Goal: Information Seeking & Learning: Learn about a topic

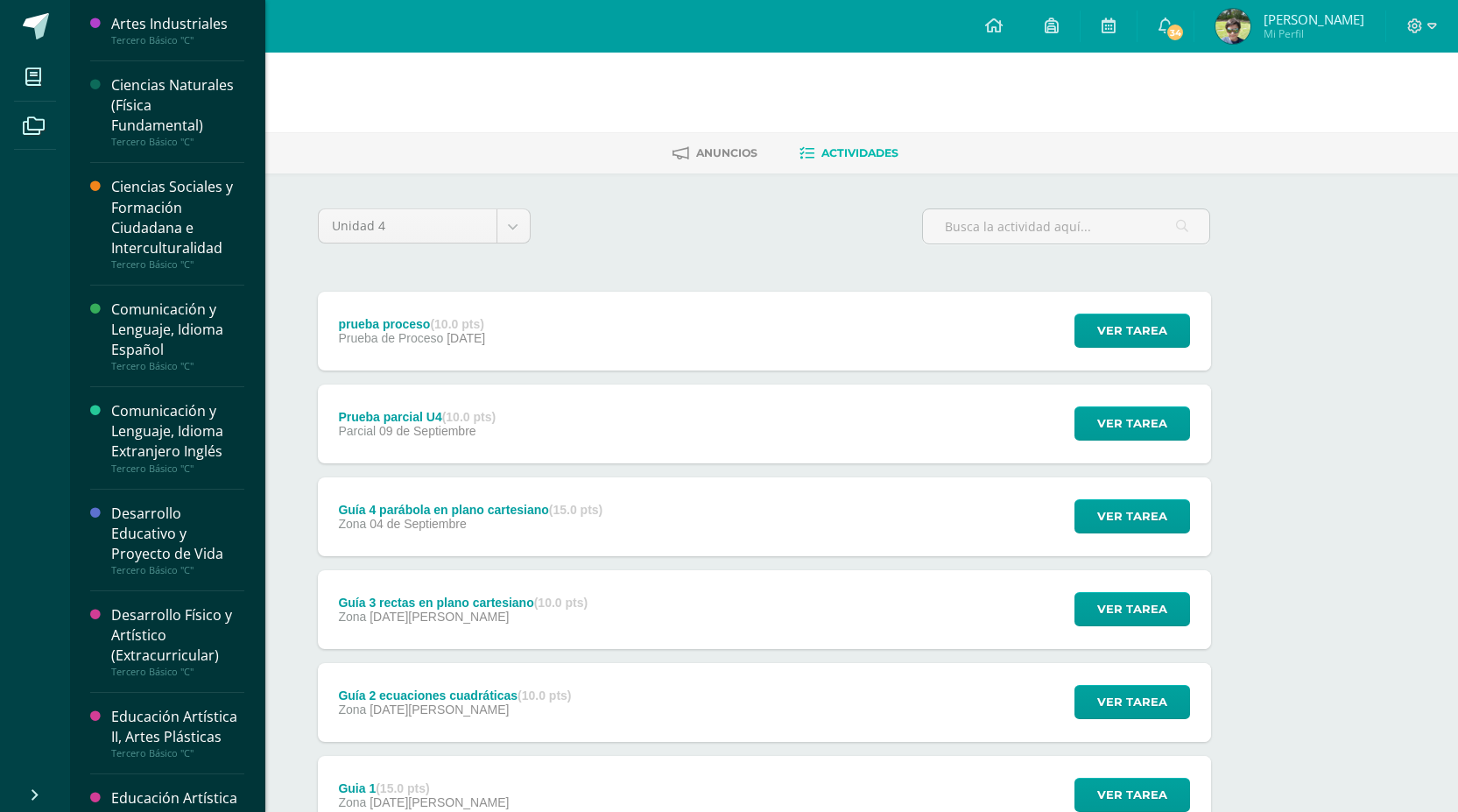
click at [153, 111] on div "Ciencias Naturales (Física Fundamental)" at bounding box center [178, 105] width 133 height 60
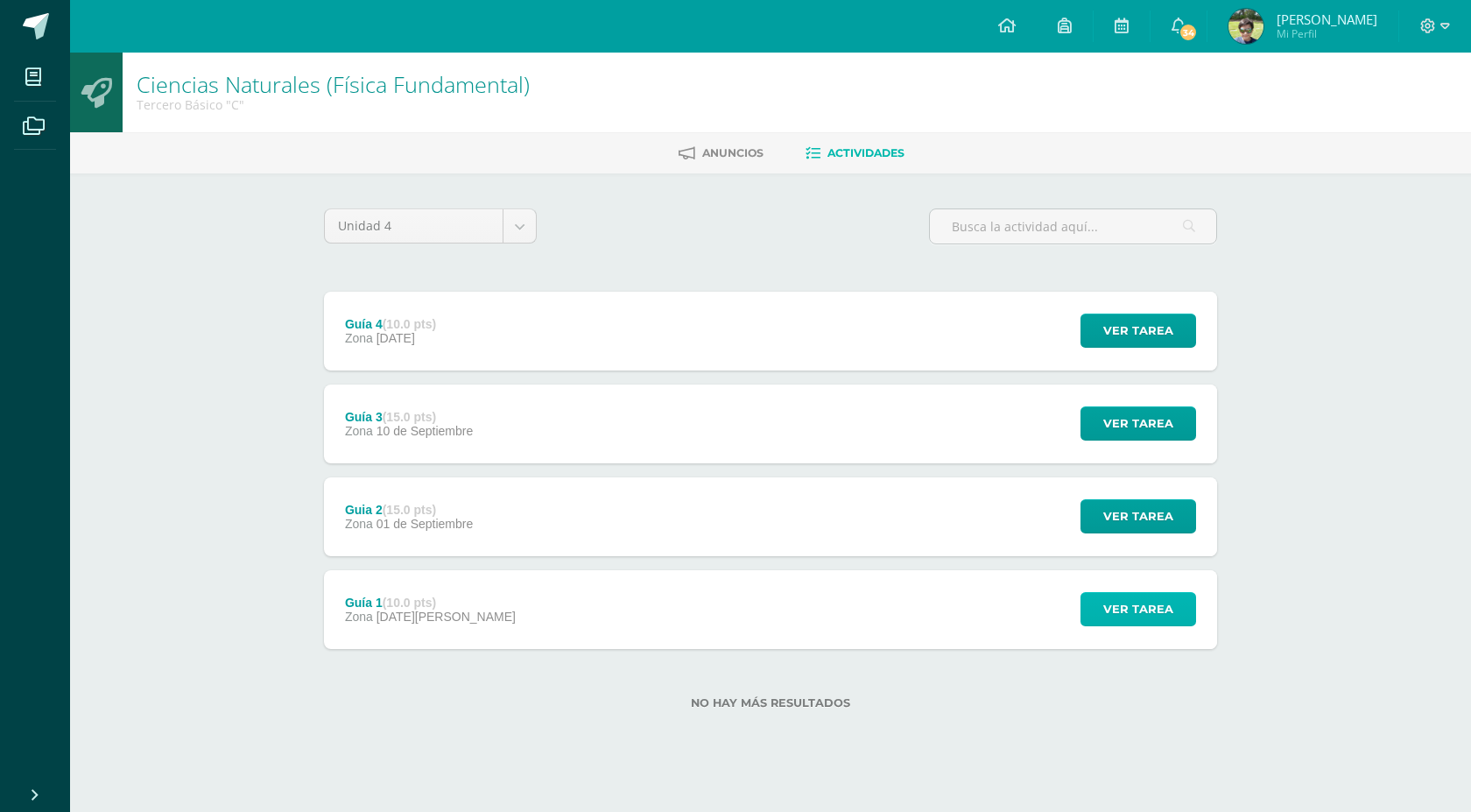
click at [1183, 618] on button "Ver tarea" at bounding box center [1138, 609] width 115 height 34
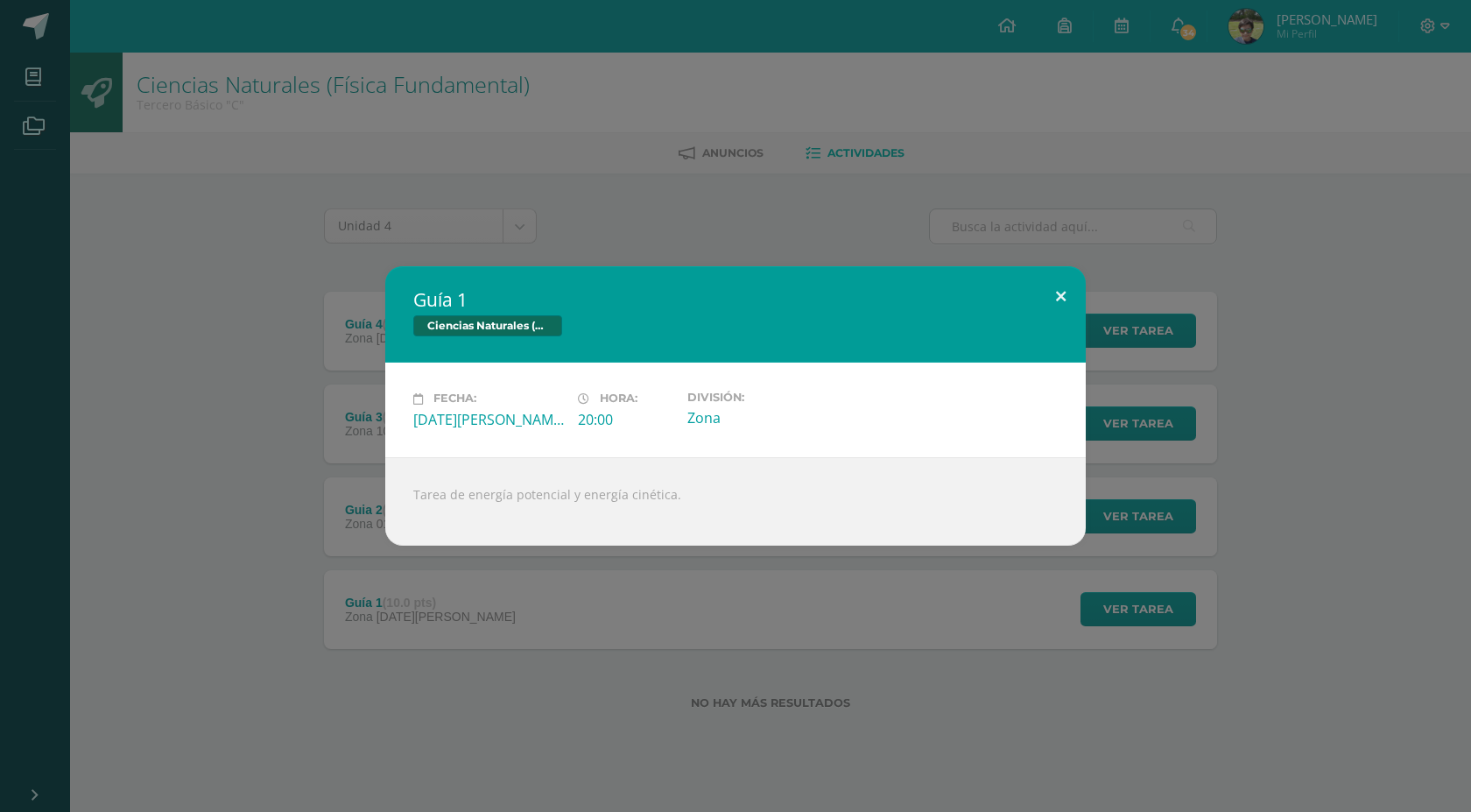
click at [1059, 292] on button at bounding box center [1060, 296] width 50 height 59
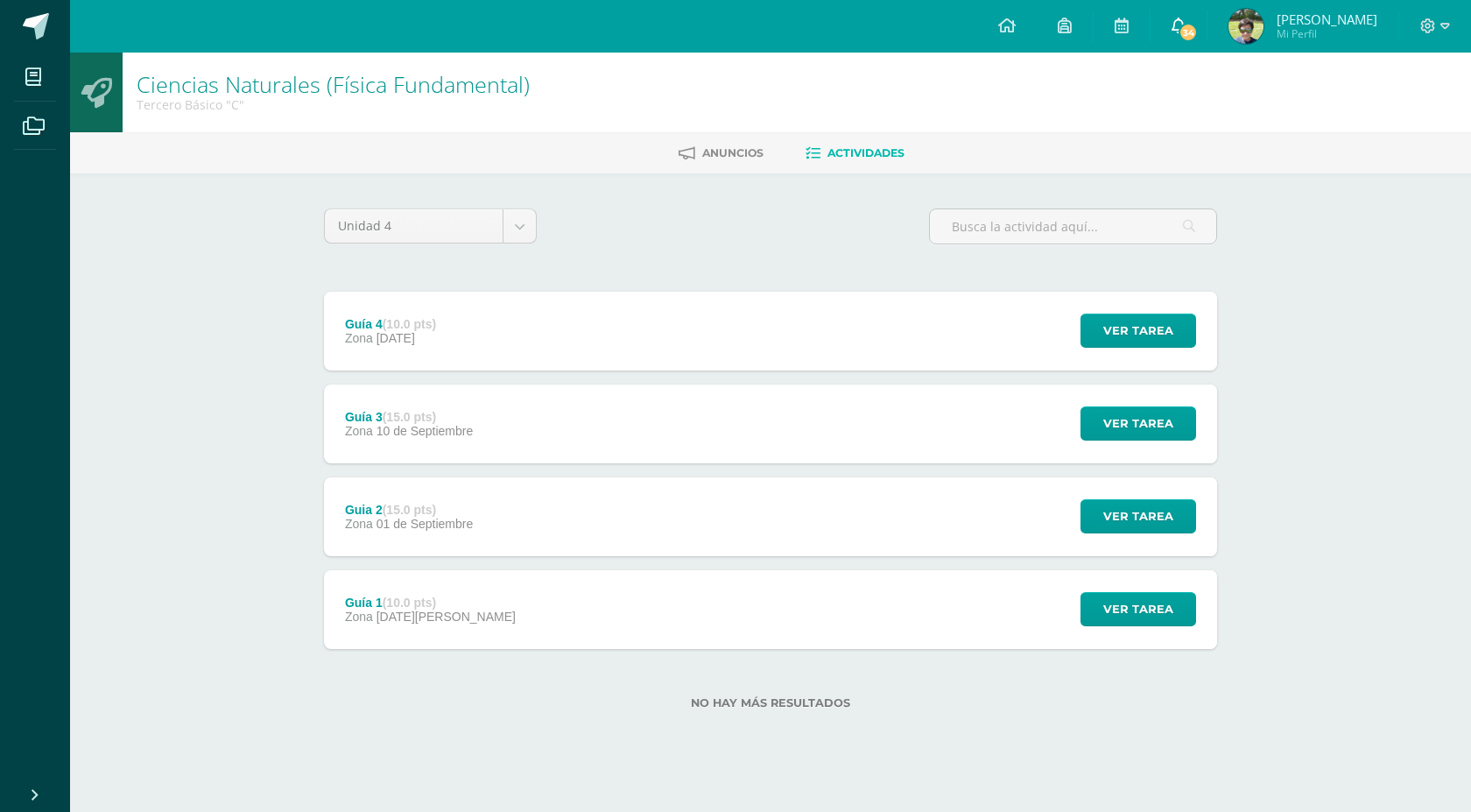
click at [1186, 23] on icon at bounding box center [1178, 25] width 14 height 16
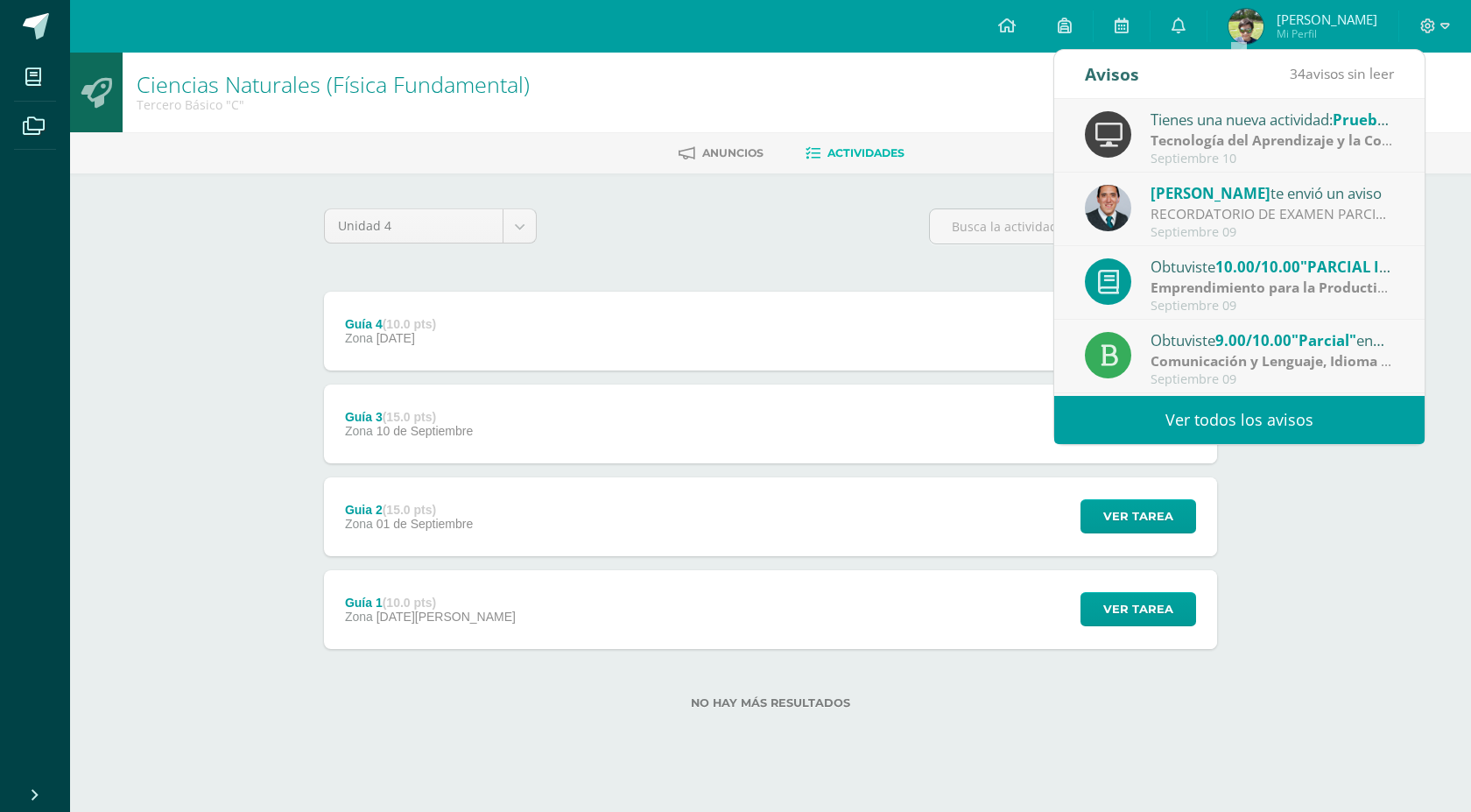
click at [780, 234] on div "Unidad 4 Unidad 1 Unidad 2 Unidad 3 Unidad 4" at bounding box center [771, 232] width 907 height 50
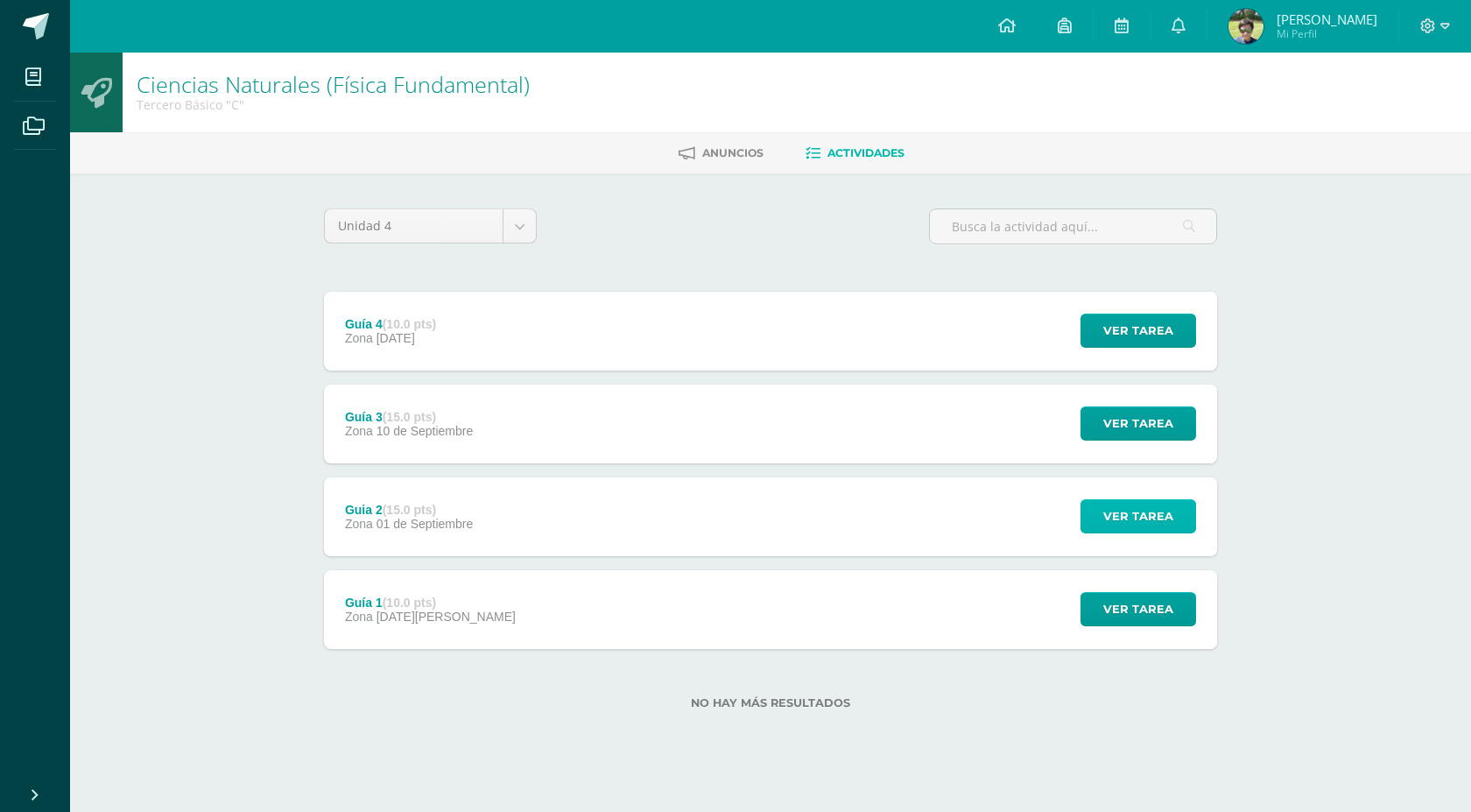
click at [1125, 512] on span "Ver tarea" at bounding box center [1139, 516] width 70 height 32
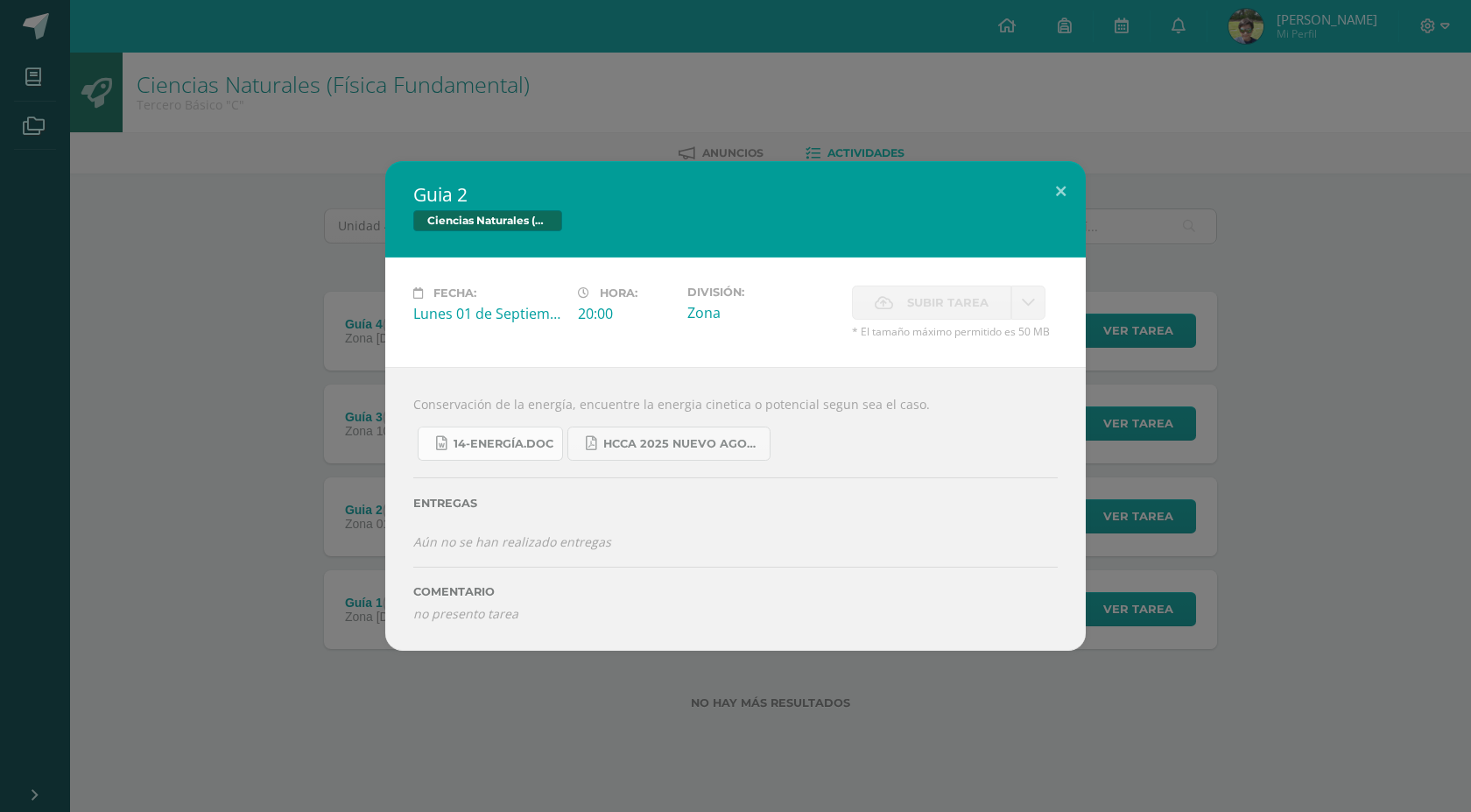
click at [509, 441] on span "14-Energía.doc" at bounding box center [503, 444] width 100 height 14
click at [655, 446] on span "HCCA 2025 nuevo agosto fisica fundamental.pdf" at bounding box center [681, 444] width 158 height 14
click at [1068, 192] on button at bounding box center [1060, 191] width 50 height 59
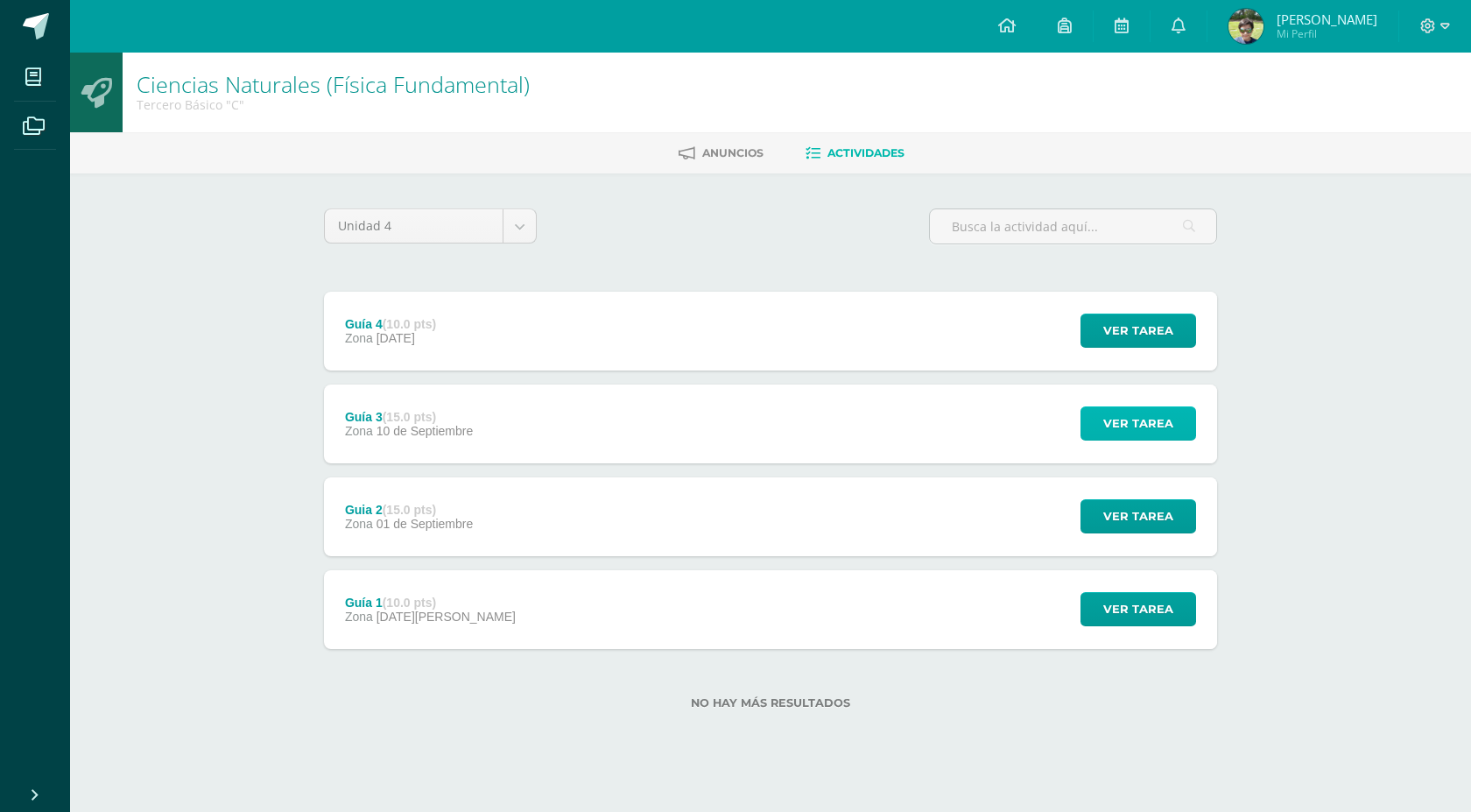
click at [1132, 413] on span "Ver tarea" at bounding box center [1139, 423] width 70 height 32
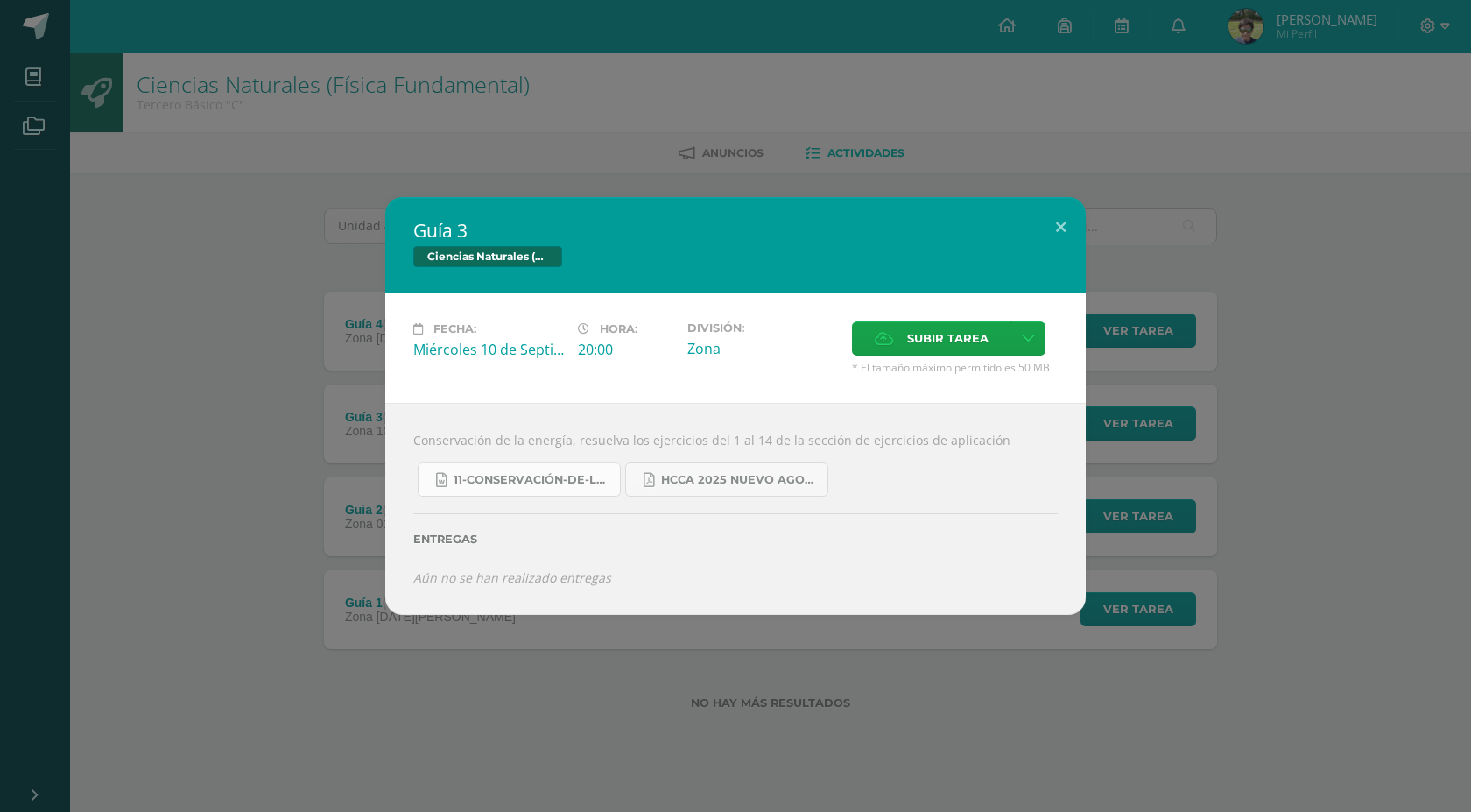
click at [510, 480] on span "11-Conservación-de-la-Energía.doc" at bounding box center [532, 480] width 158 height 14
click at [707, 473] on span "HCCA 2025 nuevo agosto fisica fundamental.pdf" at bounding box center [739, 480] width 158 height 14
click at [1062, 222] on button at bounding box center [1060, 227] width 50 height 59
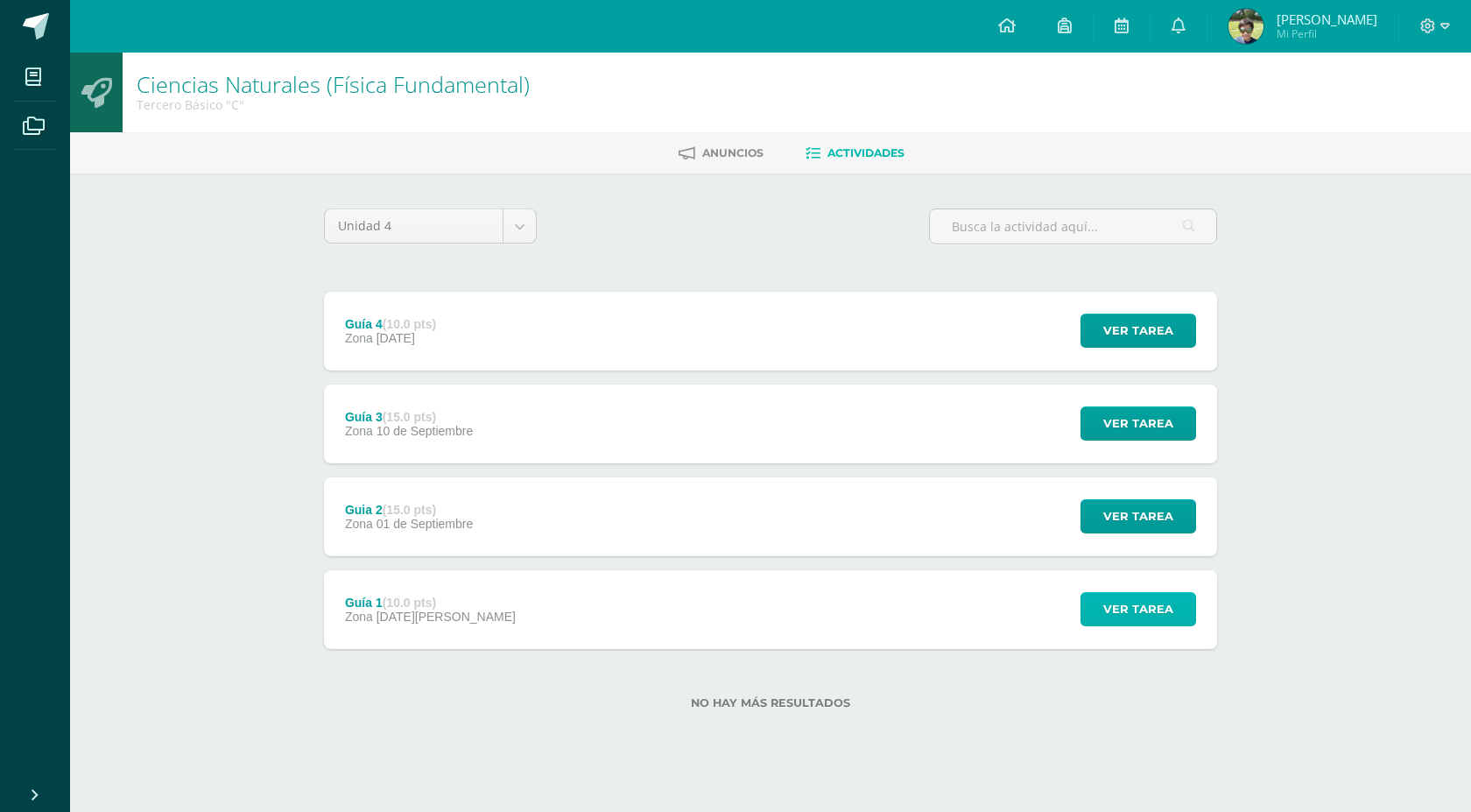
click at [1148, 607] on span "Ver tarea" at bounding box center [1139, 609] width 70 height 32
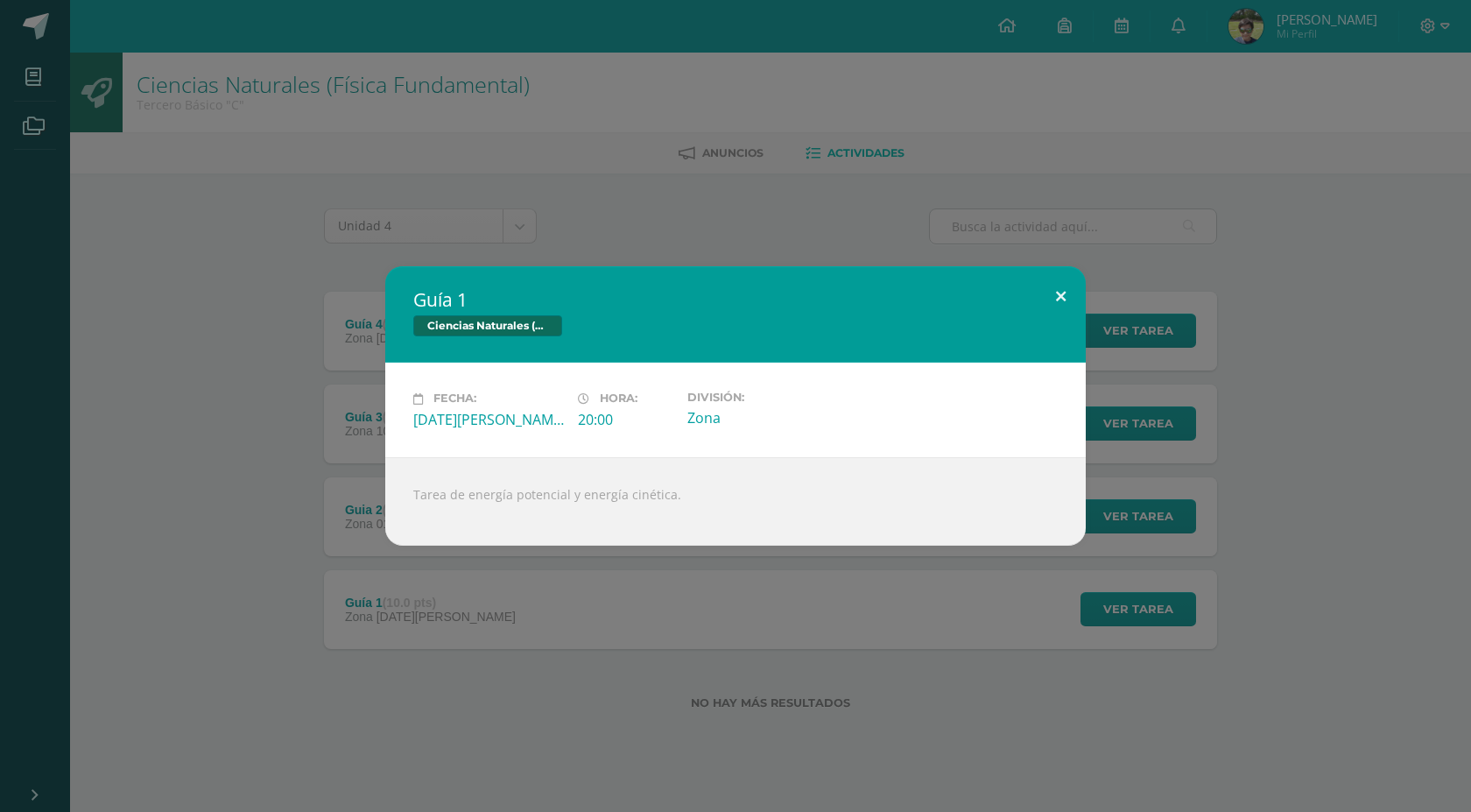
click at [1057, 296] on button at bounding box center [1060, 296] width 50 height 59
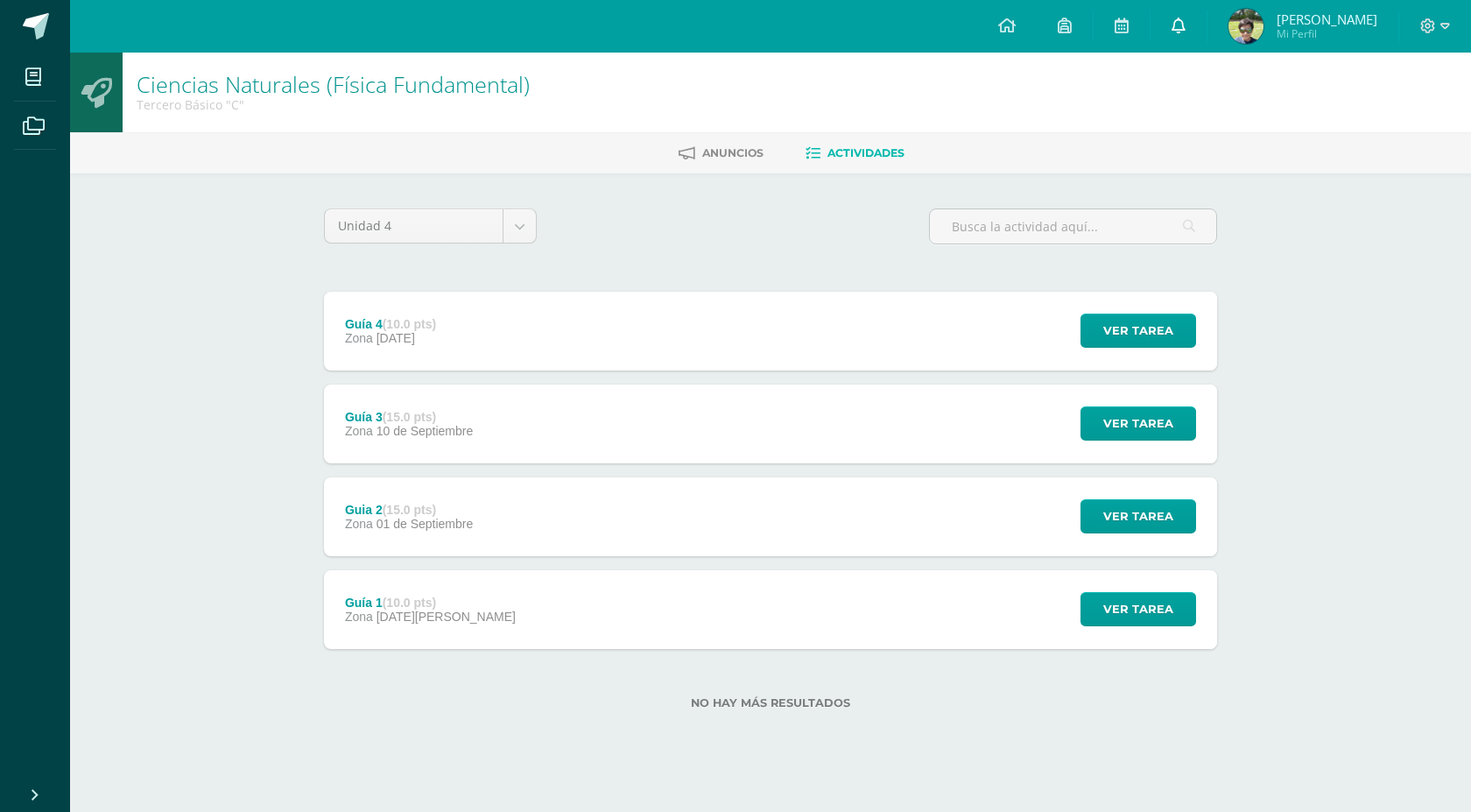
click at [1206, 16] on link "0" at bounding box center [1178, 26] width 56 height 52
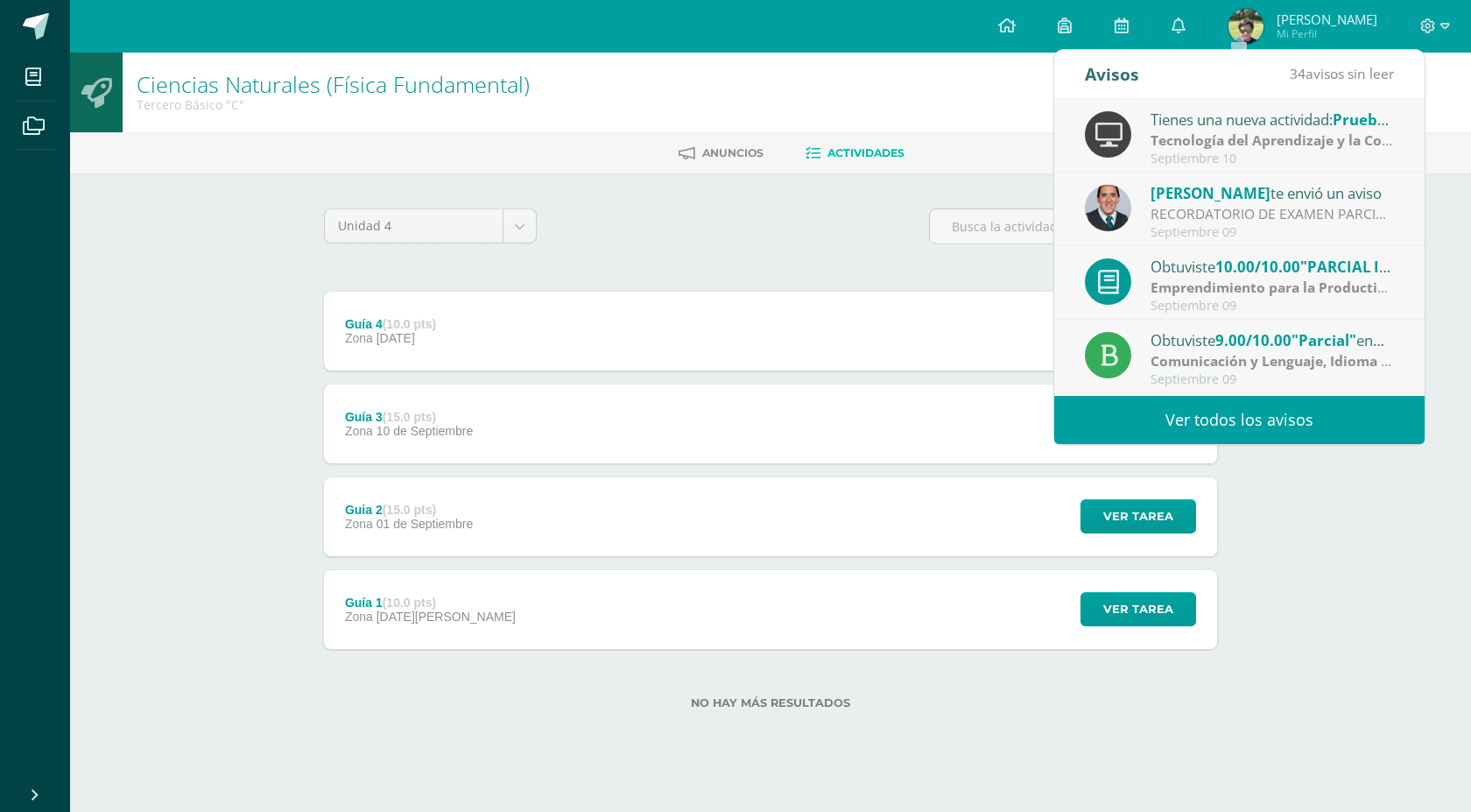
click at [1249, 429] on link "Ver todos los avisos" at bounding box center [1239, 420] width 370 height 48
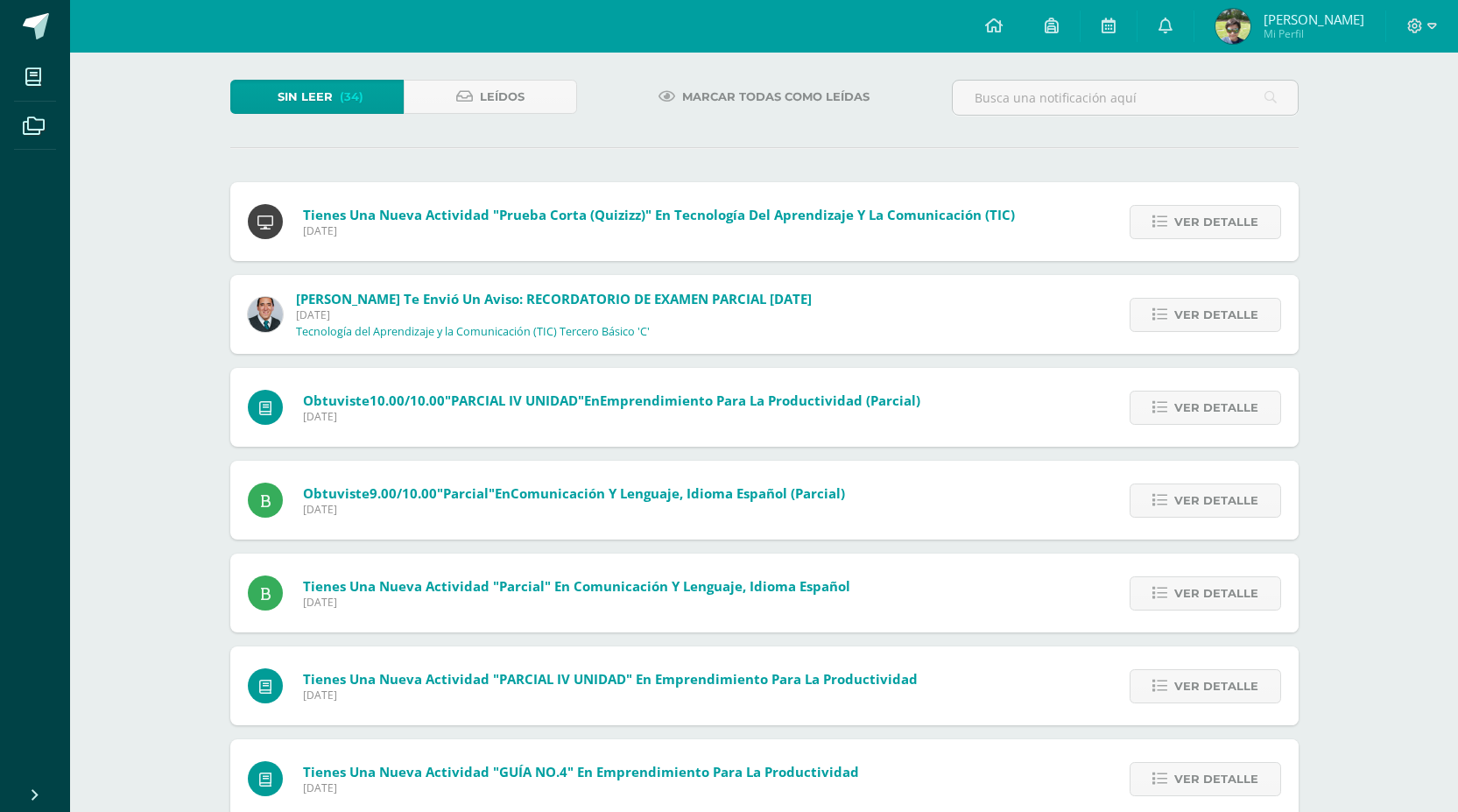
scroll to position [176, 0]
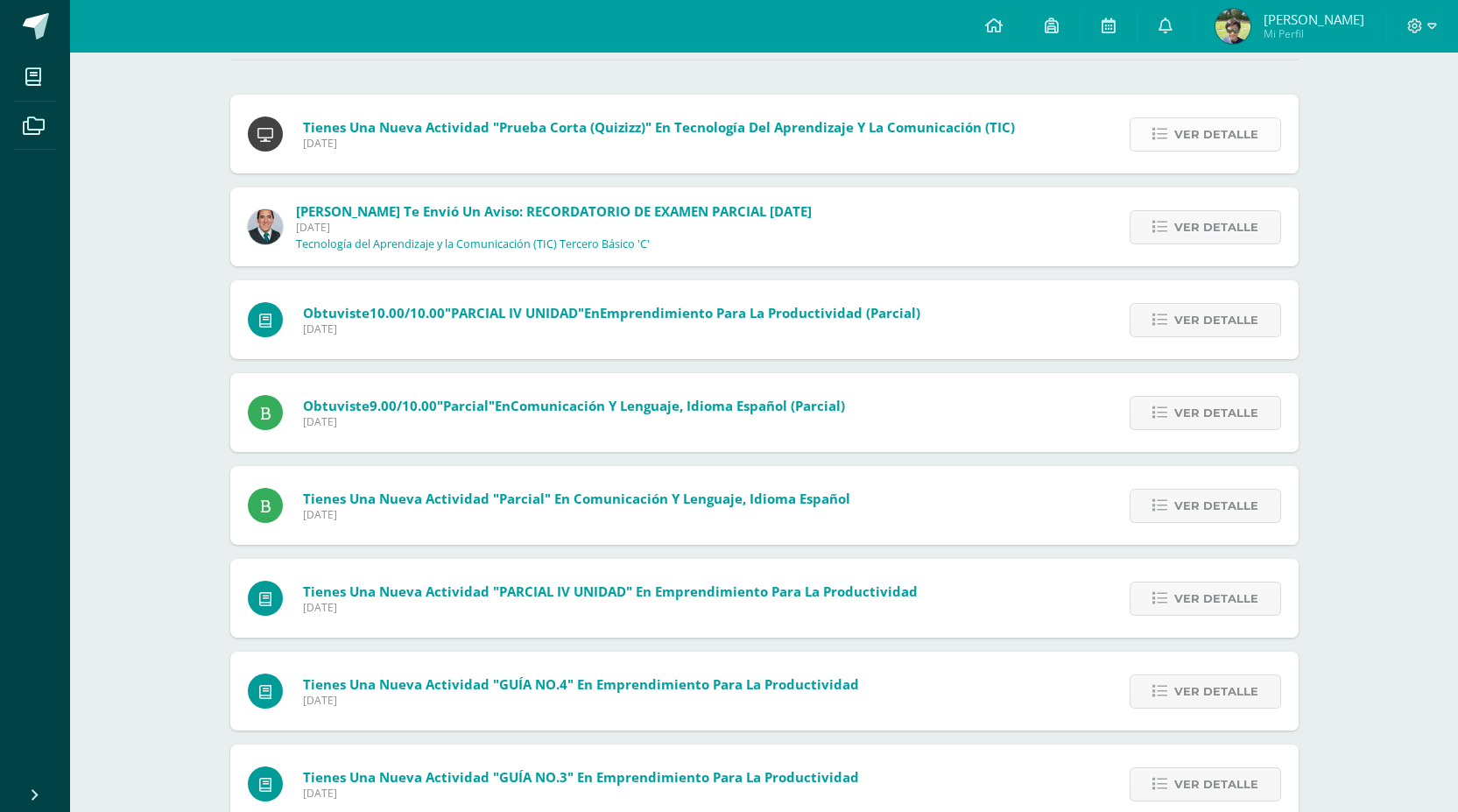
click at [1229, 131] on span "Ver detalle" at bounding box center [1216, 134] width 84 height 32
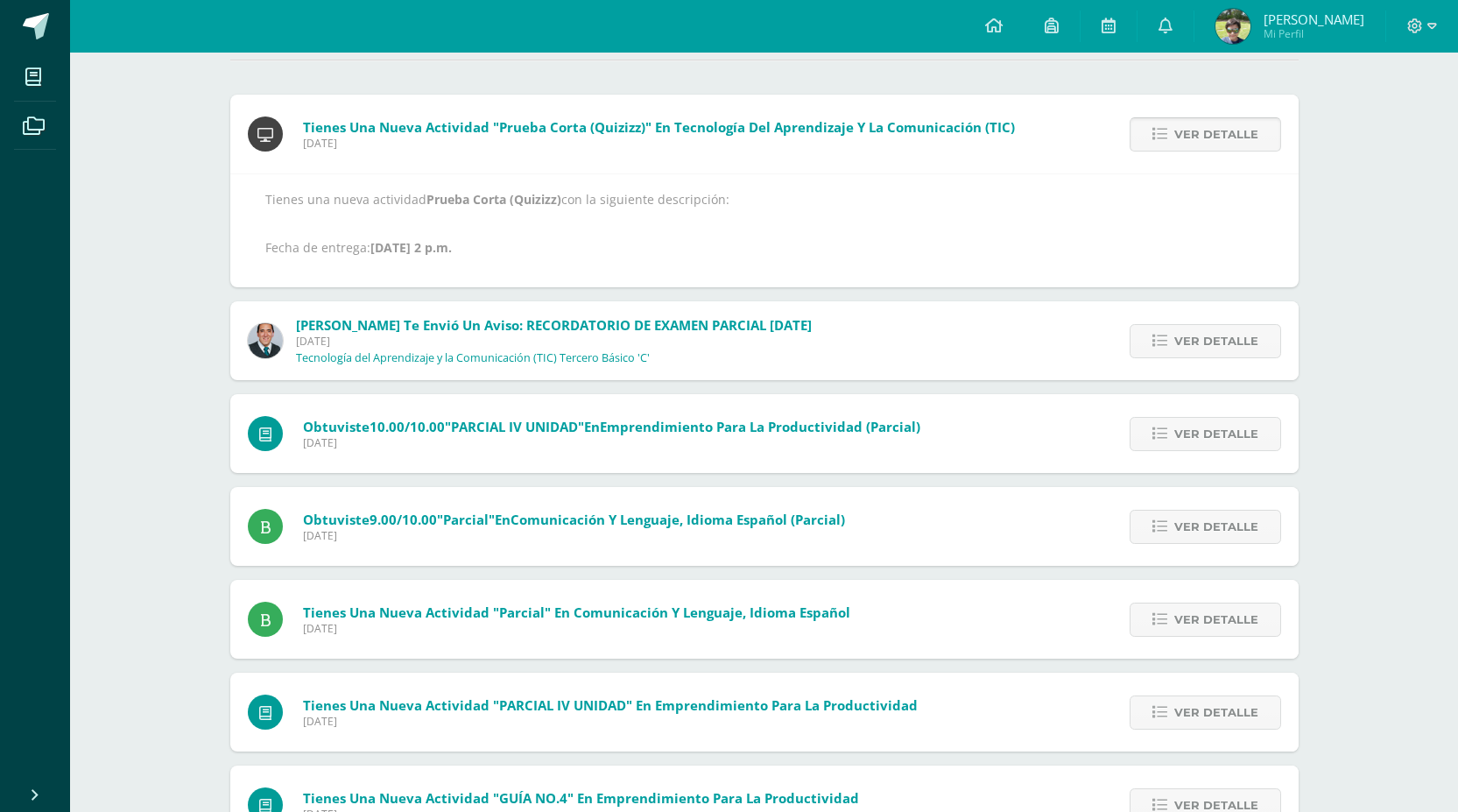
click at [1229, 131] on span "Ver detalle" at bounding box center [1216, 134] width 84 height 32
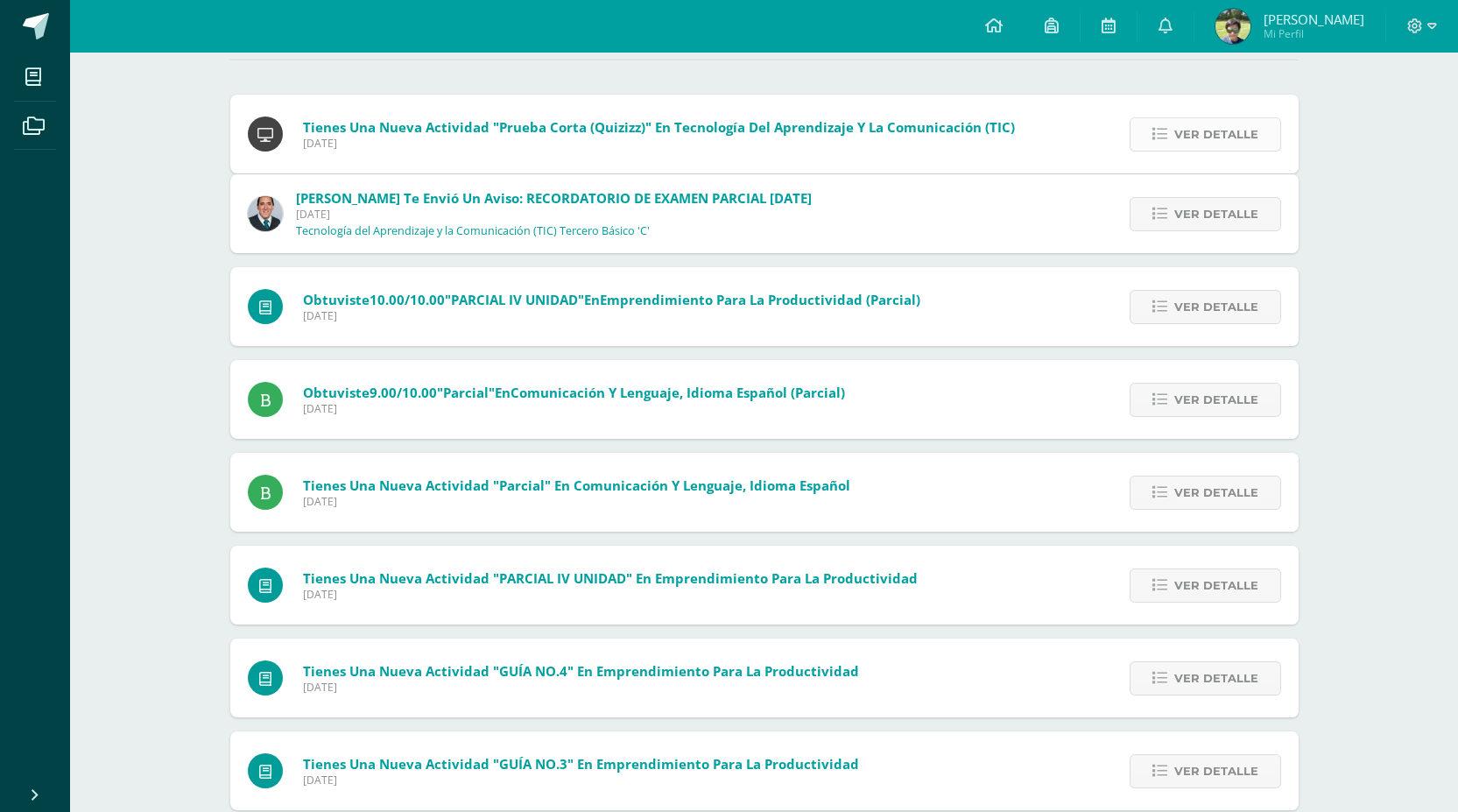
click at [1229, 198] on span "Ver detalle" at bounding box center [1216, 214] width 84 height 32
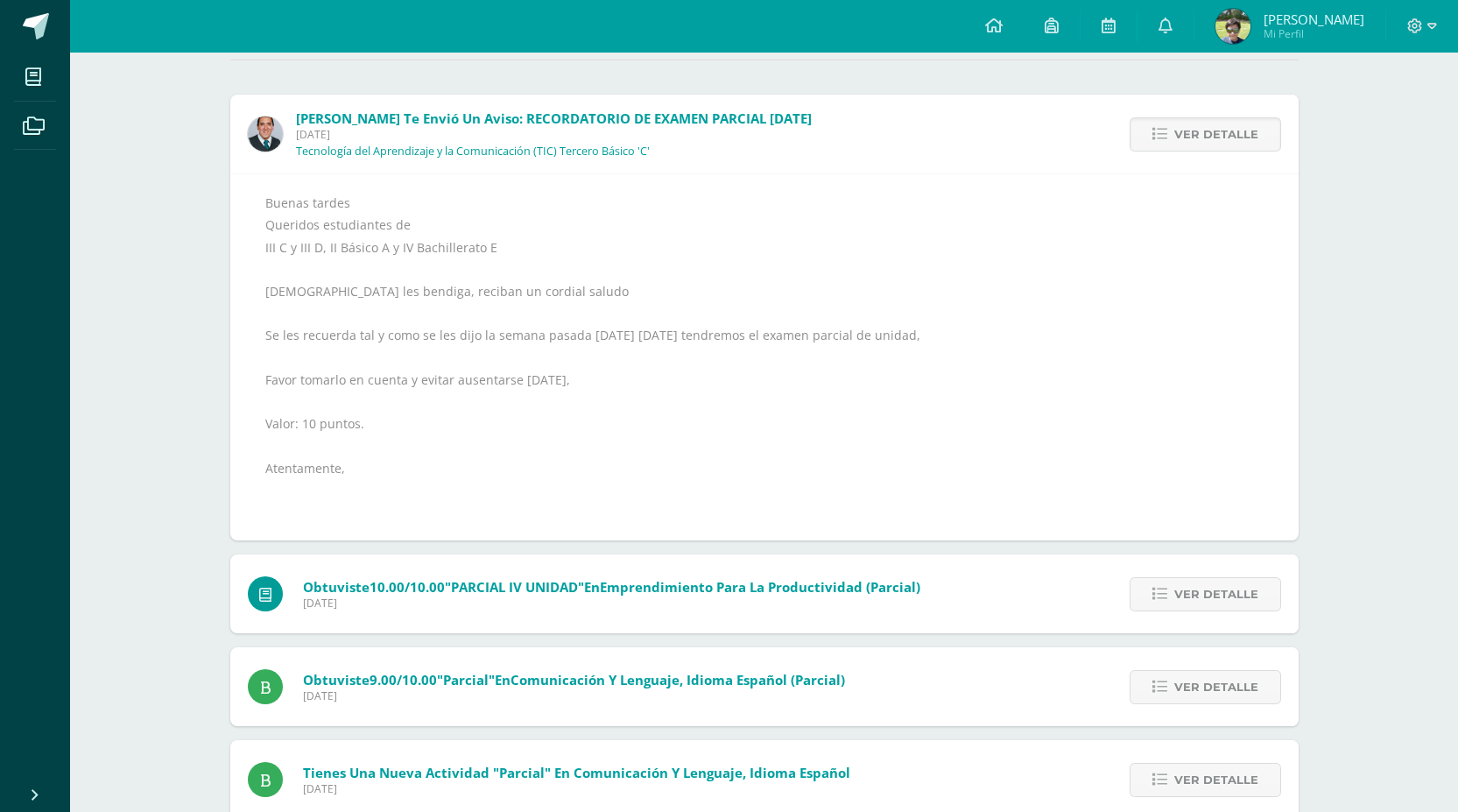
click at [1229, 131] on span "Ver detalle" at bounding box center [1216, 134] width 84 height 32
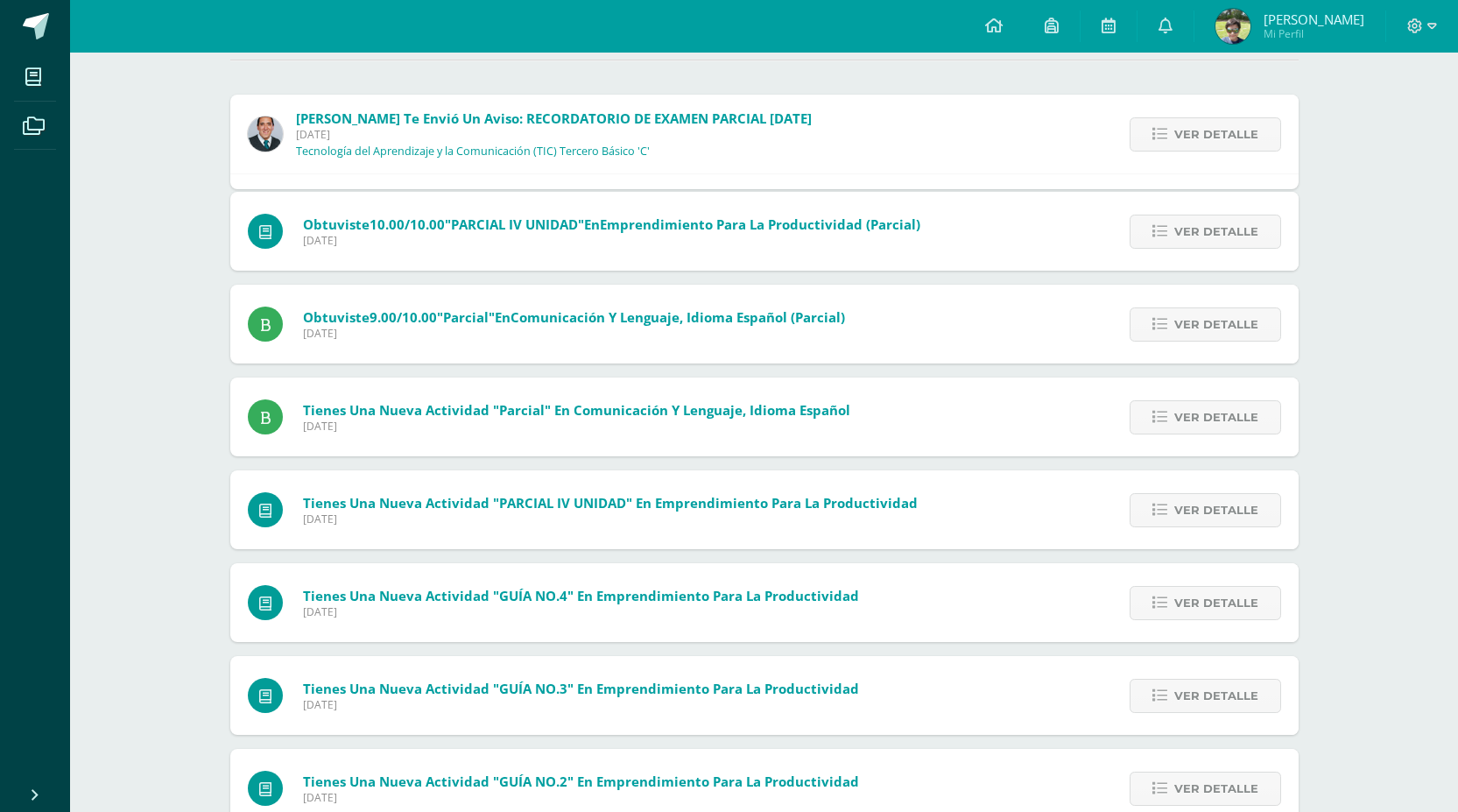
click at [1229, 131] on div "[PERSON_NAME] te envió un aviso: RECORDATORIO DE EXAMEN PARCIAL [DATE] [DATE] T…" at bounding box center [765, 537] width 1069 height 884
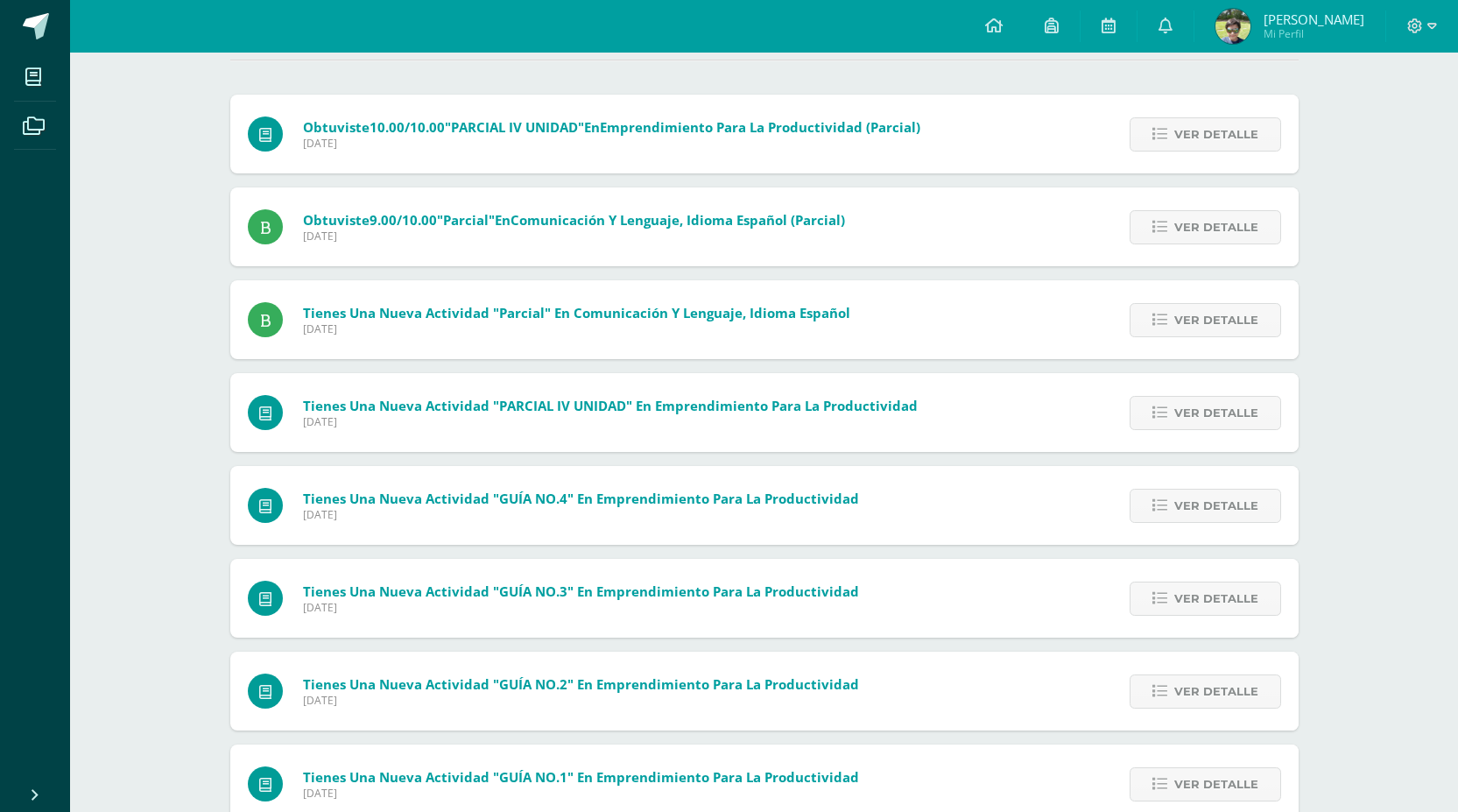
click at [1229, 131] on span "Ver detalle" at bounding box center [1216, 134] width 84 height 32
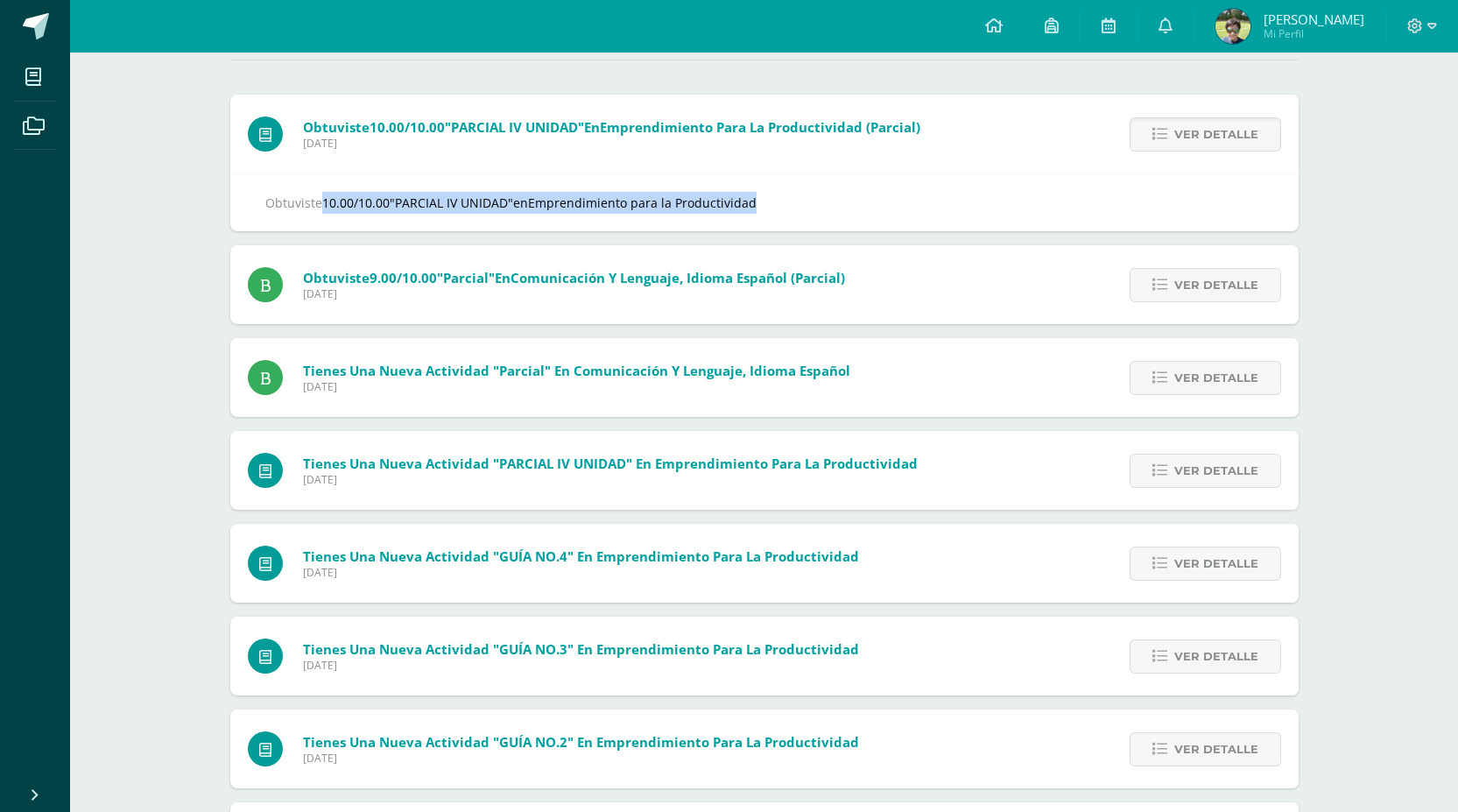
drag, startPoint x: 774, startPoint y: 207, endPoint x: 180, endPoint y: 194, distance: 594.1
click at [180, 194] on div "Notificaciones Sin leer (32) Leídos Marcar todas como leídas Obtuviste 10.00/10…" at bounding box center [765, 426] width 1389 height 1097
click at [1237, 131] on span "Ver detalle" at bounding box center [1216, 134] width 84 height 32
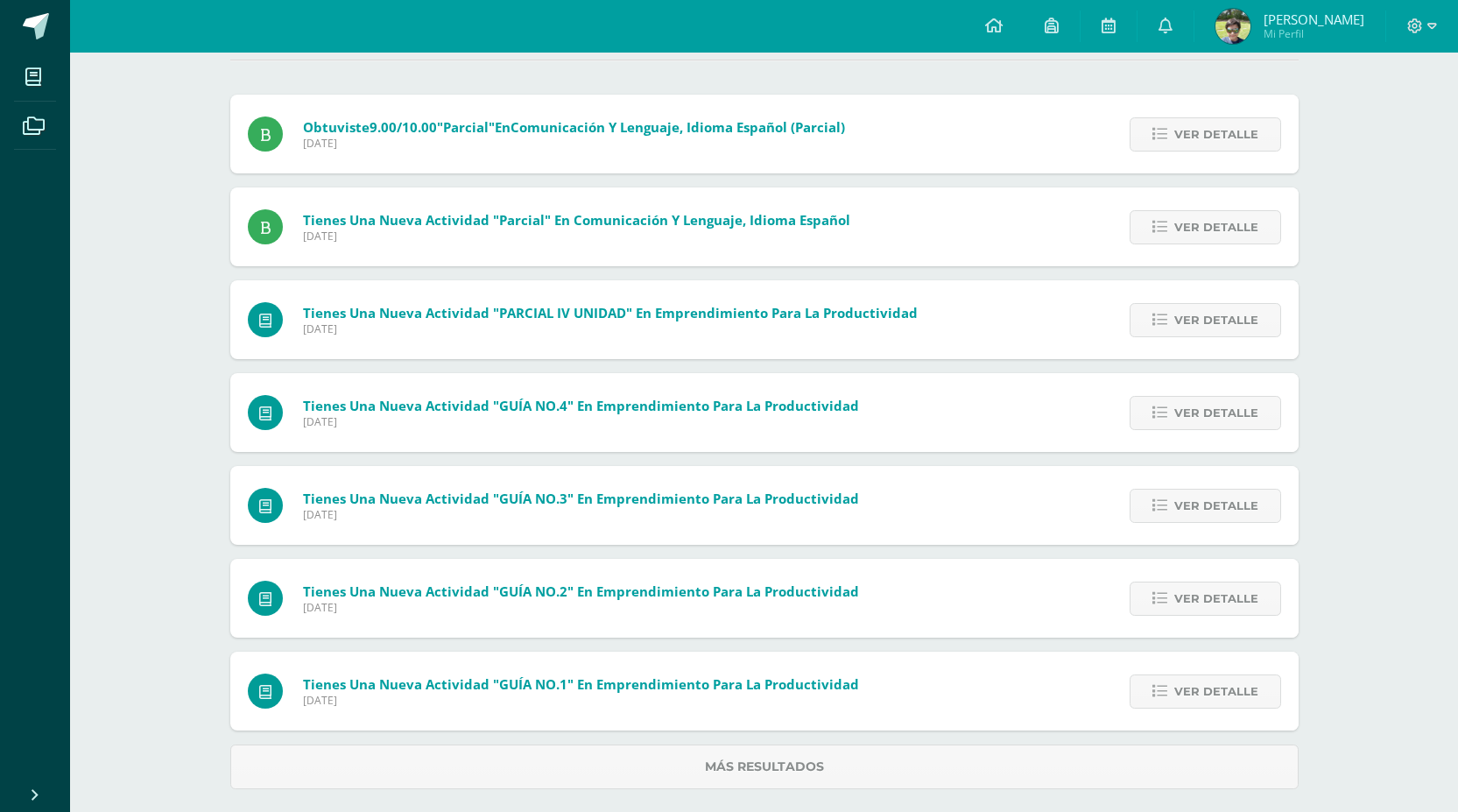
click at [1237, 131] on span "Ver detalle" at bounding box center [1216, 134] width 84 height 32
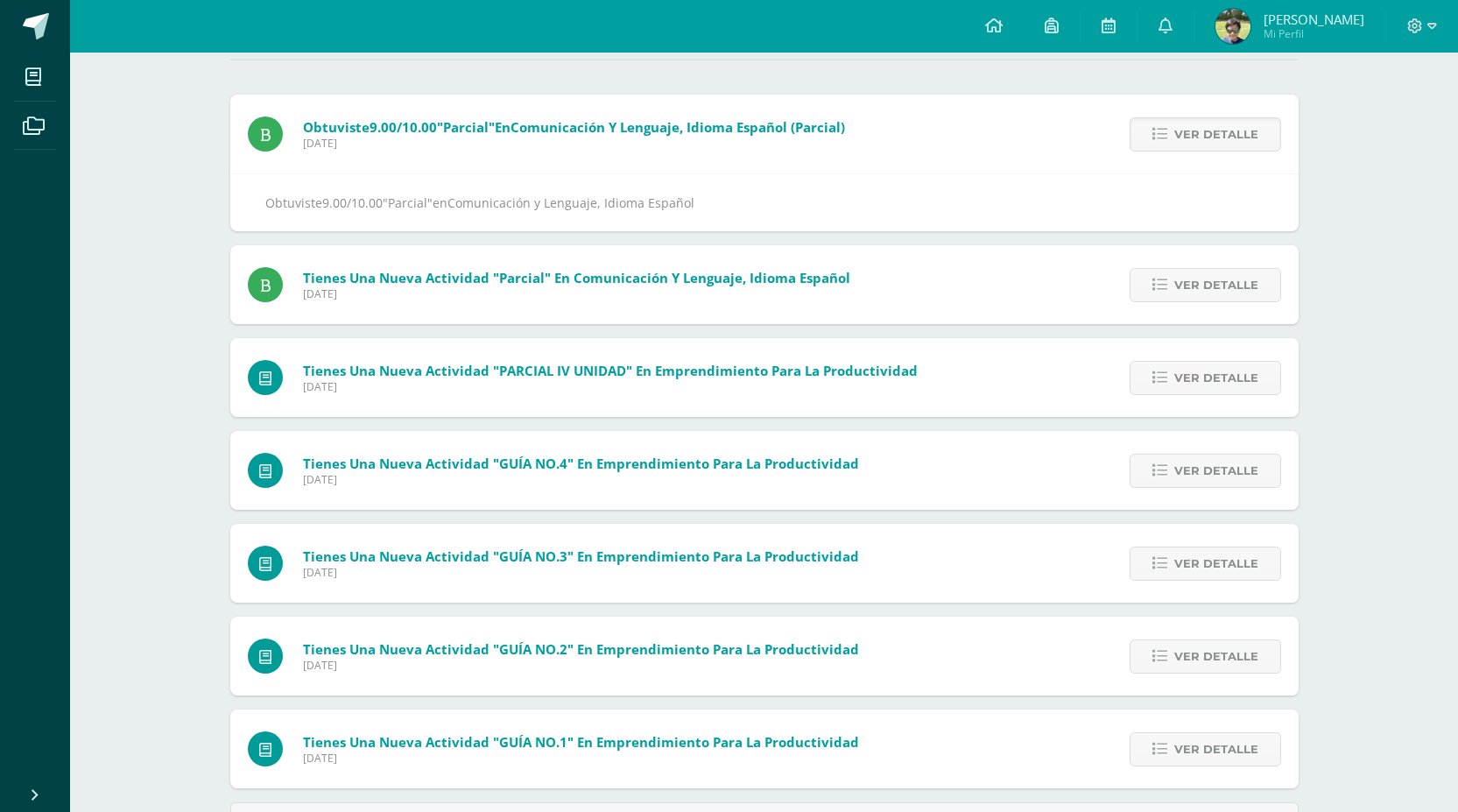
click at [1237, 131] on span "Ver detalle" at bounding box center [1216, 134] width 84 height 32
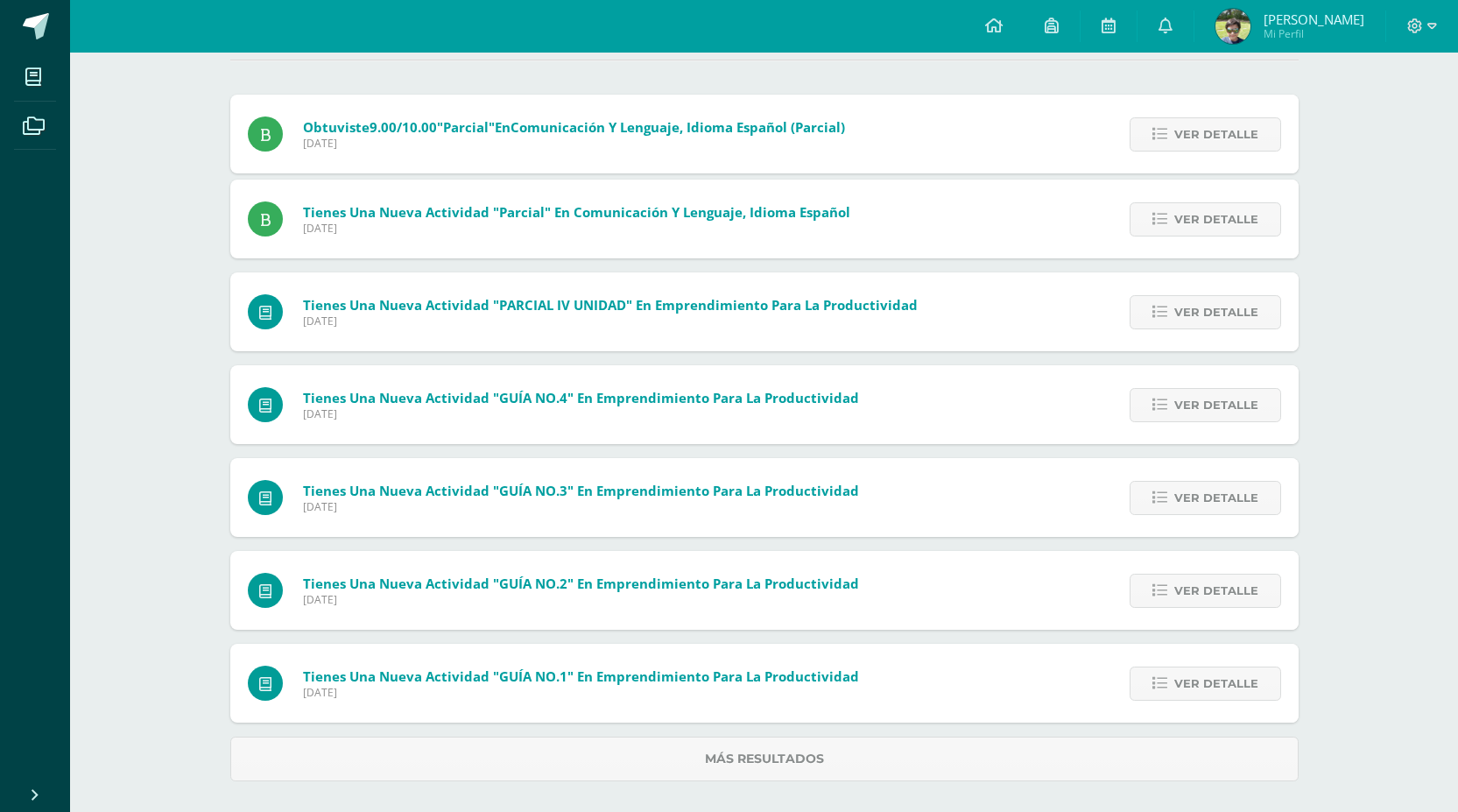
scroll to position [95, 0]
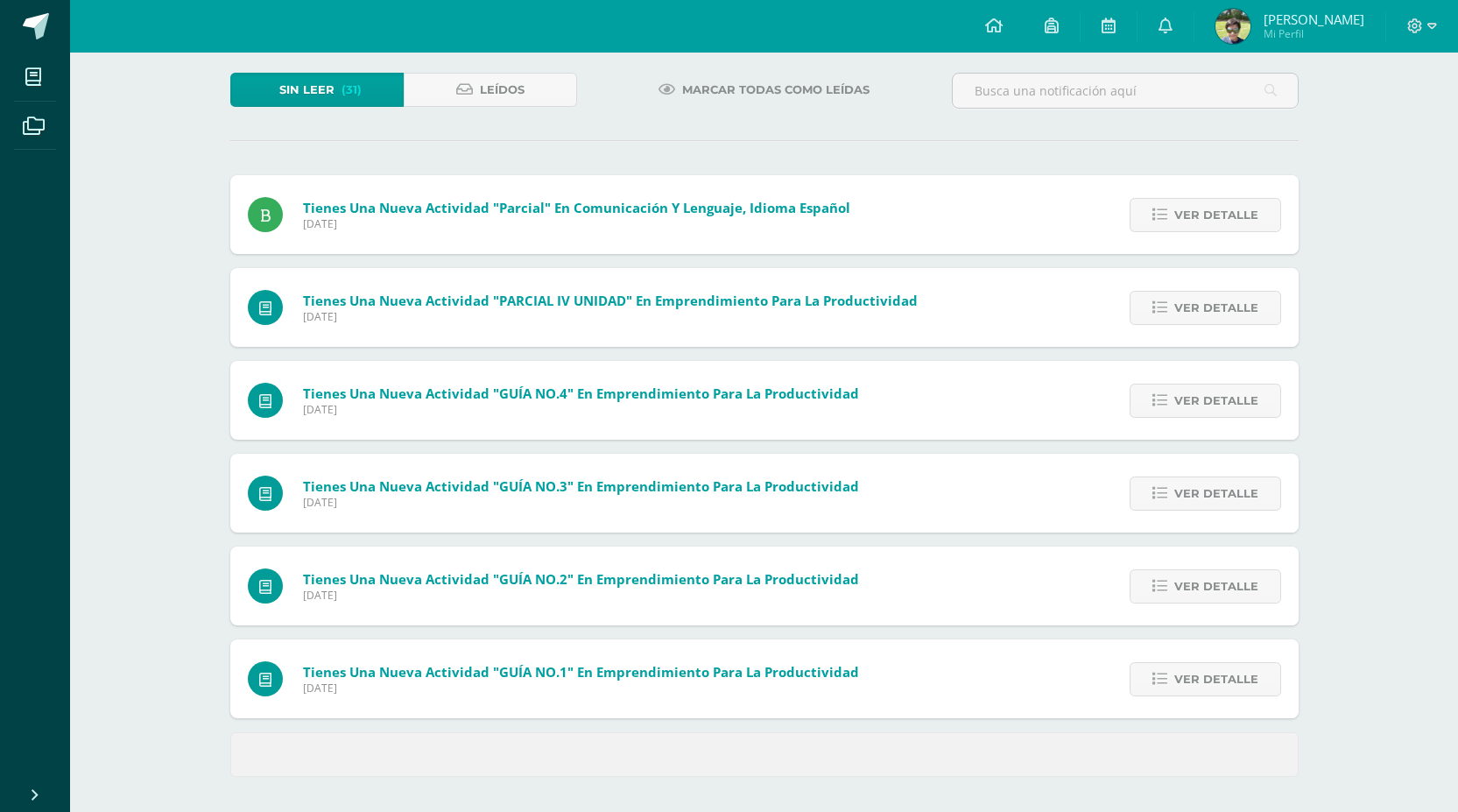
click at [1237, 131] on div "Sin leer (31) Leídos Marcar todas como leídas Obtuviste 9.00/10.00 "Parcial" en…" at bounding box center [765, 425] width 1138 height 774
click at [1251, 208] on span "Ver detalle" at bounding box center [1216, 215] width 84 height 32
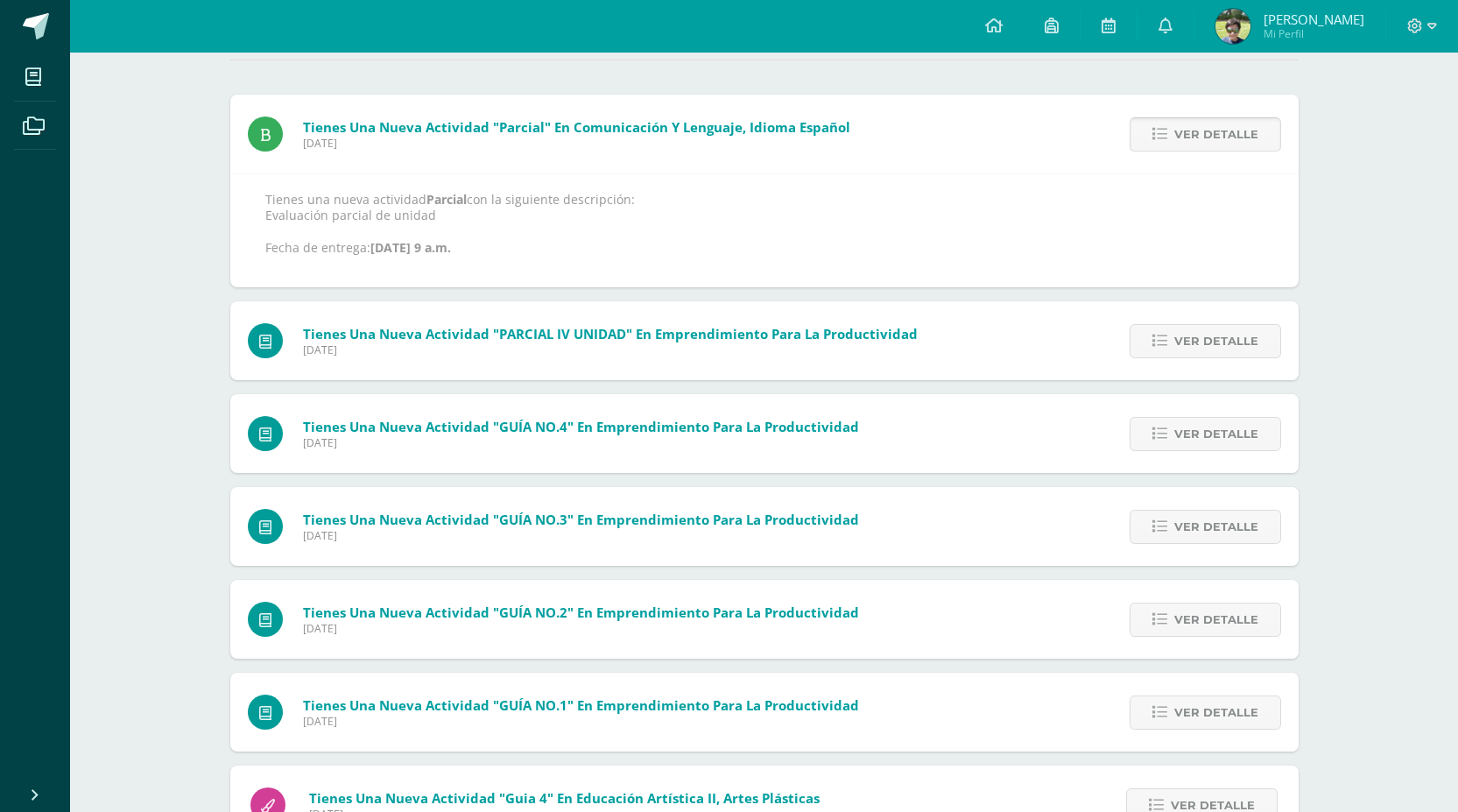
click at [1229, 136] on span "Ver detalle" at bounding box center [1216, 134] width 84 height 32
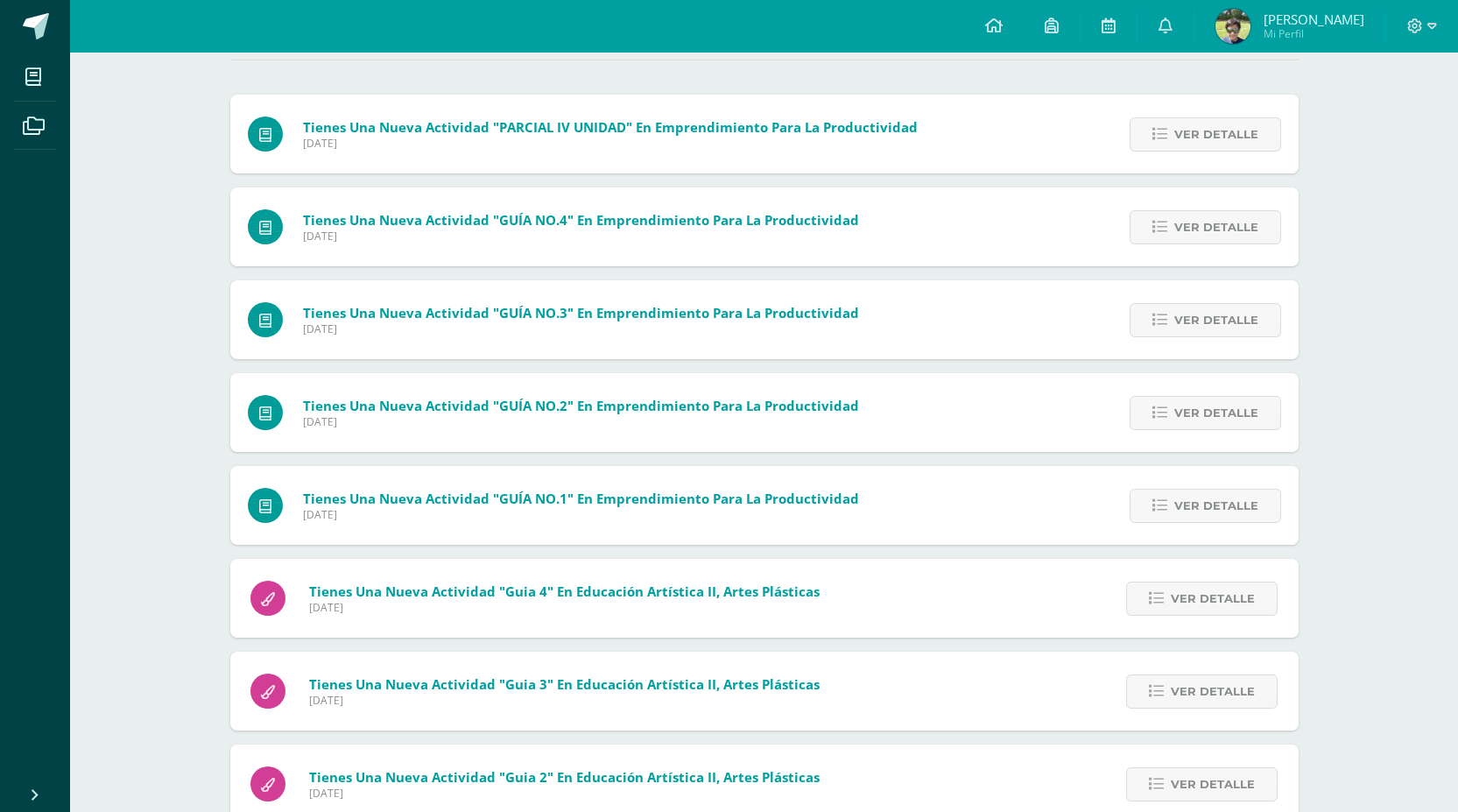
click at [1229, 136] on span "Ver detalle" at bounding box center [1216, 134] width 84 height 32
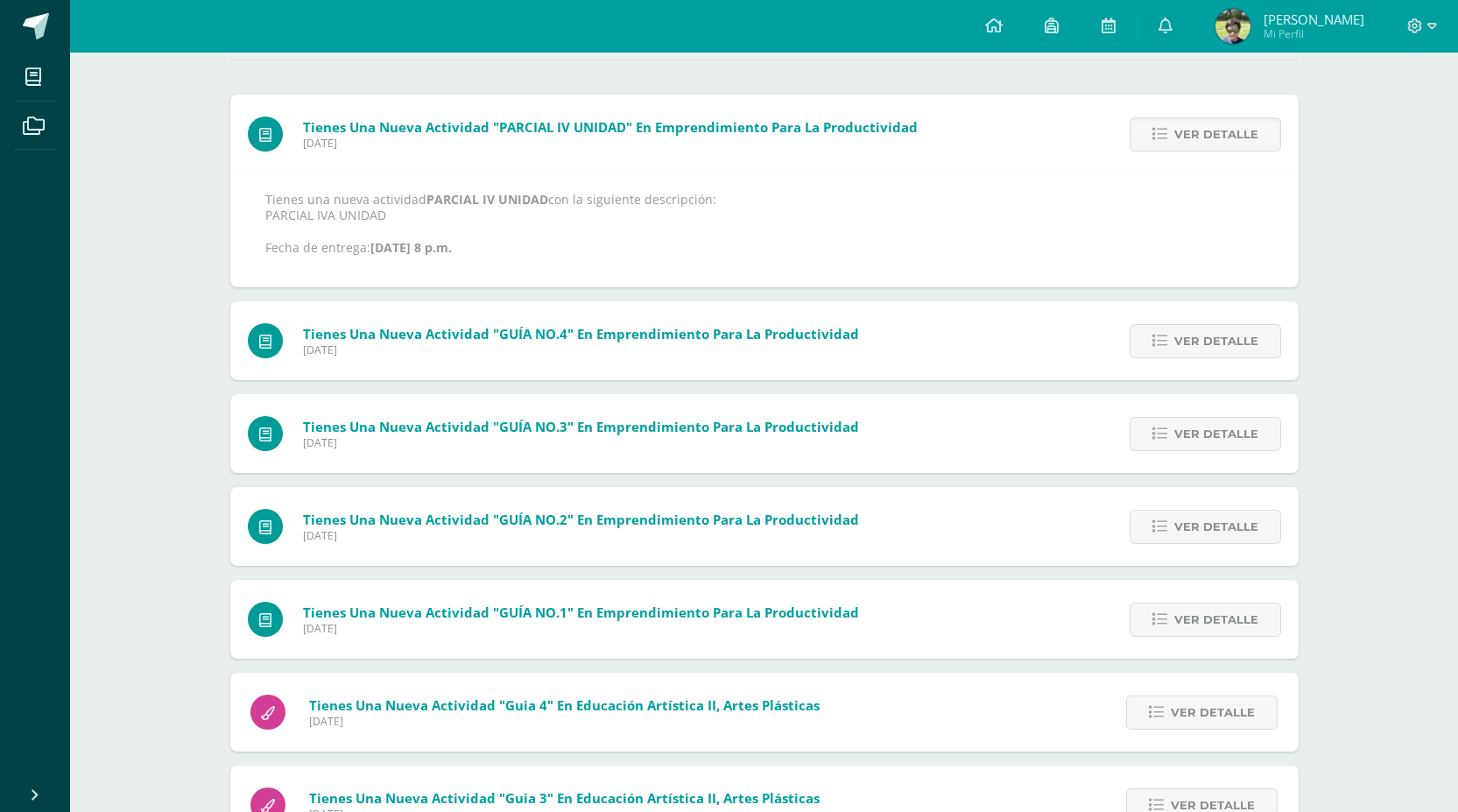
click at [1229, 136] on span "Ver detalle" at bounding box center [1216, 134] width 84 height 32
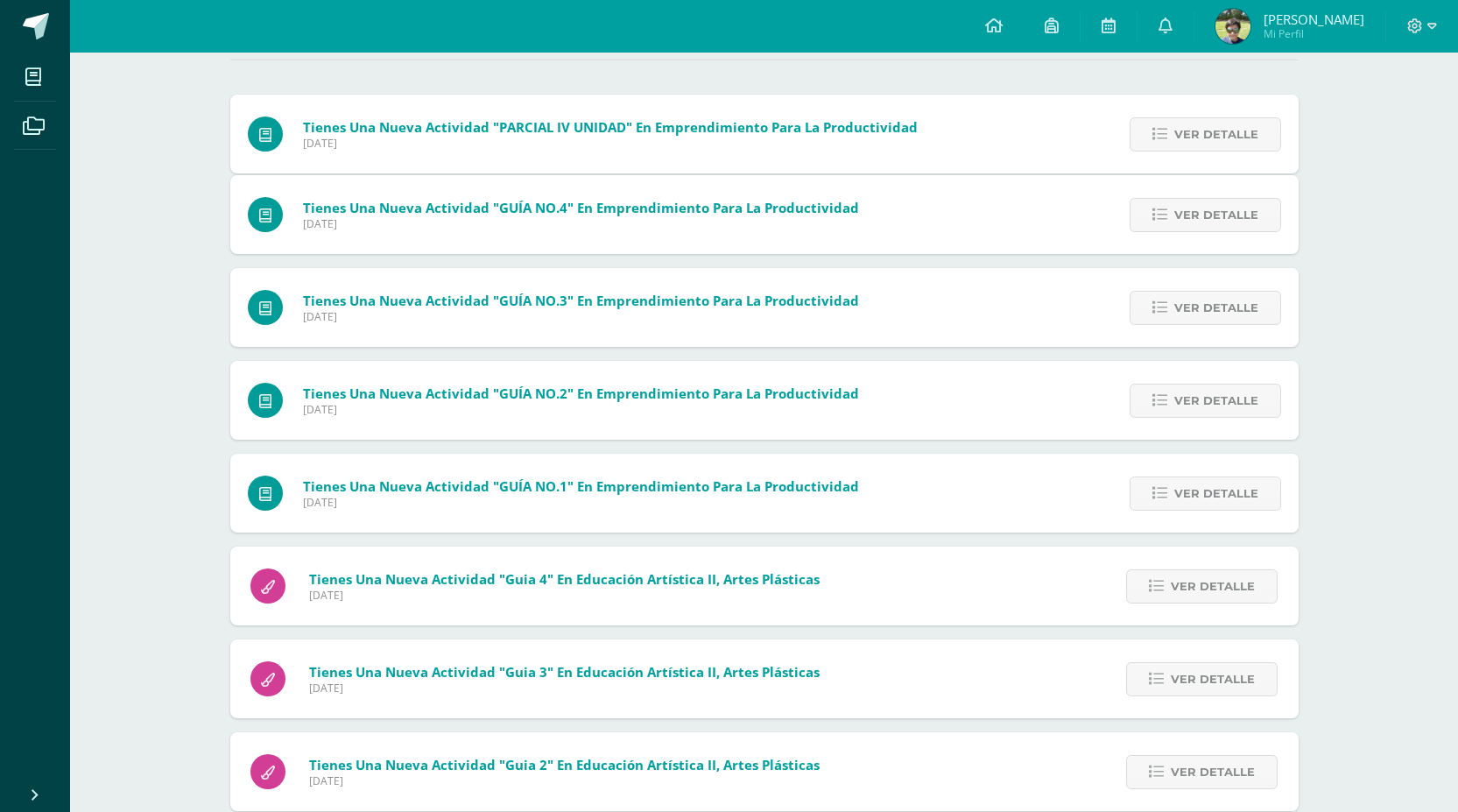
click at [1229, 199] on span "Ver detalle" at bounding box center [1216, 215] width 84 height 32
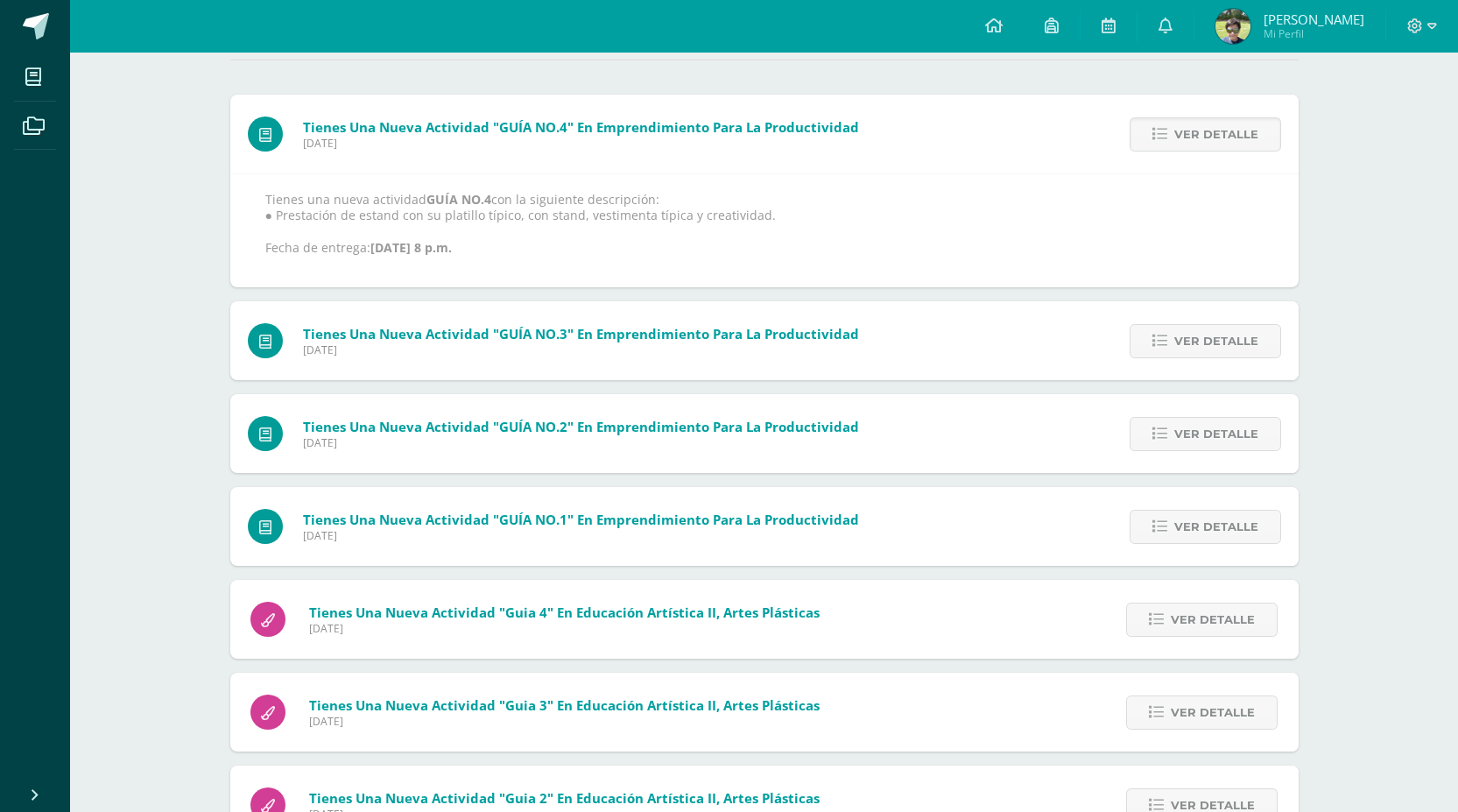
click at [1229, 136] on span "Ver detalle" at bounding box center [1216, 134] width 84 height 32
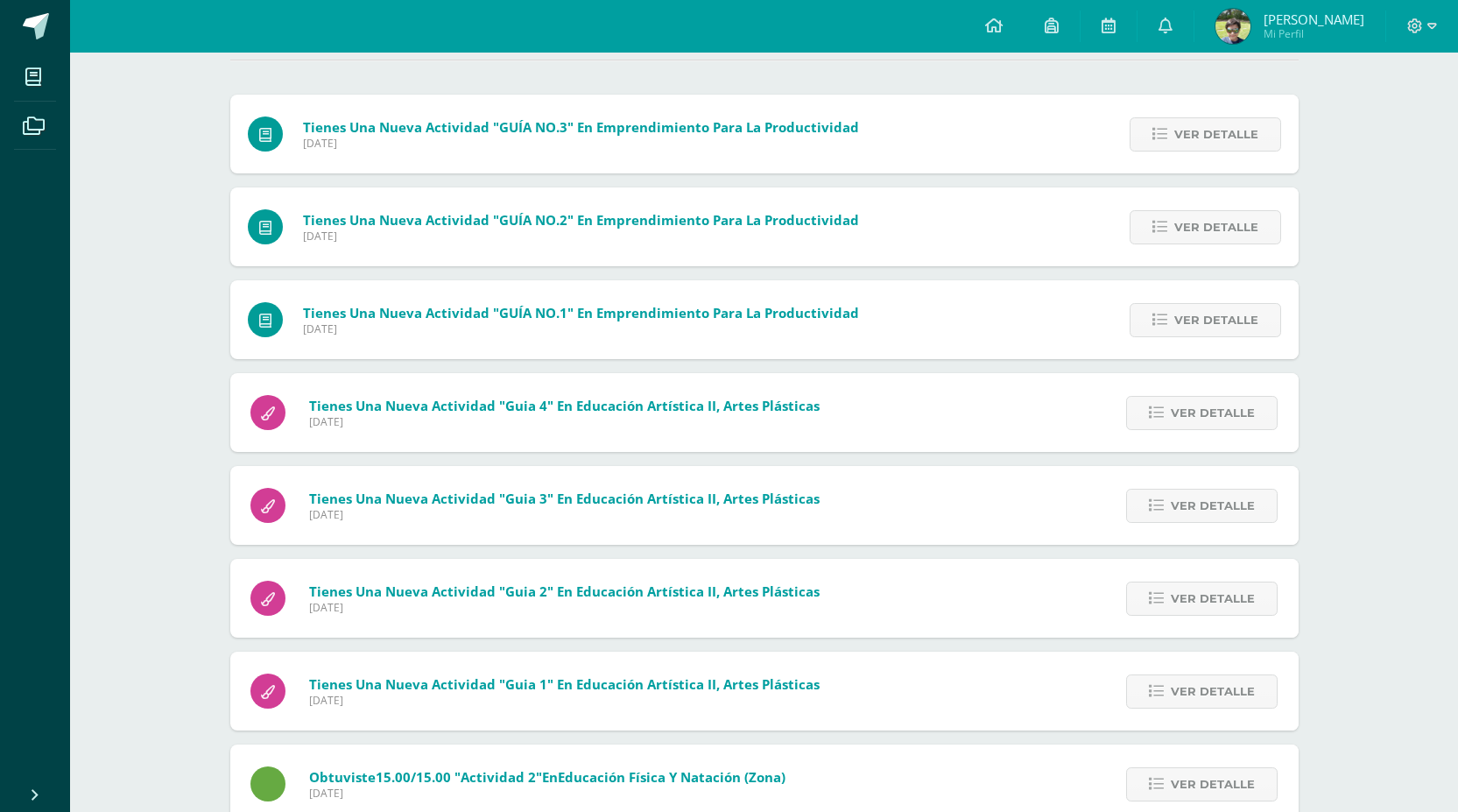
click at [1229, 136] on span "Ver detalle" at bounding box center [1216, 134] width 84 height 32
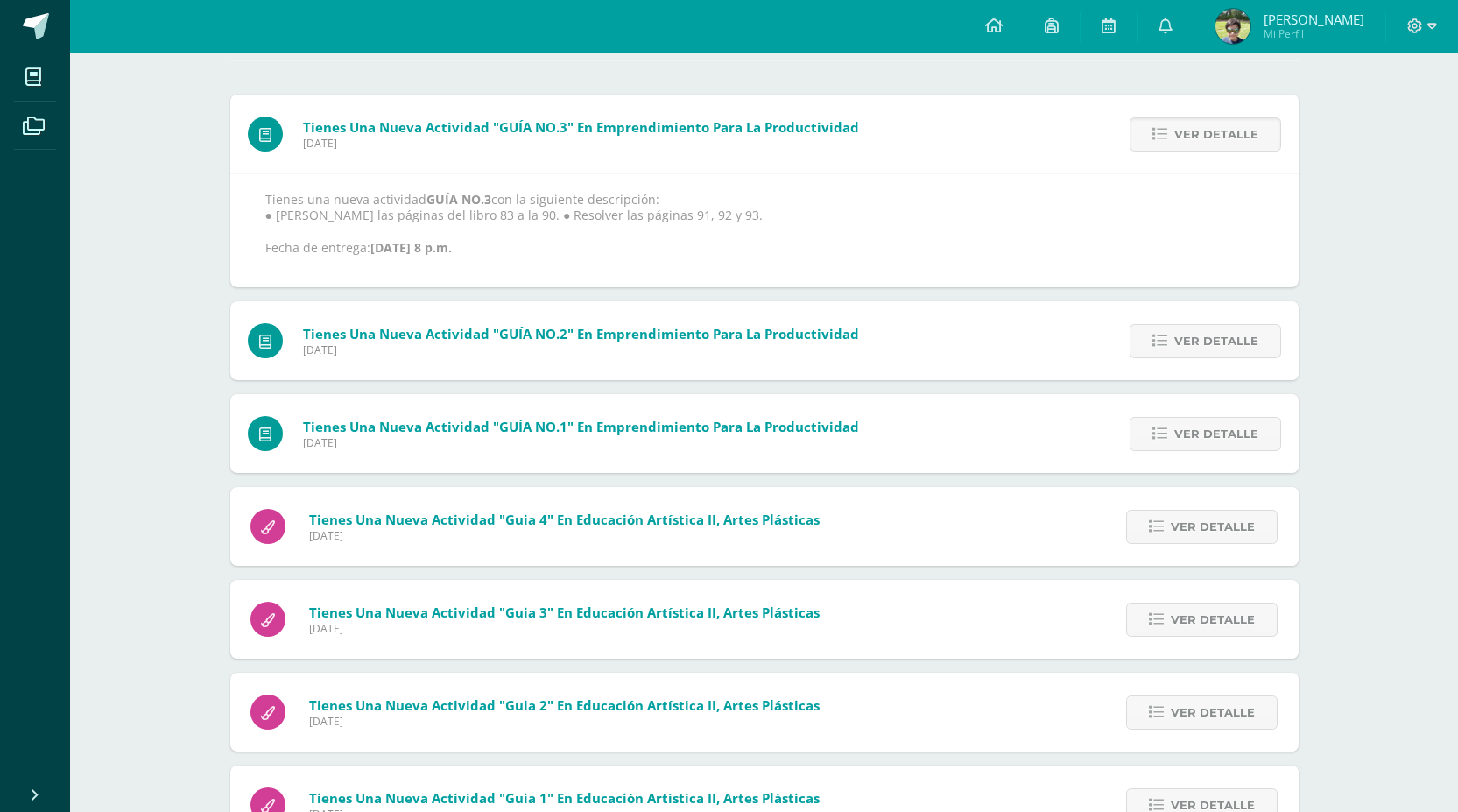
click at [1229, 136] on span "Ver detalle" at bounding box center [1216, 134] width 84 height 32
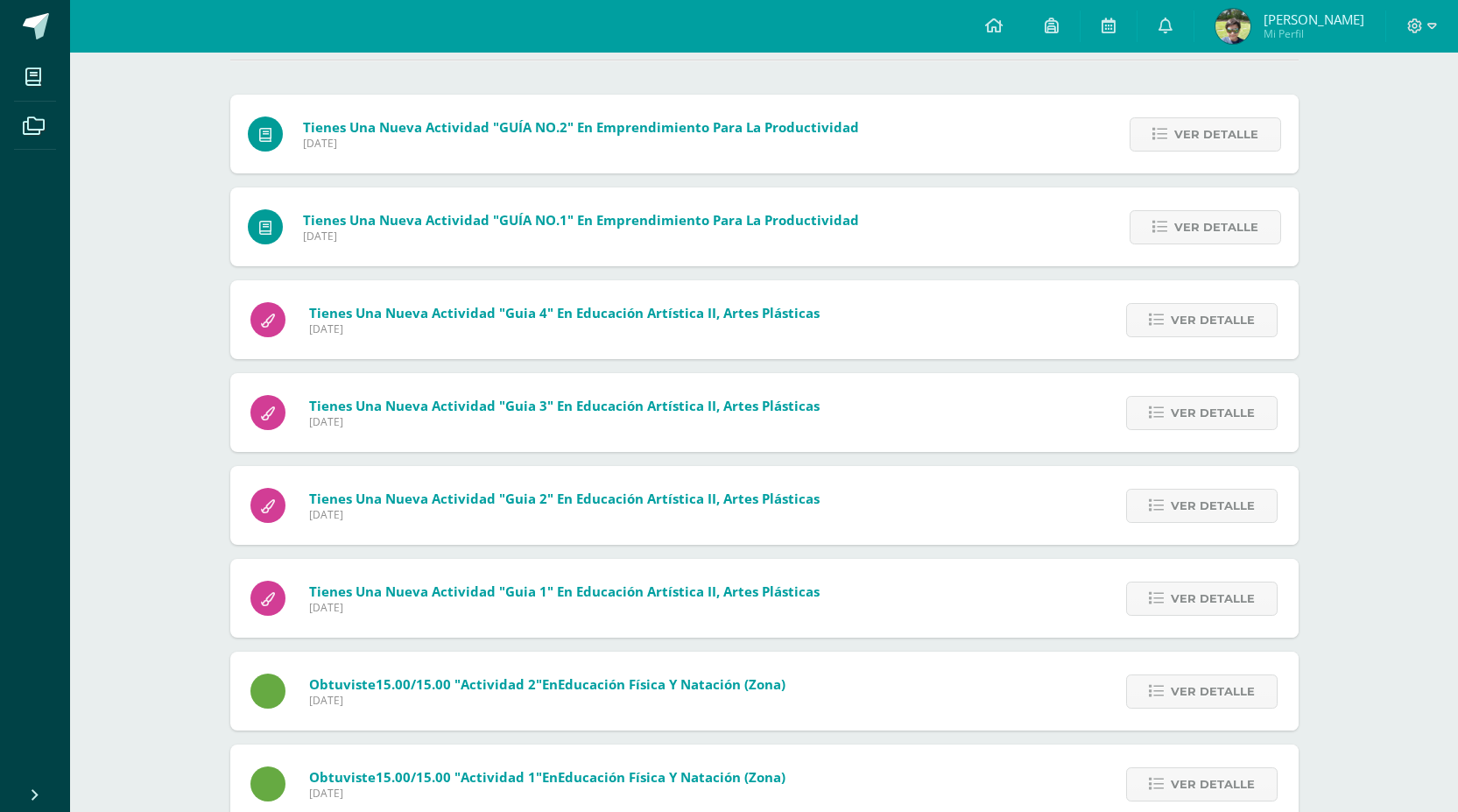
click at [1229, 136] on span "Ver detalle" at bounding box center [1216, 134] width 84 height 32
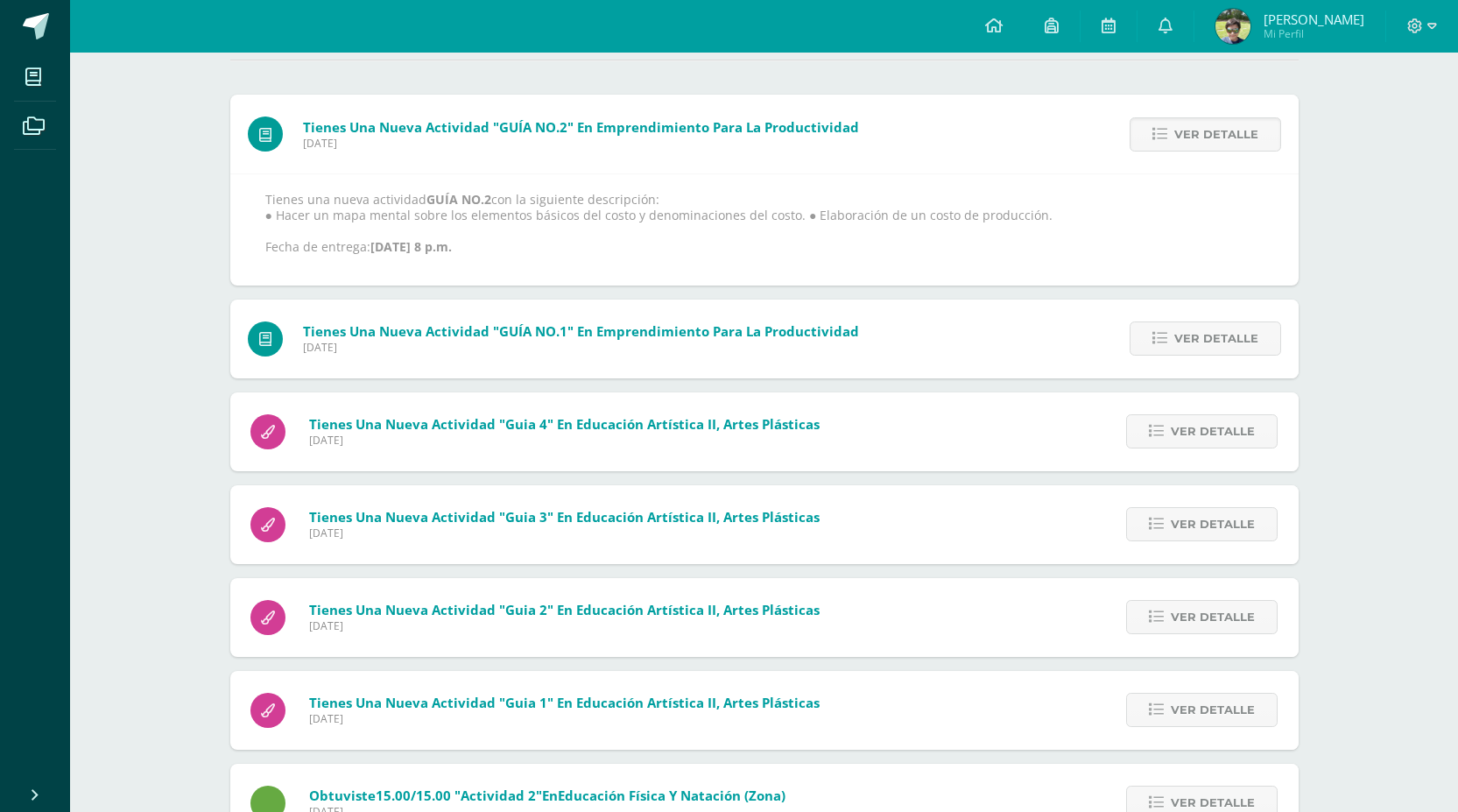
click at [1229, 136] on span "Ver detalle" at bounding box center [1216, 134] width 84 height 32
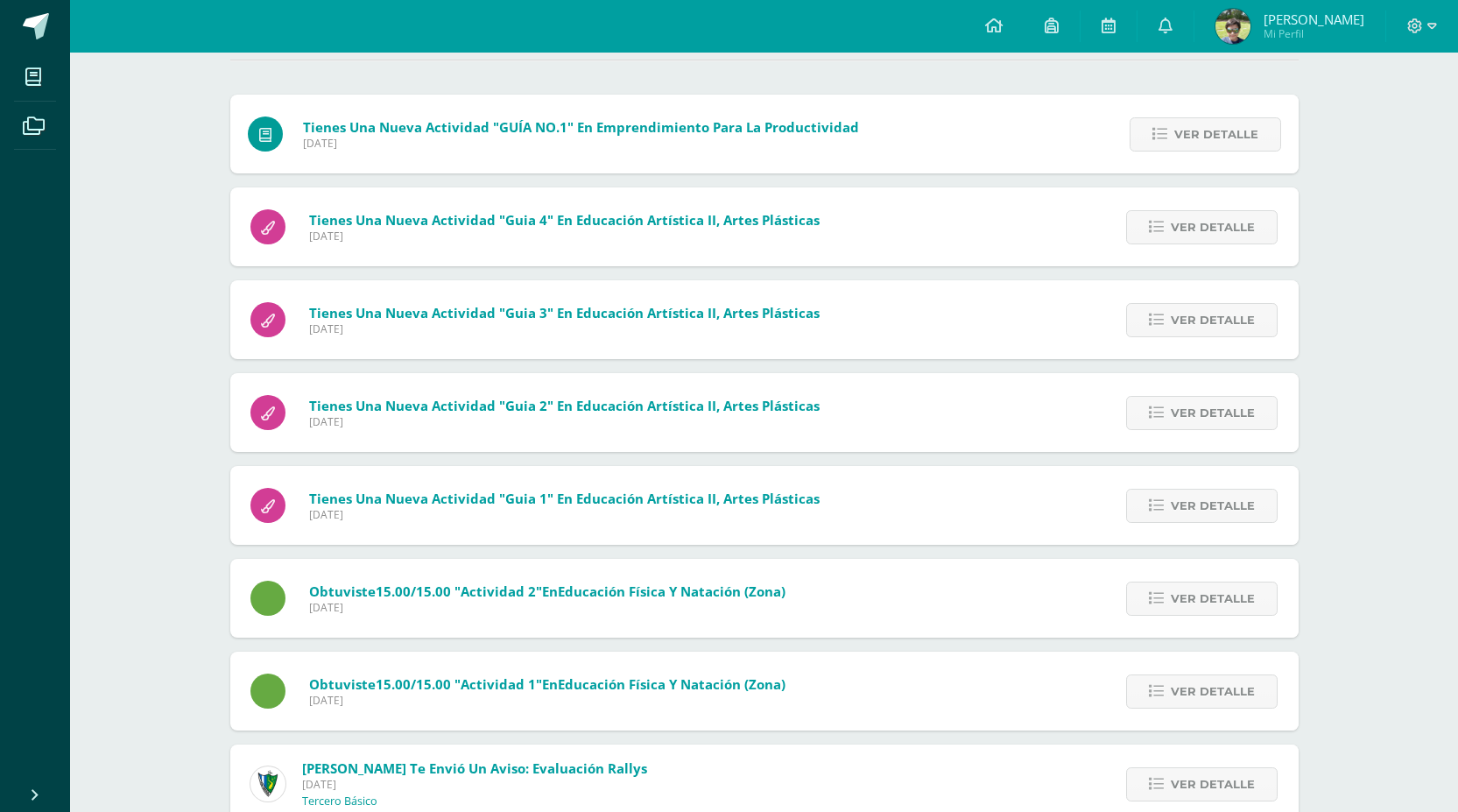
click at [1229, 136] on span "Ver detalle" at bounding box center [1216, 134] width 84 height 32
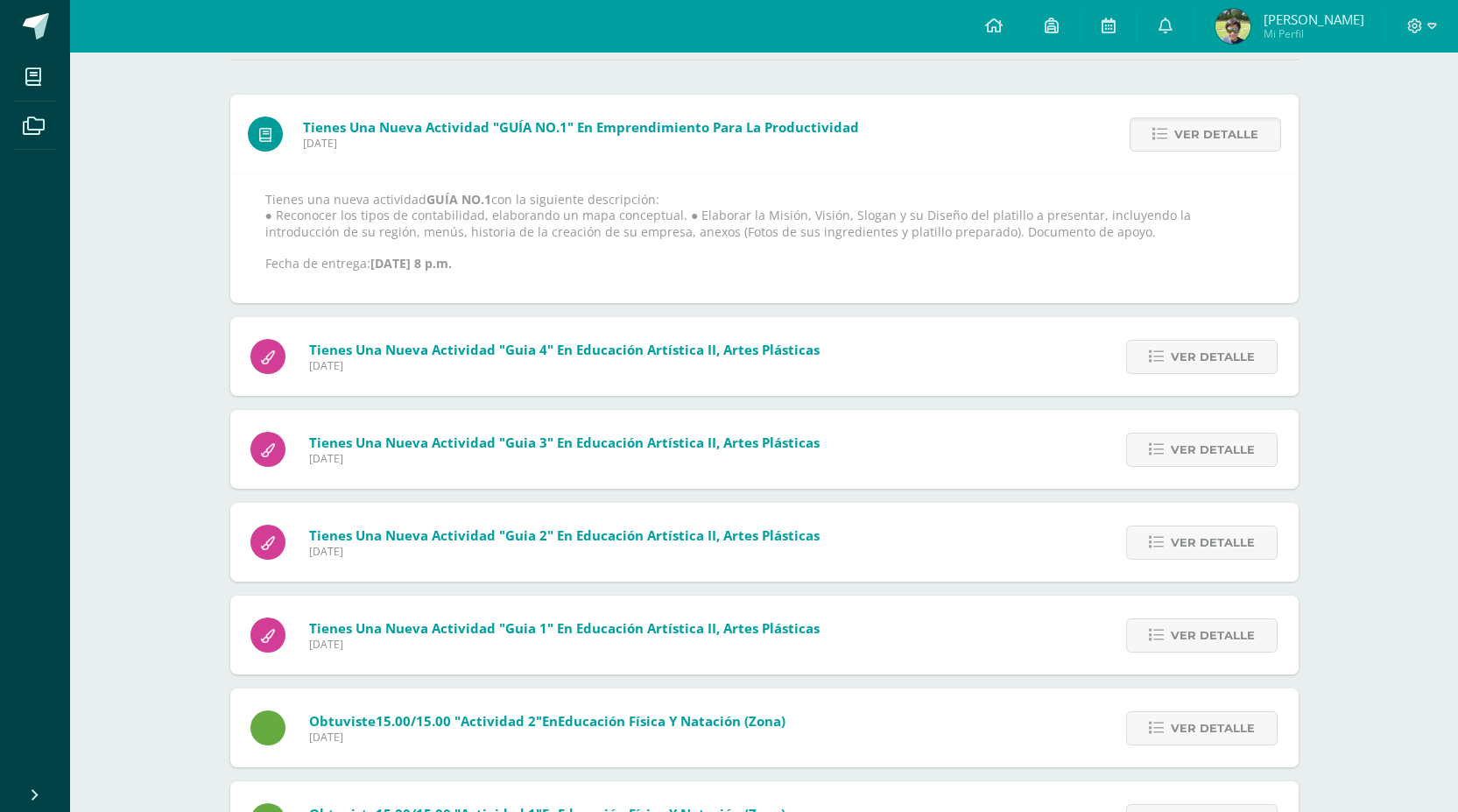
click at [1229, 136] on span "Ver detalle" at bounding box center [1216, 134] width 84 height 32
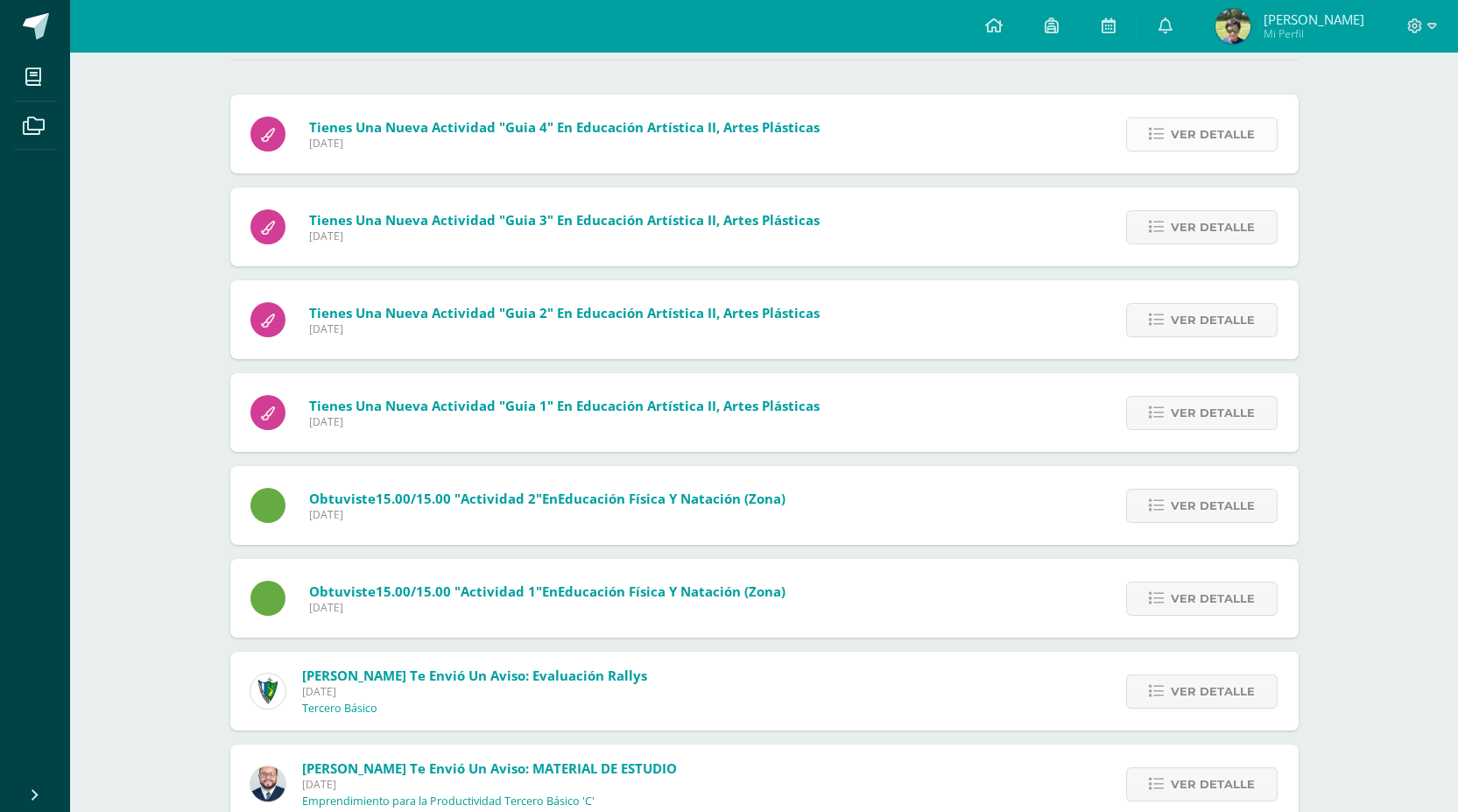
click at [1245, 134] on span "Ver detalle" at bounding box center [1212, 134] width 84 height 32
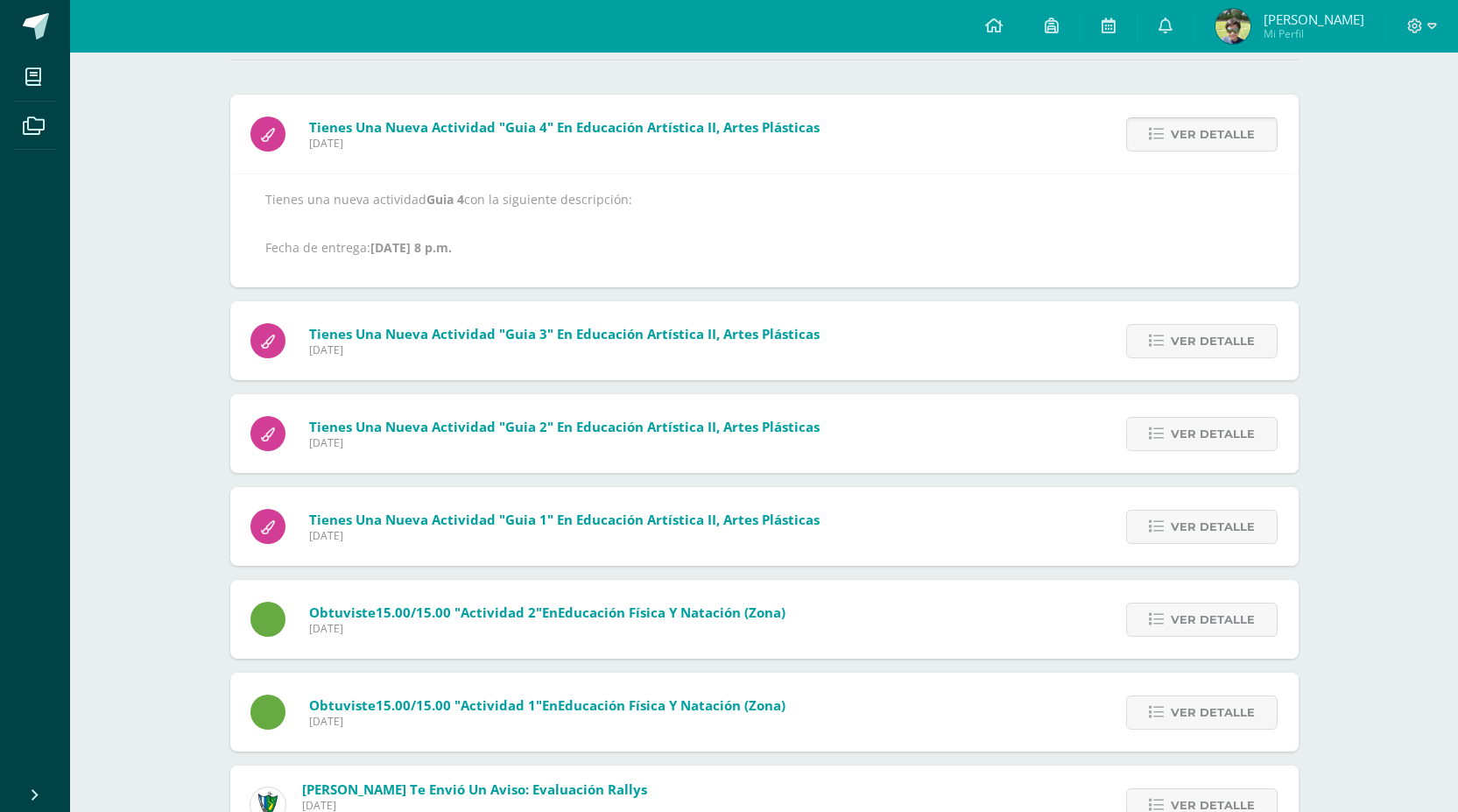
click at [1245, 134] on span "Ver detalle" at bounding box center [1212, 134] width 84 height 32
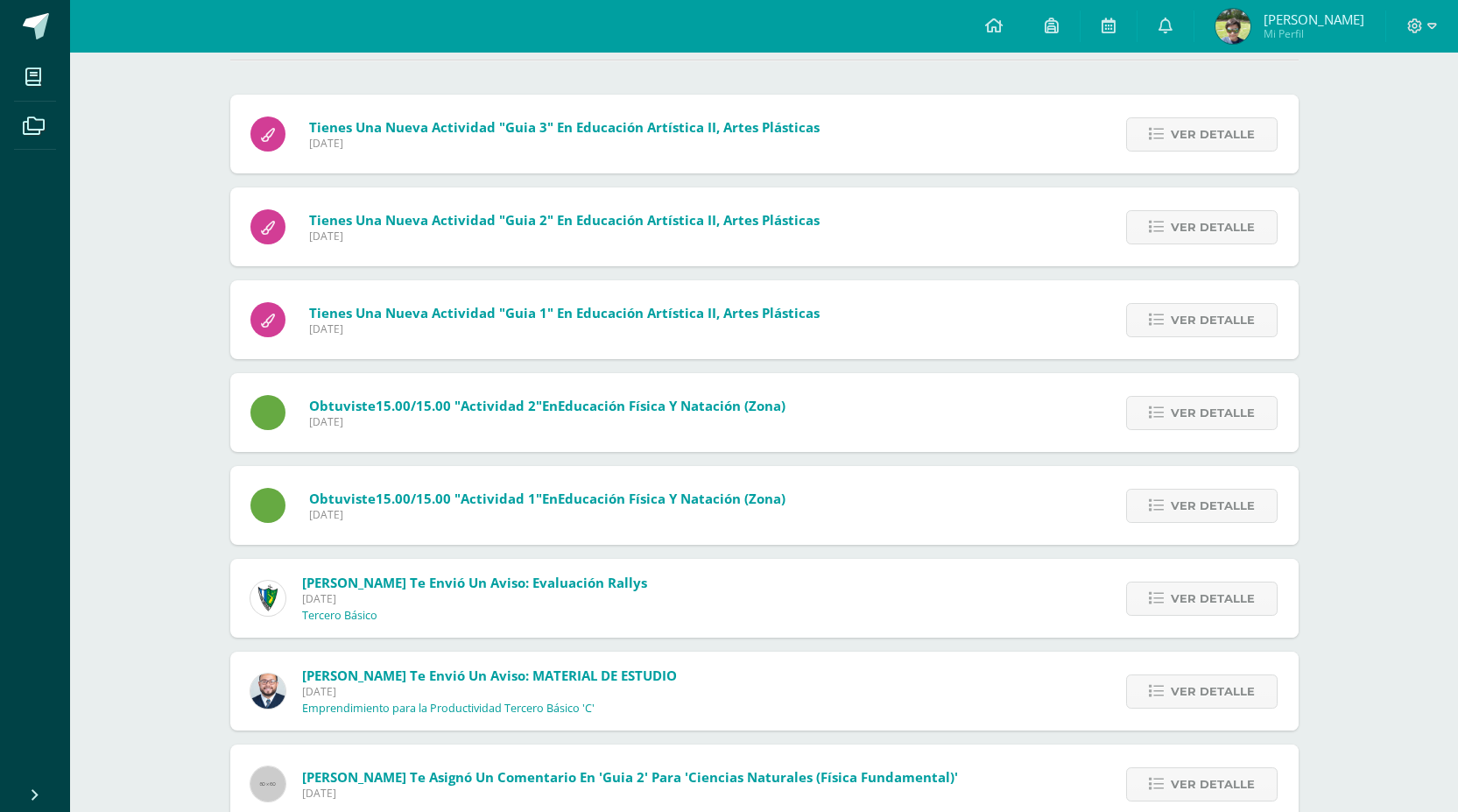
click at [1245, 134] on span "Ver detalle" at bounding box center [1212, 134] width 84 height 32
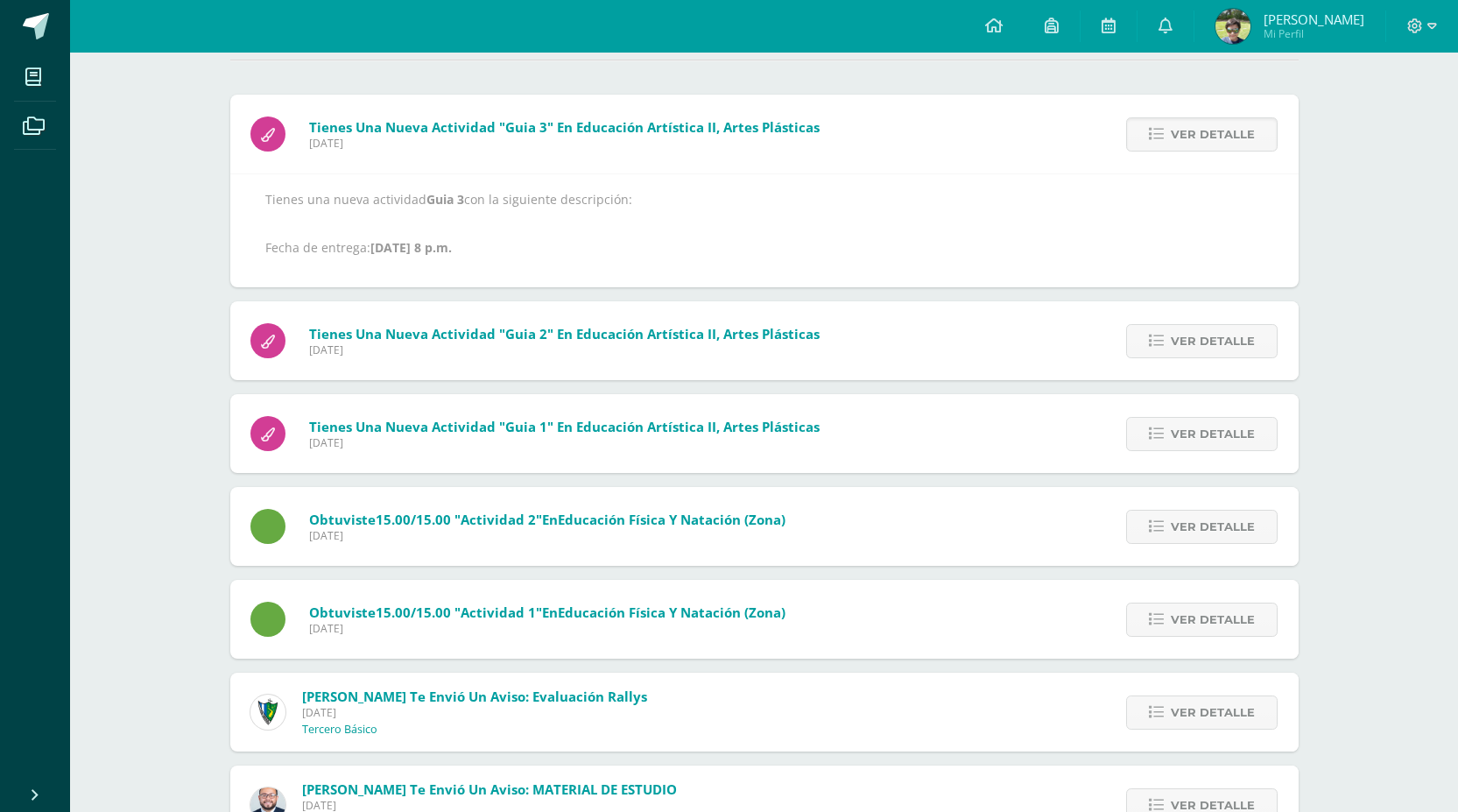
click at [1245, 134] on span "Ver detalle" at bounding box center [1212, 134] width 84 height 32
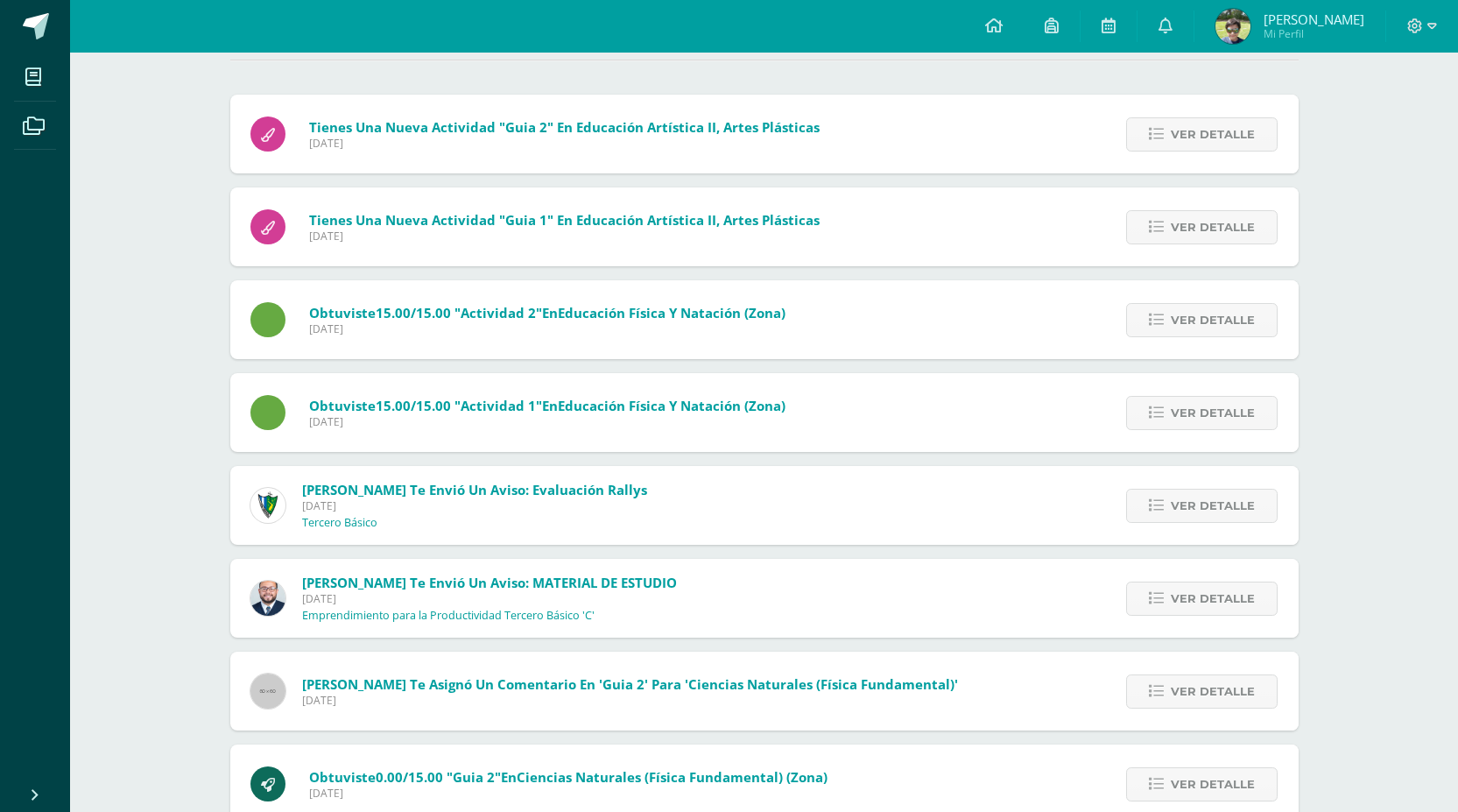
click at [1245, 134] on span "Ver detalle" at bounding box center [1212, 134] width 84 height 32
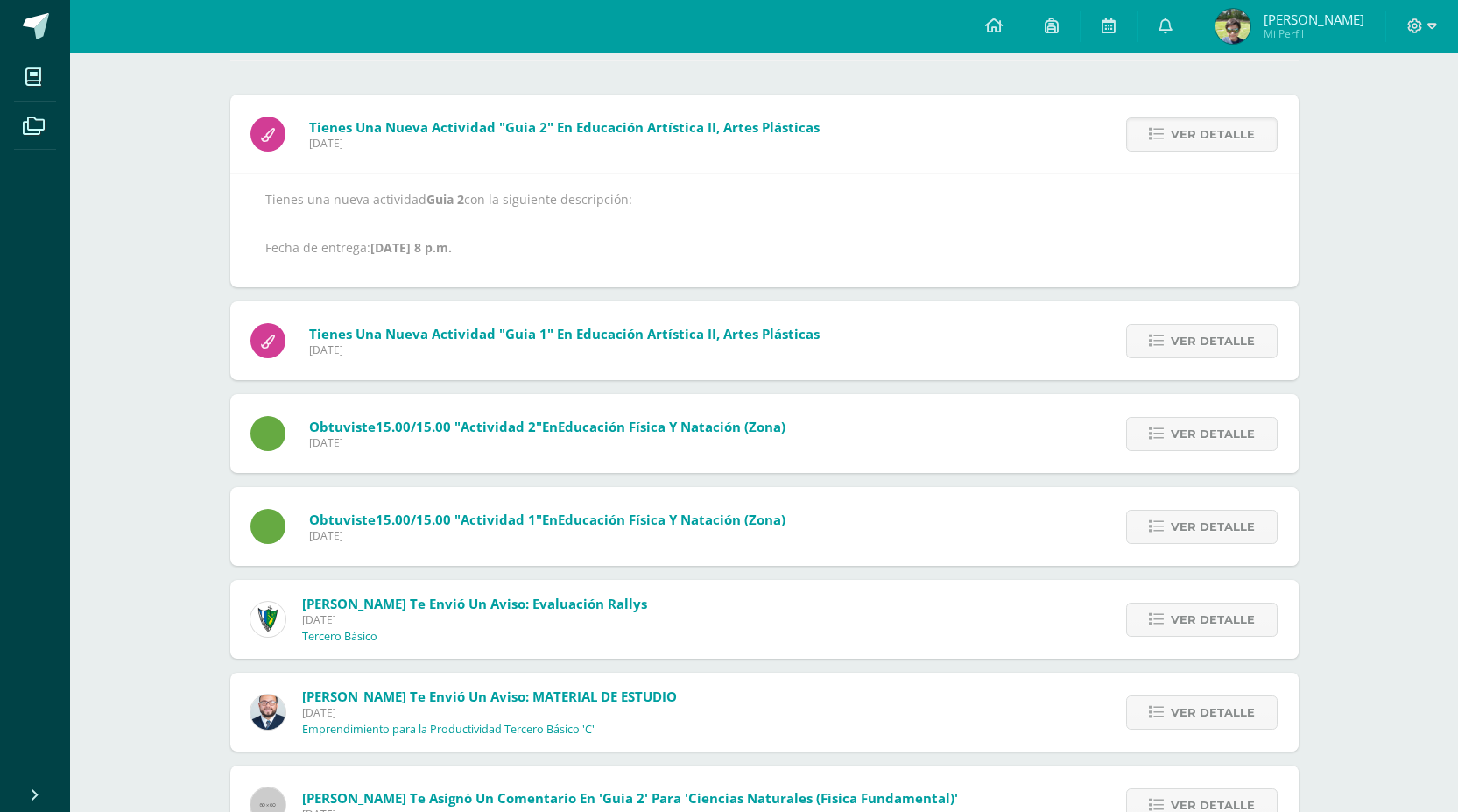
click at [1245, 134] on span "Ver detalle" at bounding box center [1212, 134] width 84 height 32
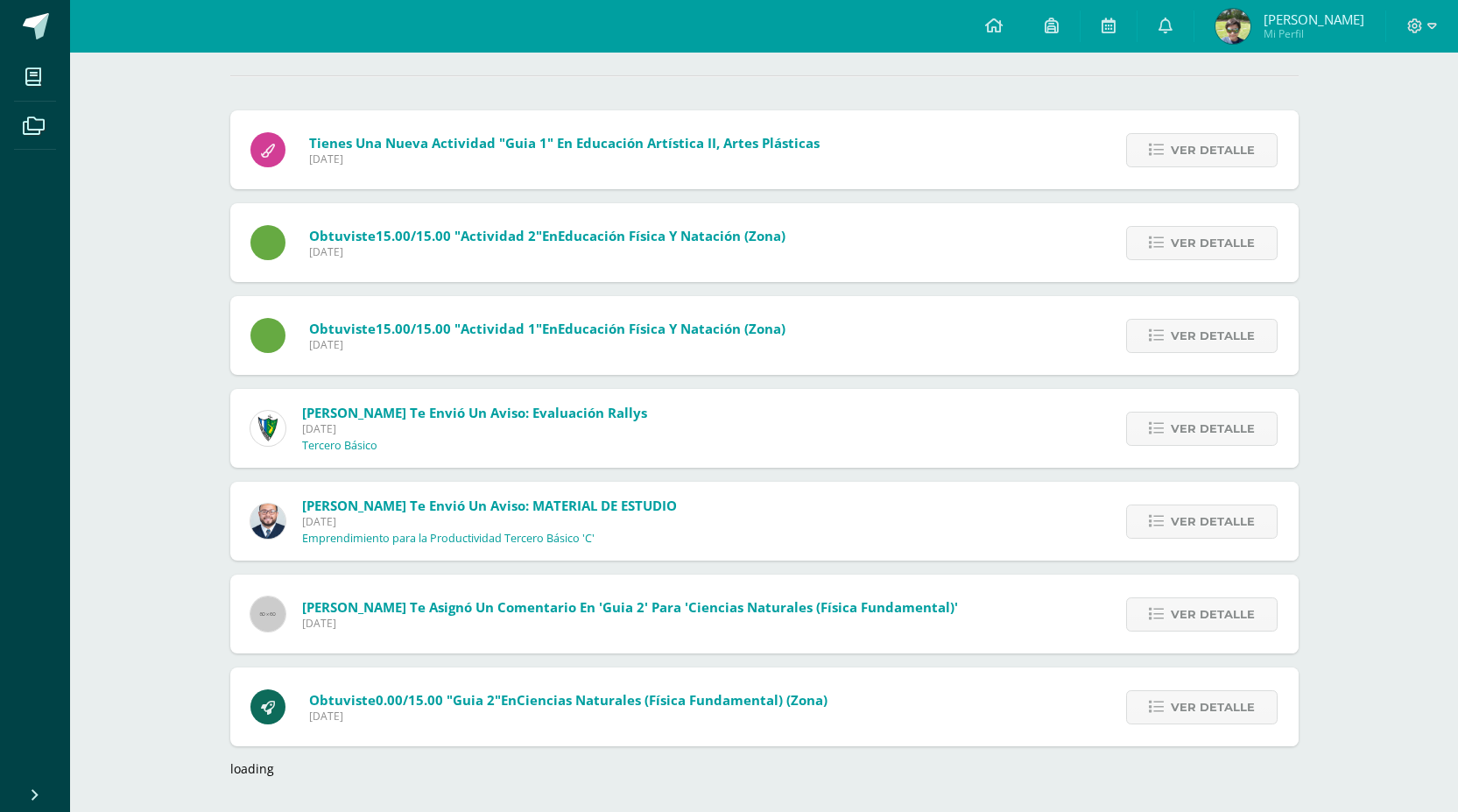
click at [1245, 134] on span "Ver detalle" at bounding box center [1212, 150] width 84 height 32
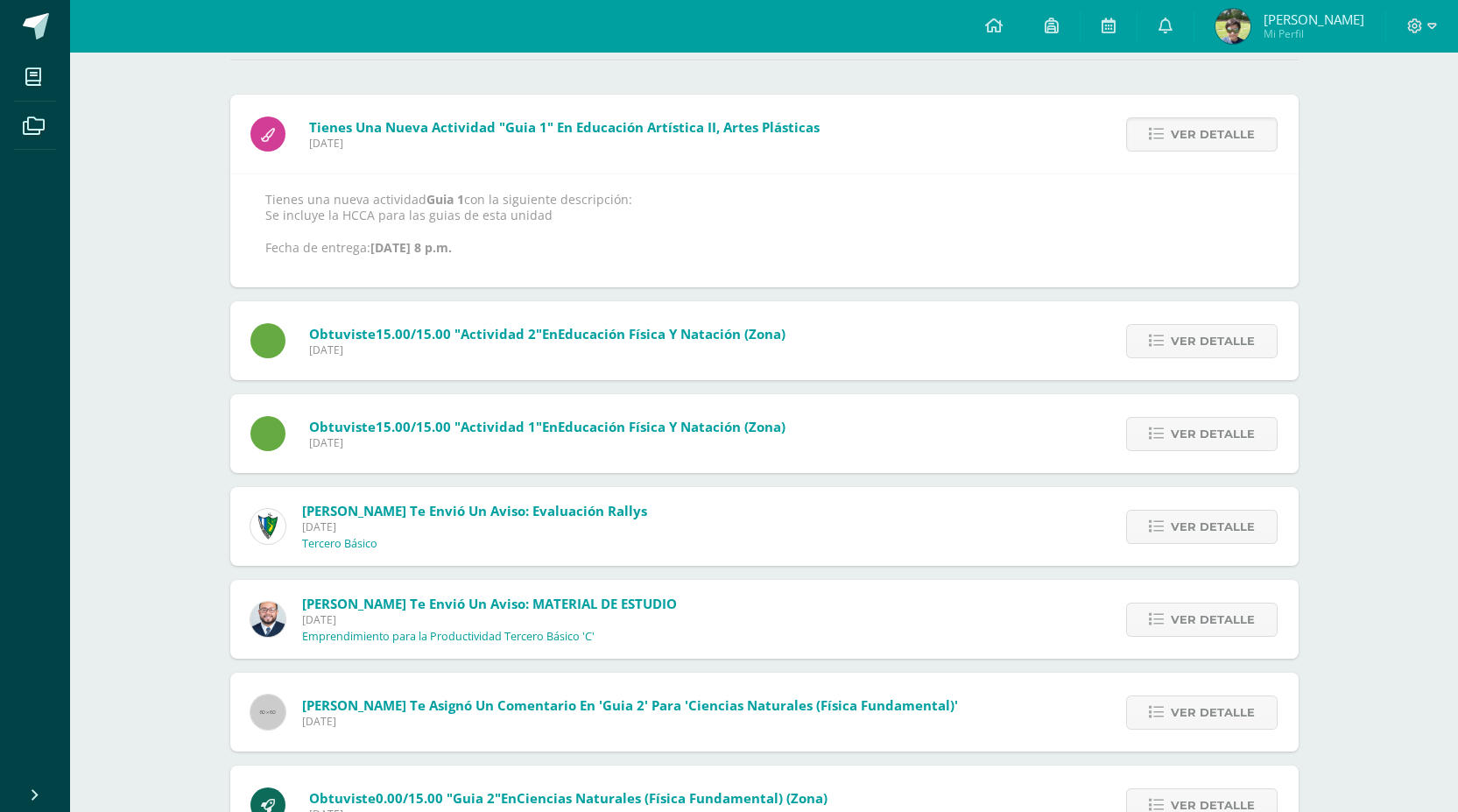
click at [1245, 134] on span "Ver detalle" at bounding box center [1212, 134] width 84 height 32
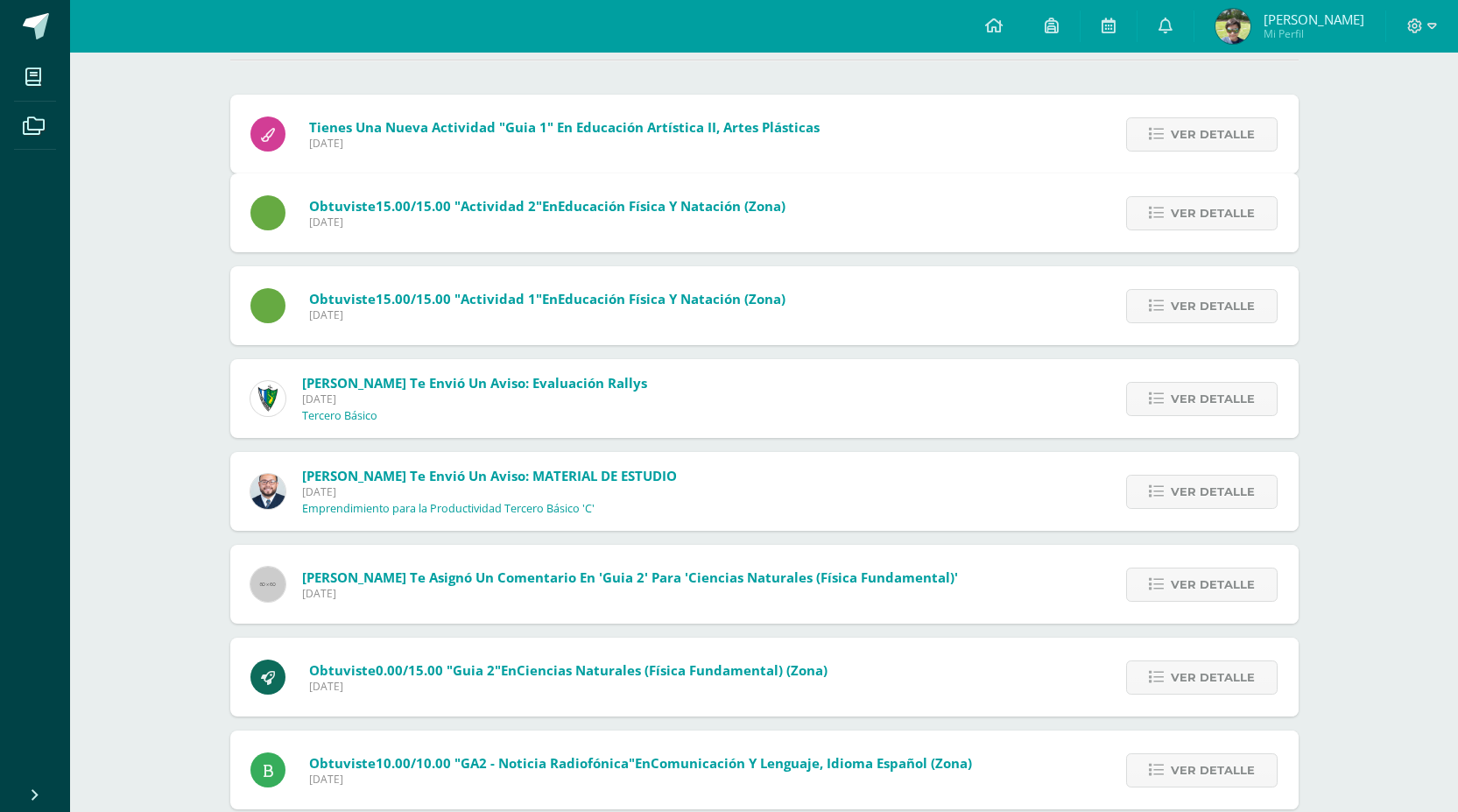
scroll to position [129, 0]
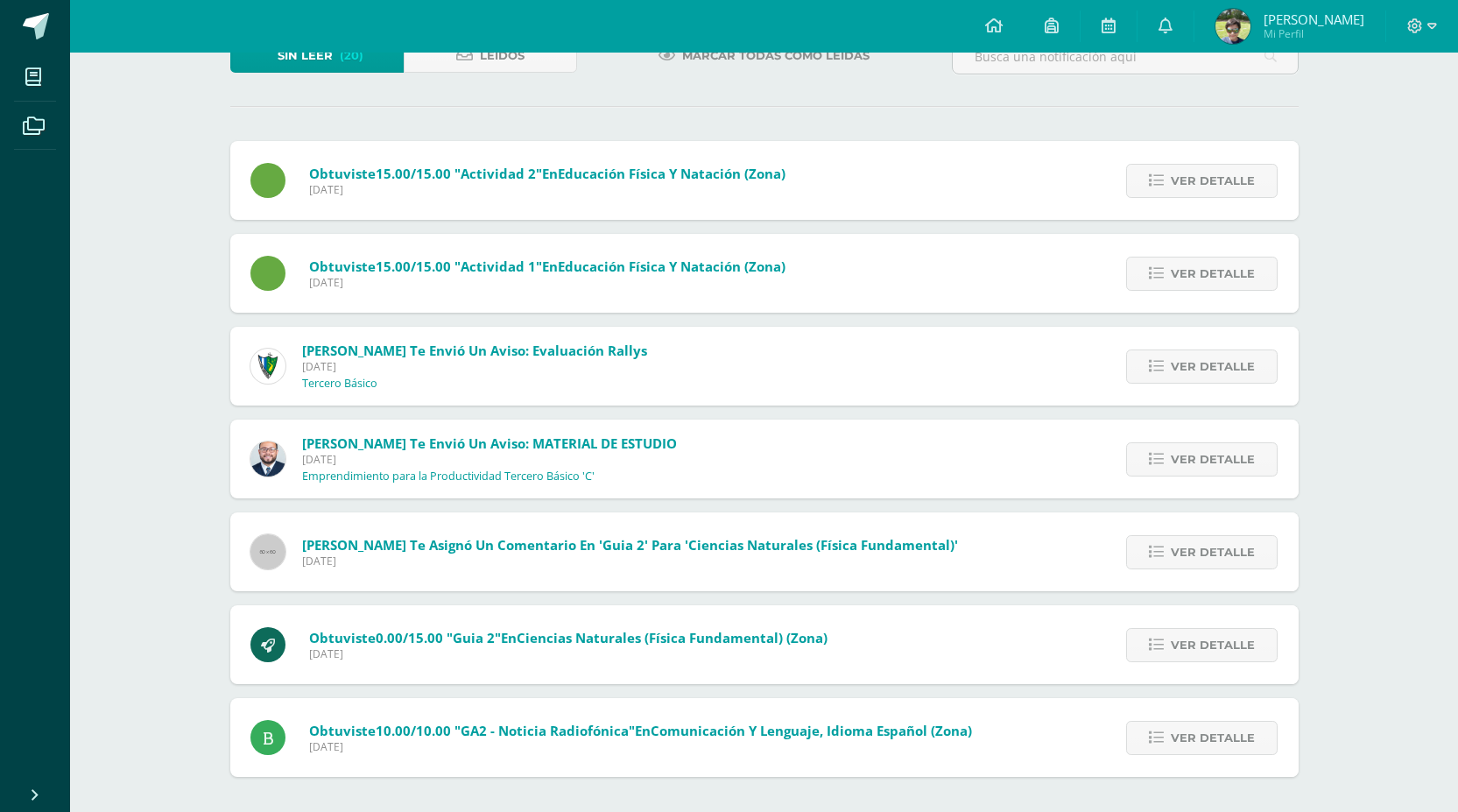
click at [1245, 134] on div "Sin leer (20) Leídos Marcar todas como leídas Obtuviste 15.00/15.00 "Actividad …" at bounding box center [765, 408] width 1138 height 808
click at [1221, 190] on span "Ver detalle" at bounding box center [1212, 181] width 84 height 32
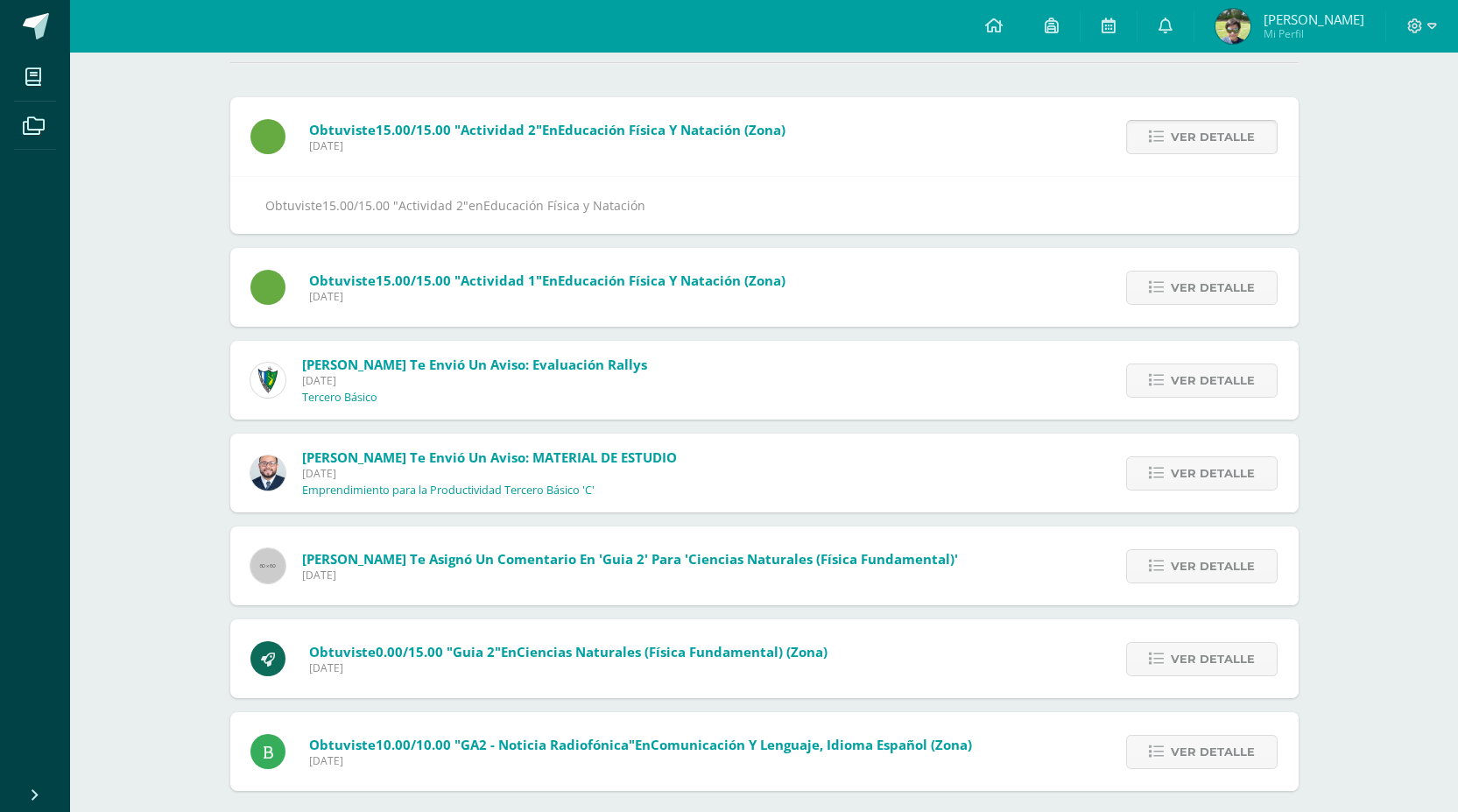
scroll to position [176, 0]
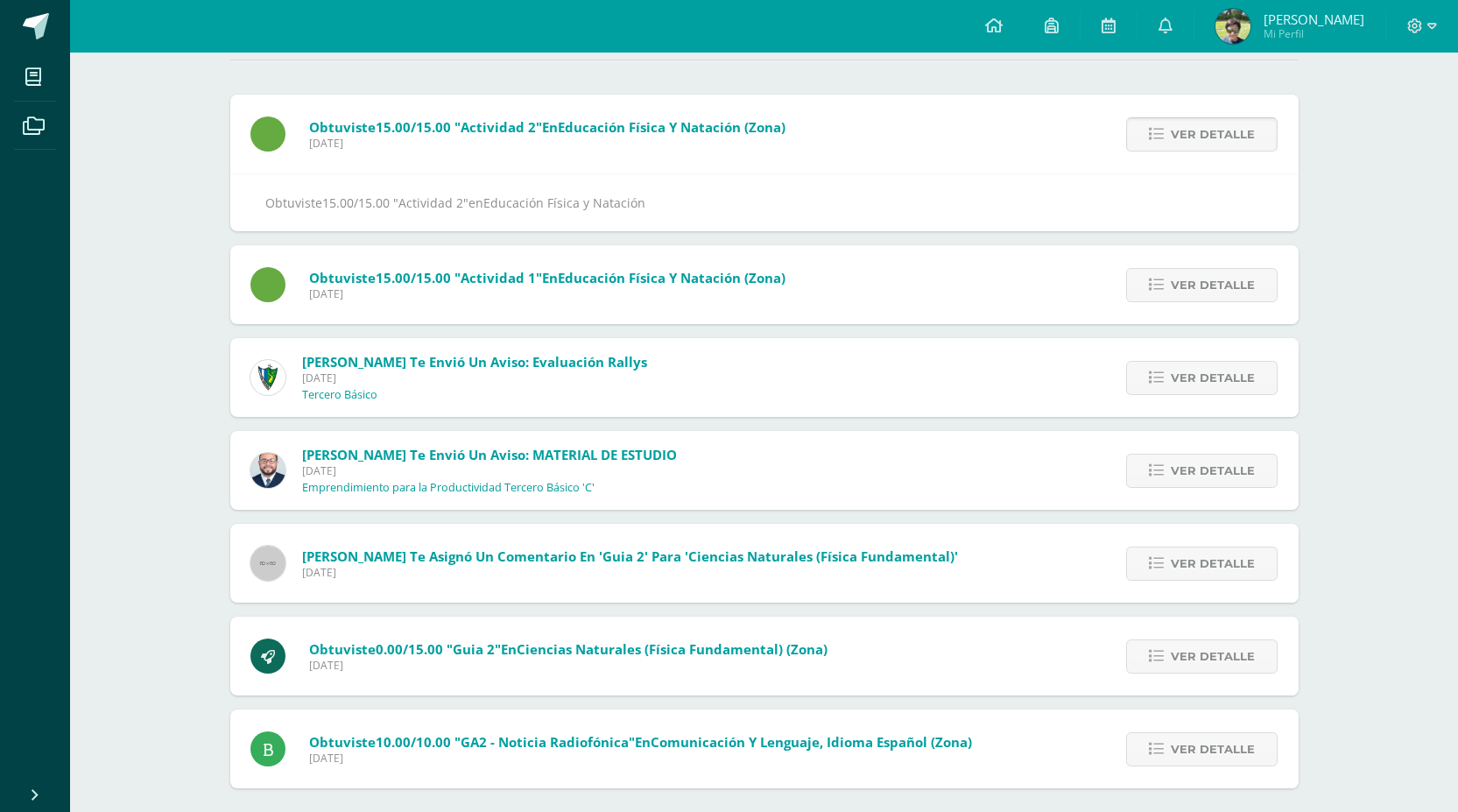
click at [1221, 190] on div "Obtuviste 15.00/15.00 "Actividad 2" en Educación Física y Natación" at bounding box center [765, 203] width 1069 height 58
click at [1226, 141] on span "Ver detalle" at bounding box center [1212, 134] width 84 height 32
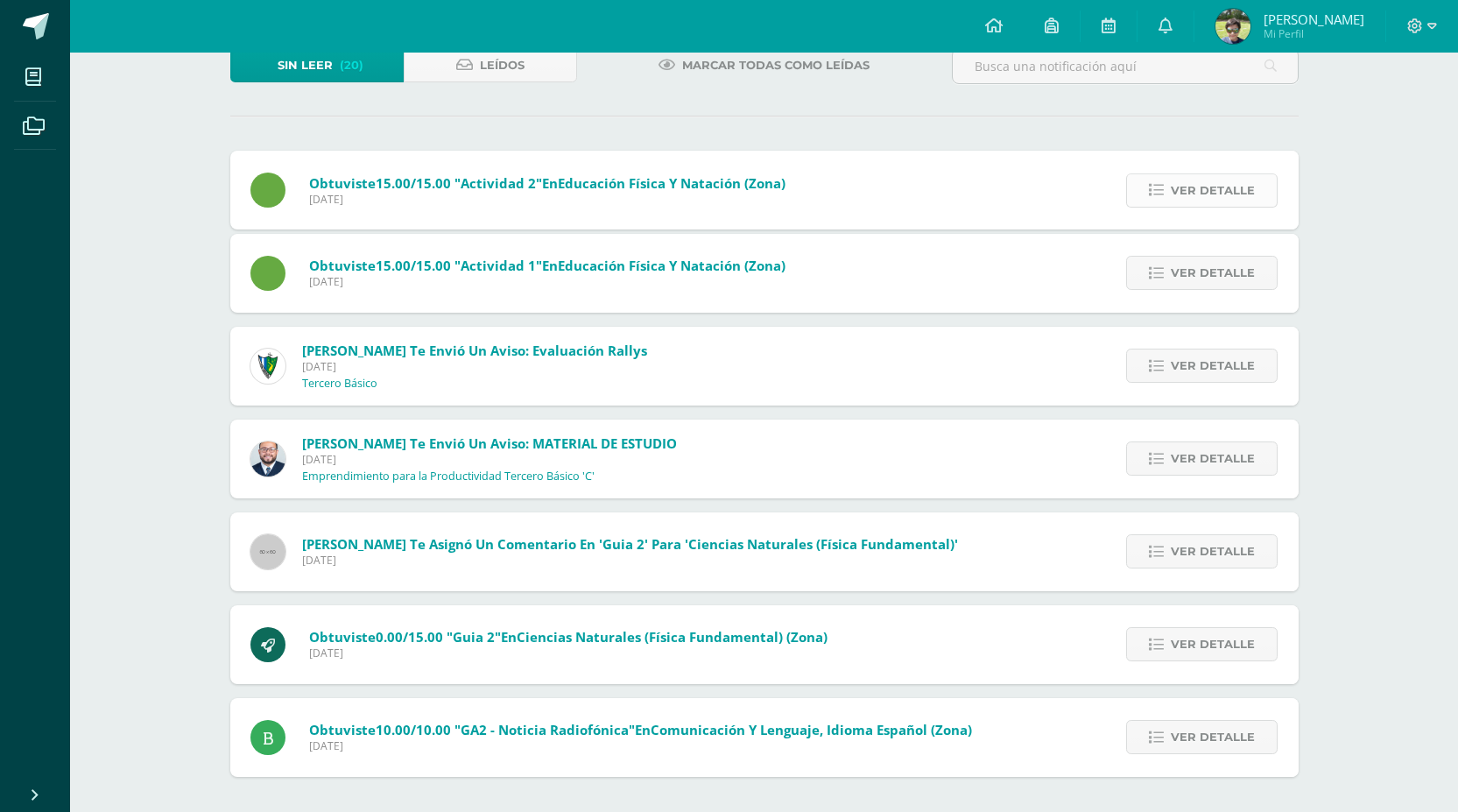
scroll to position [36, 0]
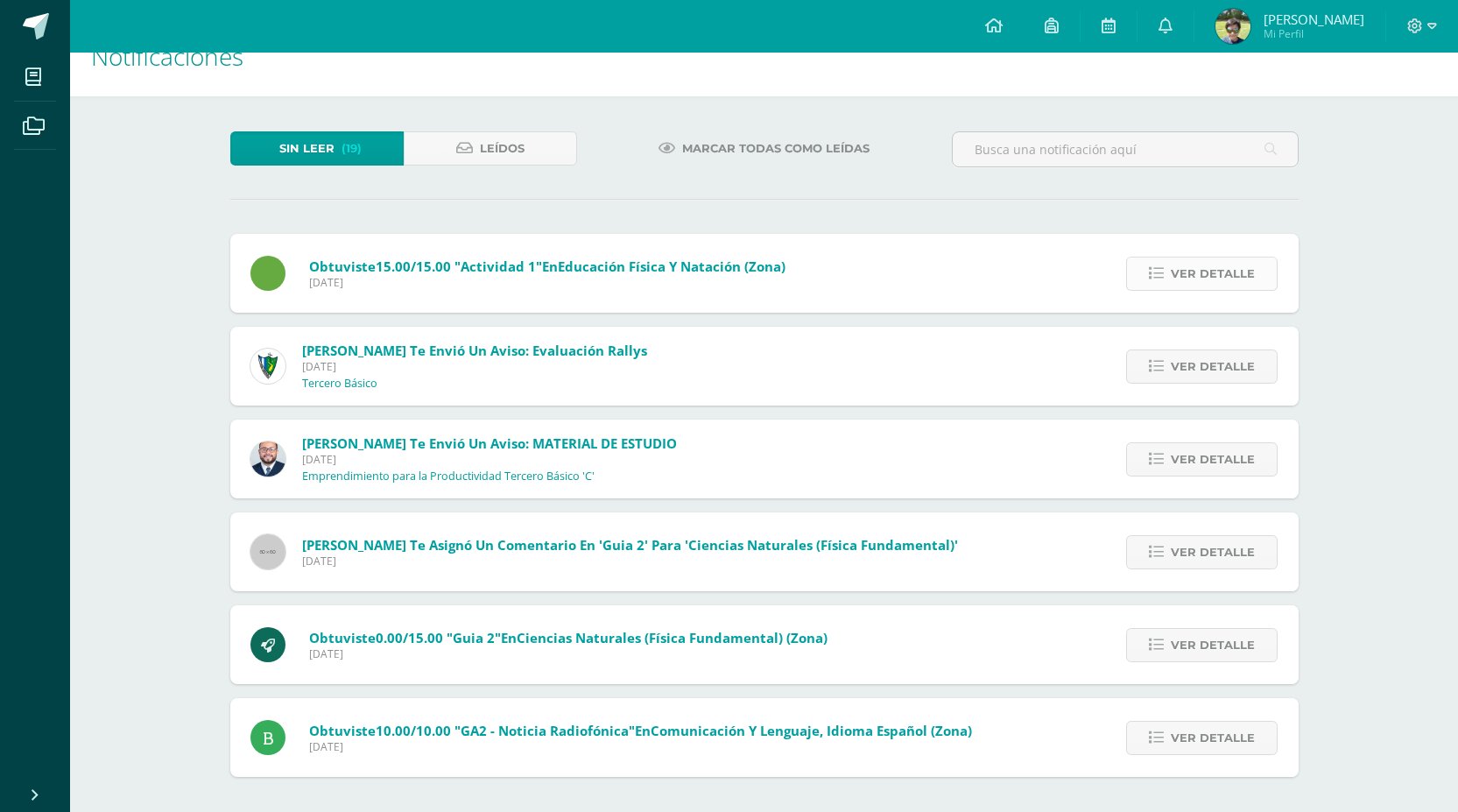
click at [1217, 266] on span "Ver detalle" at bounding box center [1212, 274] width 84 height 32
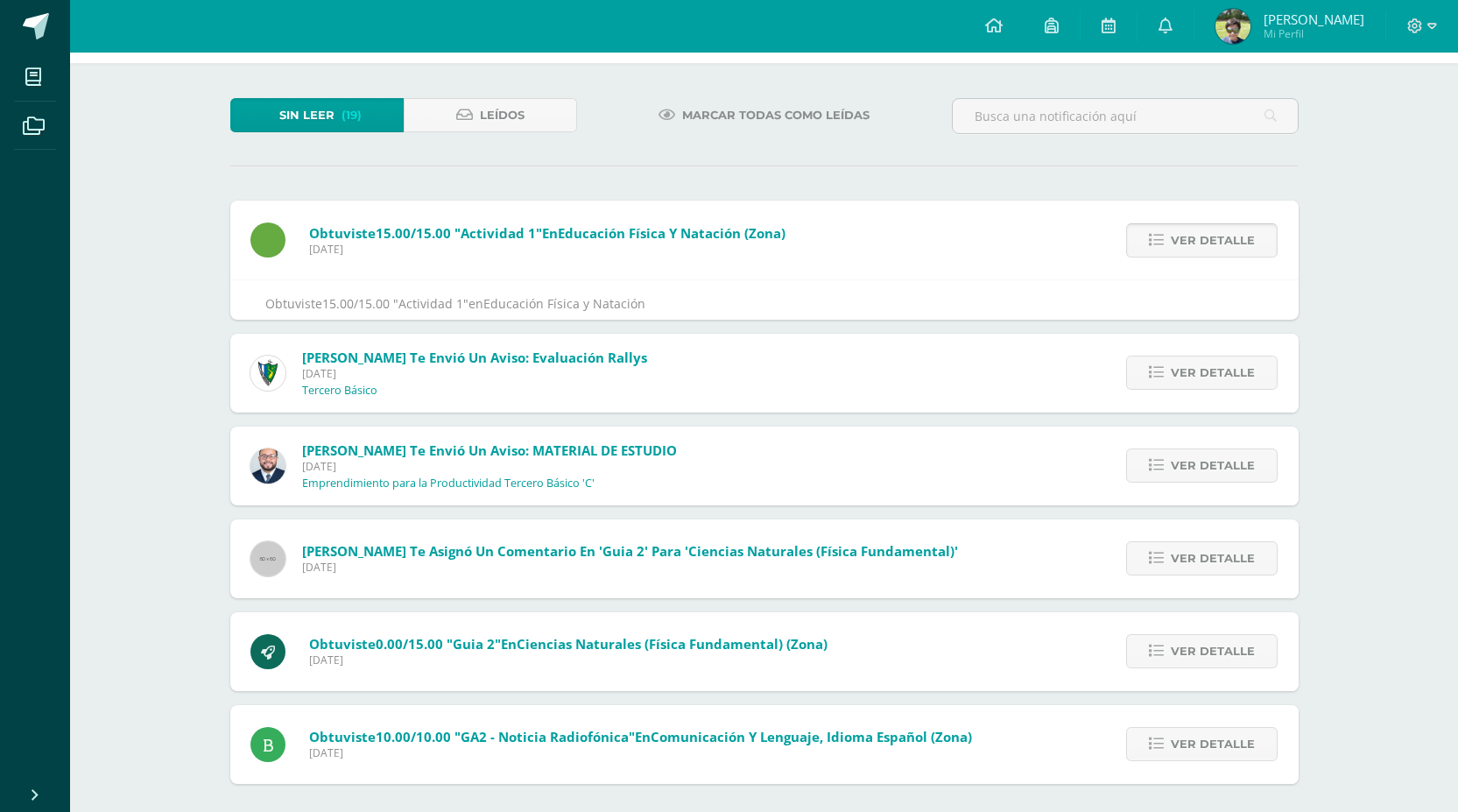
scroll to position [94, 0]
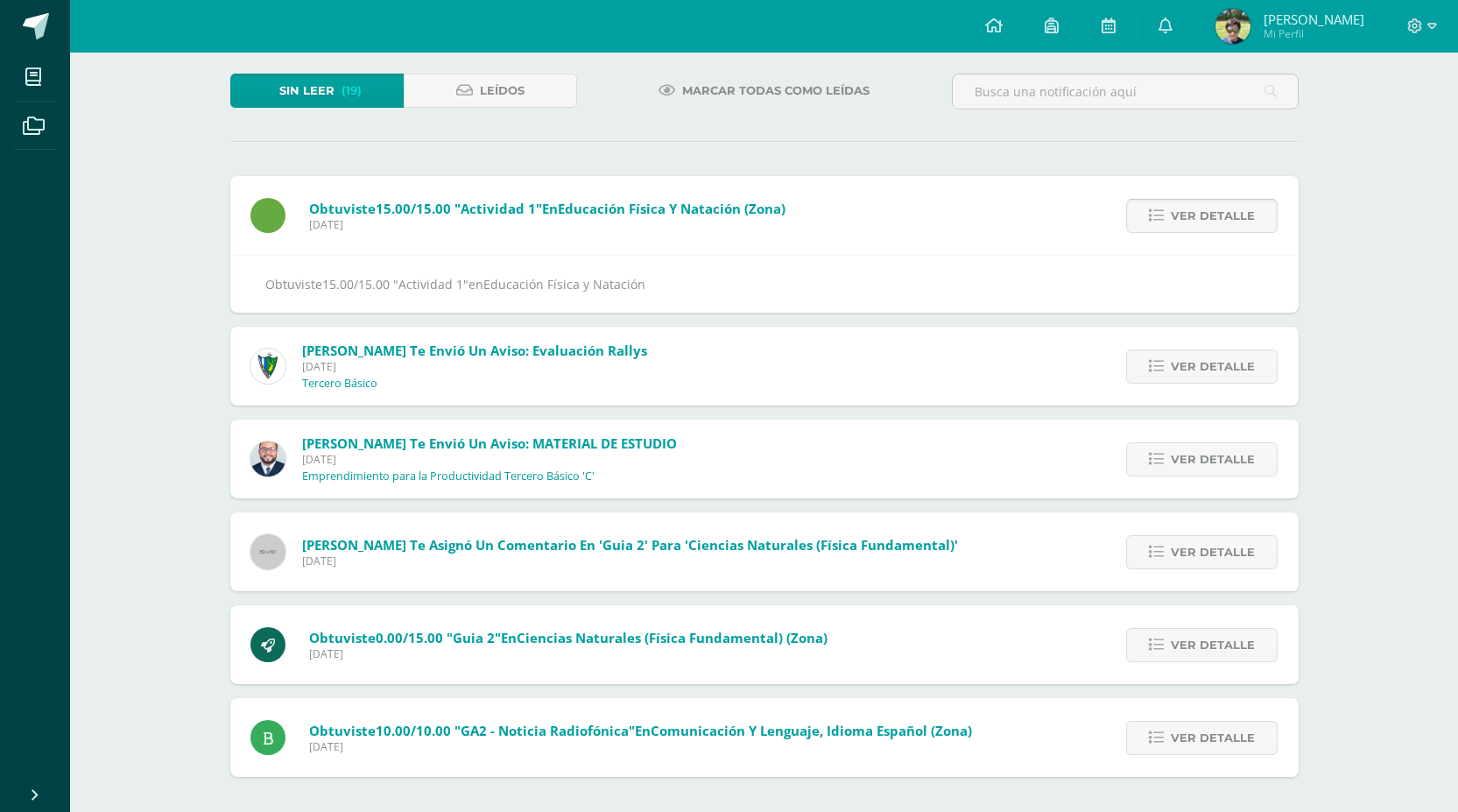
click at [1228, 221] on span "Ver detalle" at bounding box center [1212, 216] width 84 height 32
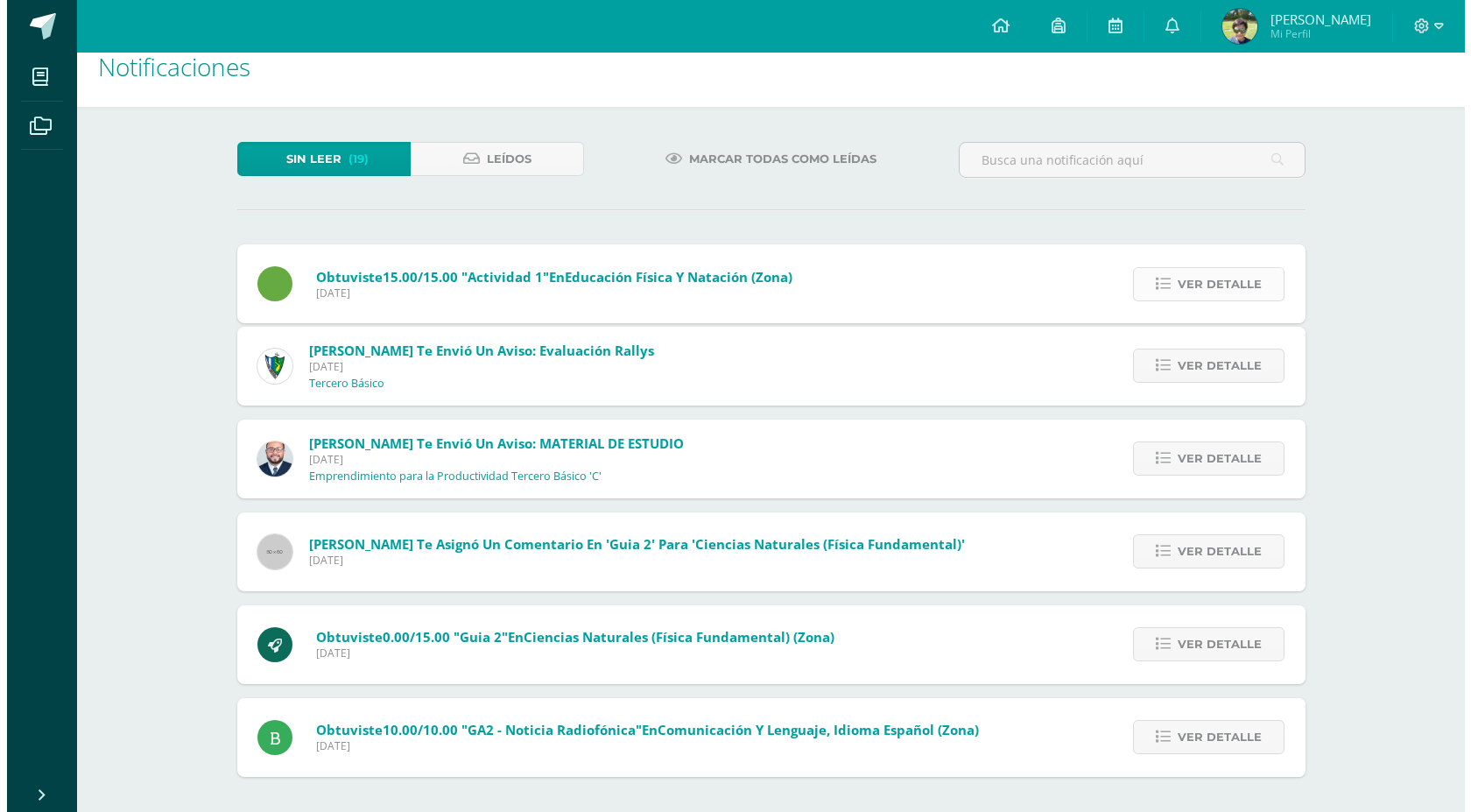
scroll to position [0, 0]
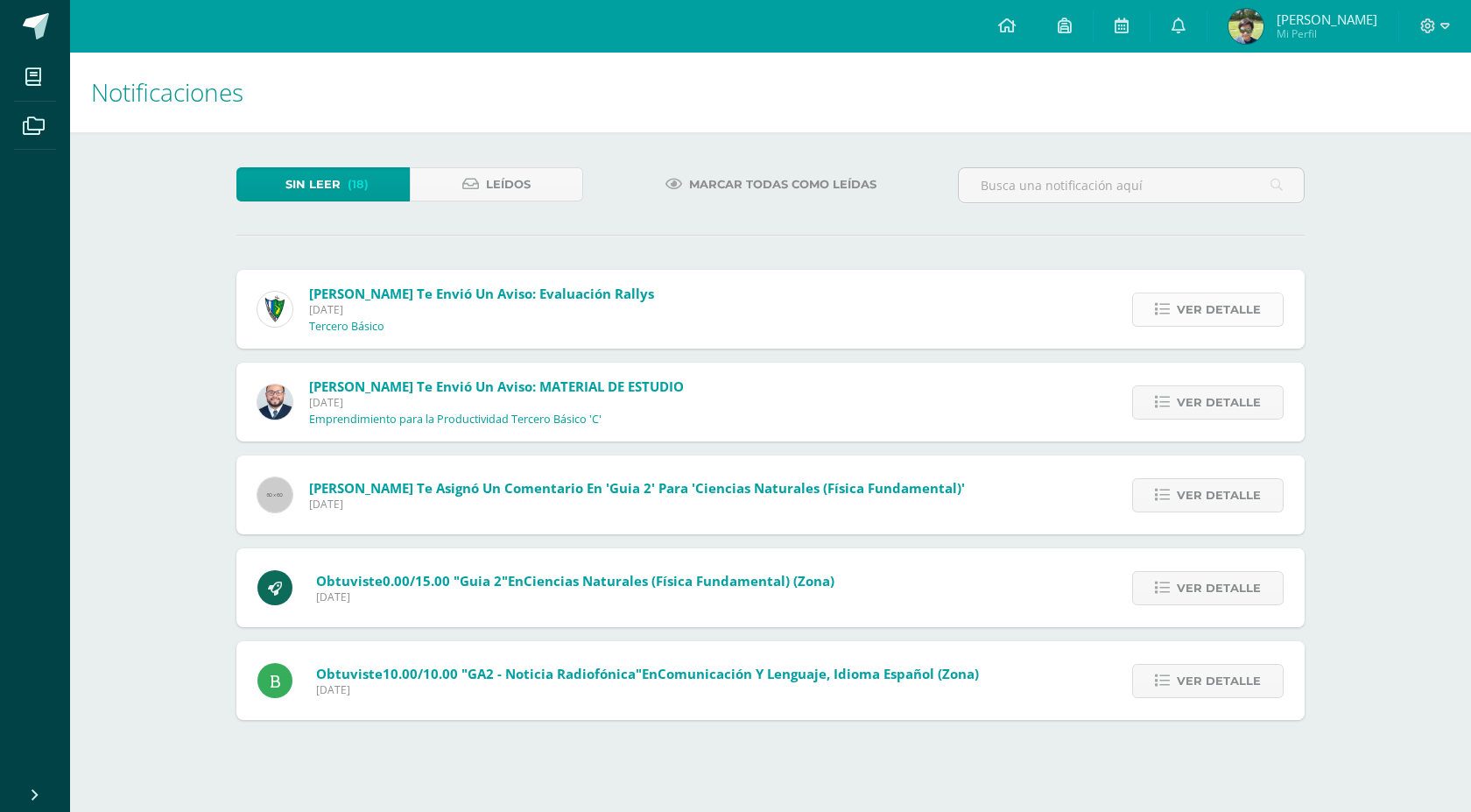
click at [1223, 304] on span "Ver detalle" at bounding box center [1218, 310] width 84 height 32
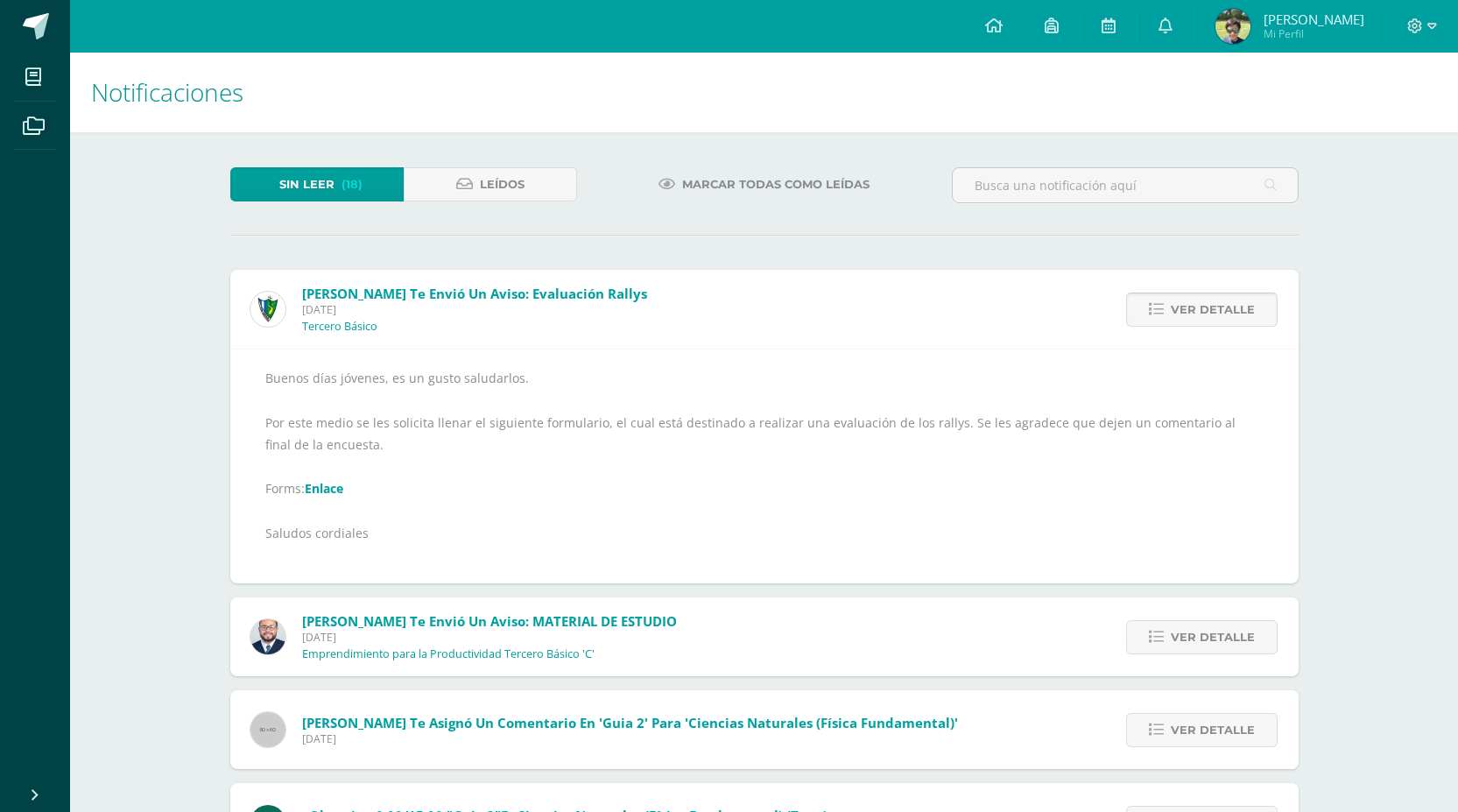
click at [1224, 311] on span "Ver detalle" at bounding box center [1212, 310] width 84 height 32
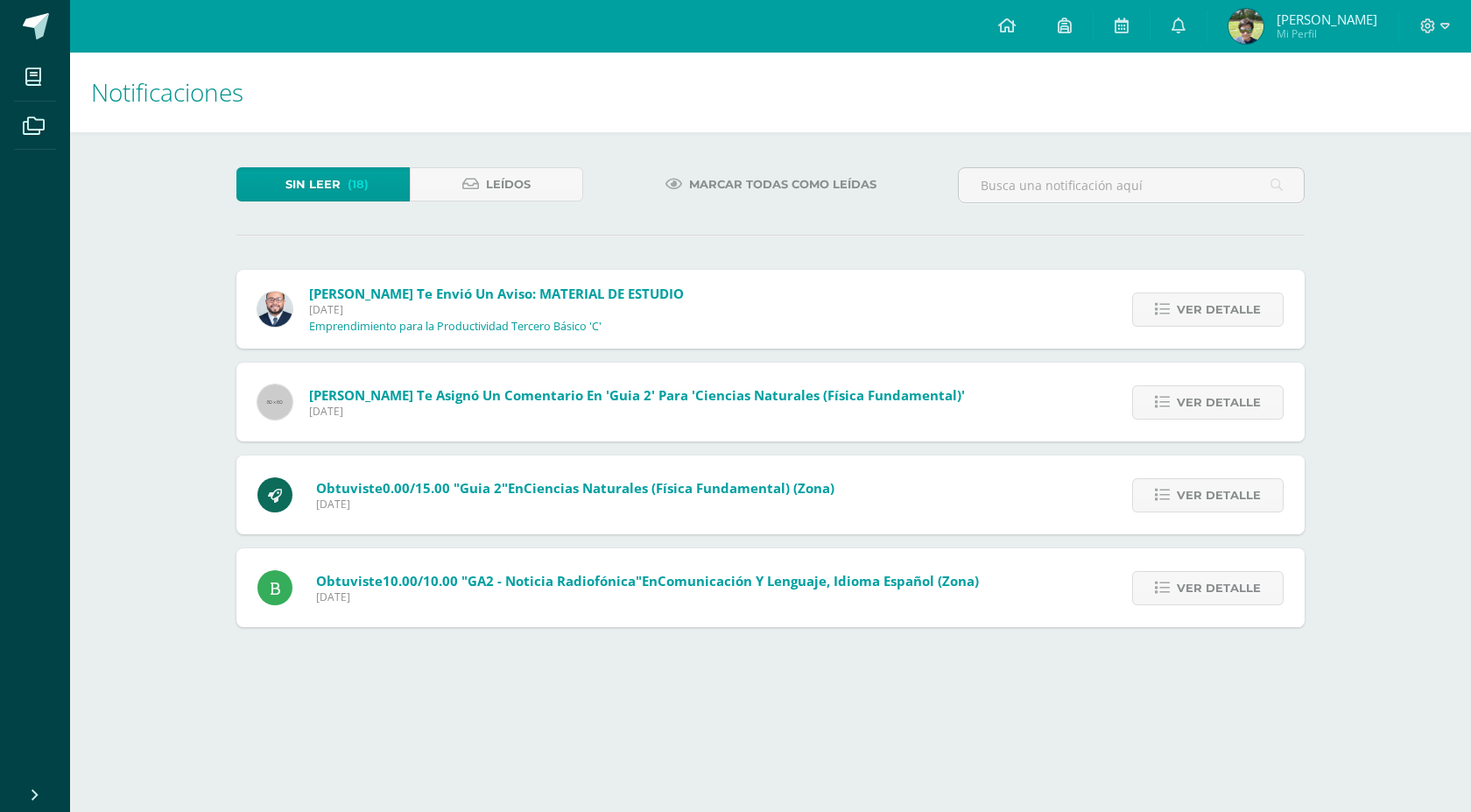
click at [1223, 311] on span "Ver detalle" at bounding box center [1218, 310] width 84 height 32
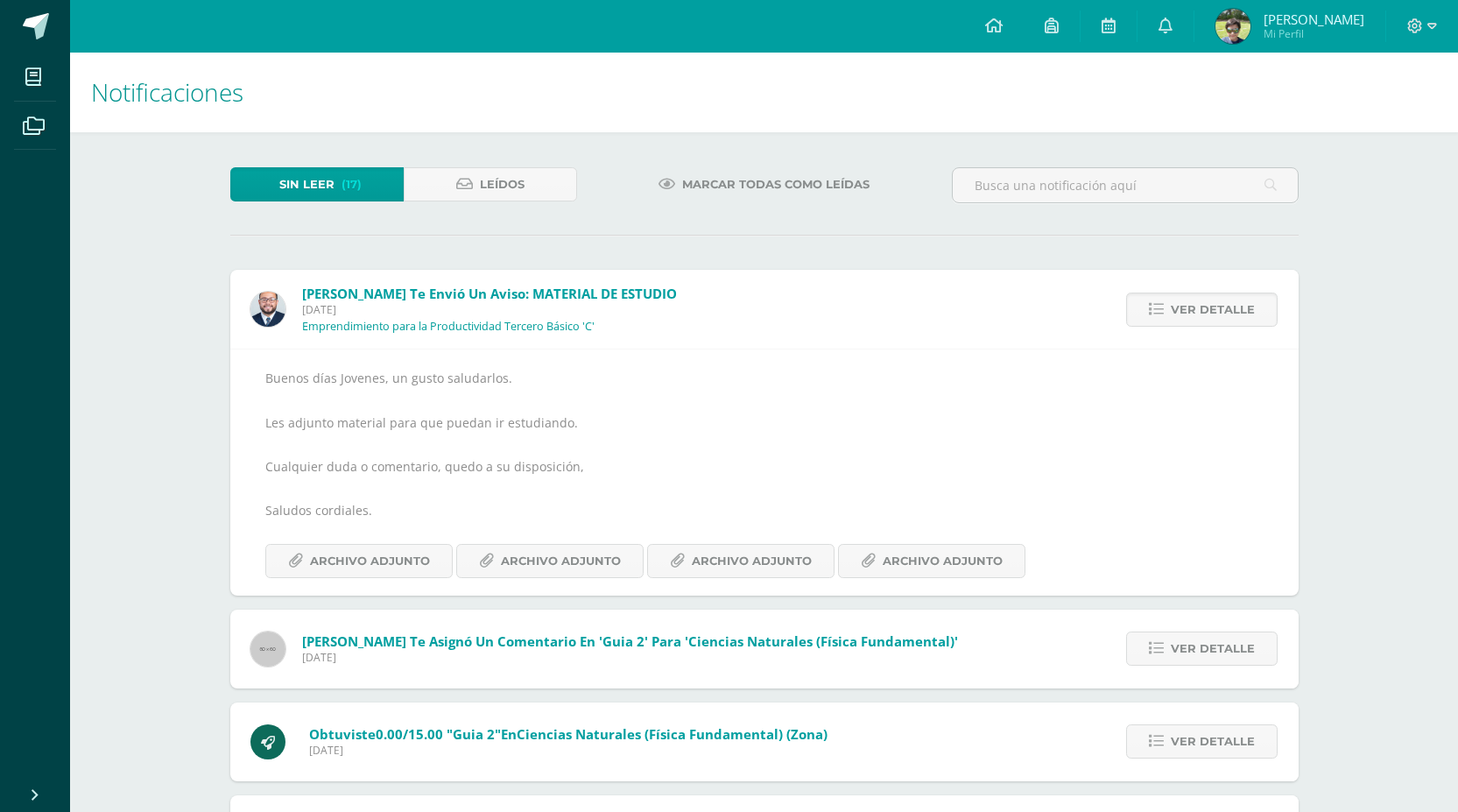
click at [1224, 311] on span "Ver detalle" at bounding box center [1212, 310] width 84 height 32
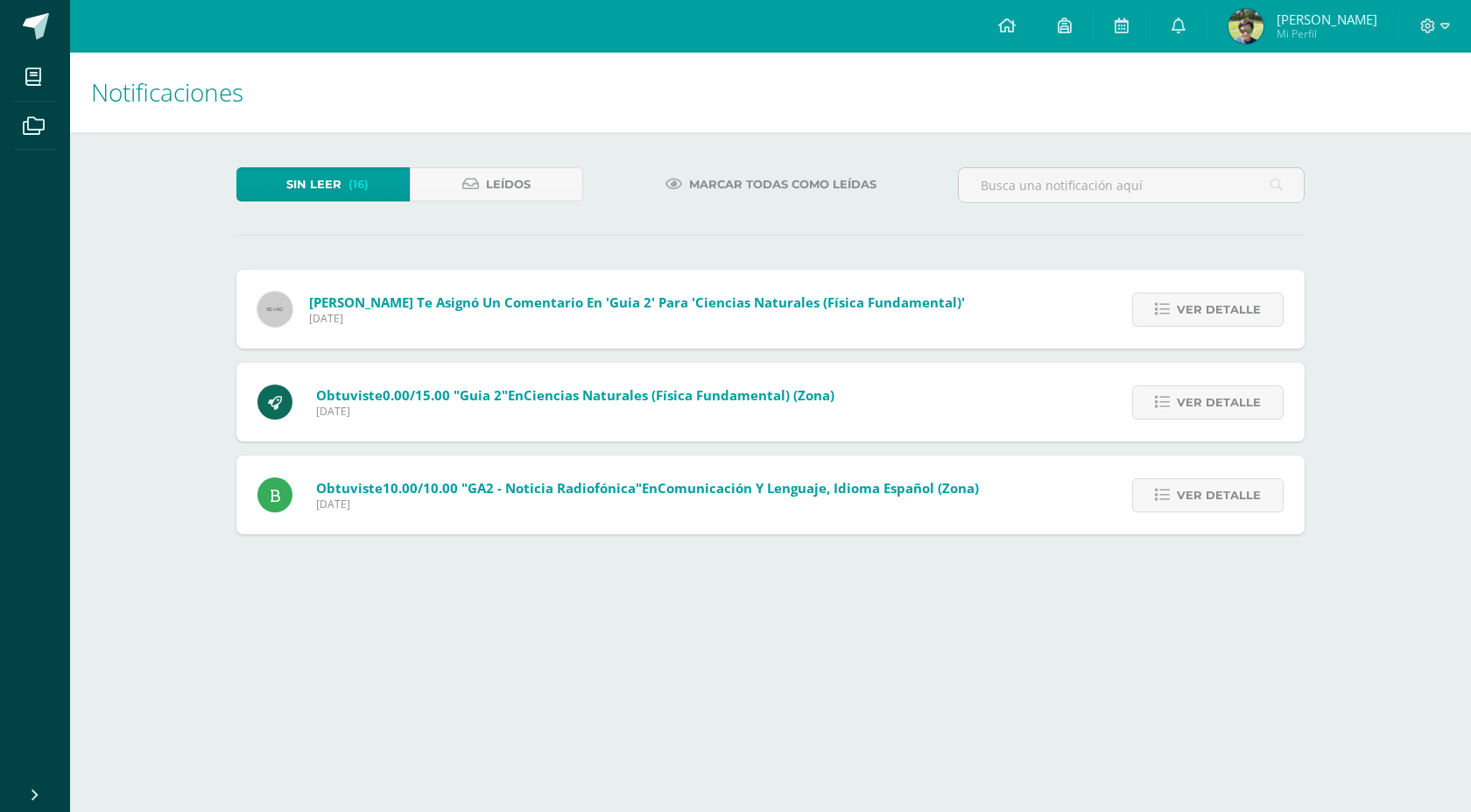
click at [1223, 311] on span "Ver detalle" at bounding box center [1218, 310] width 84 height 32
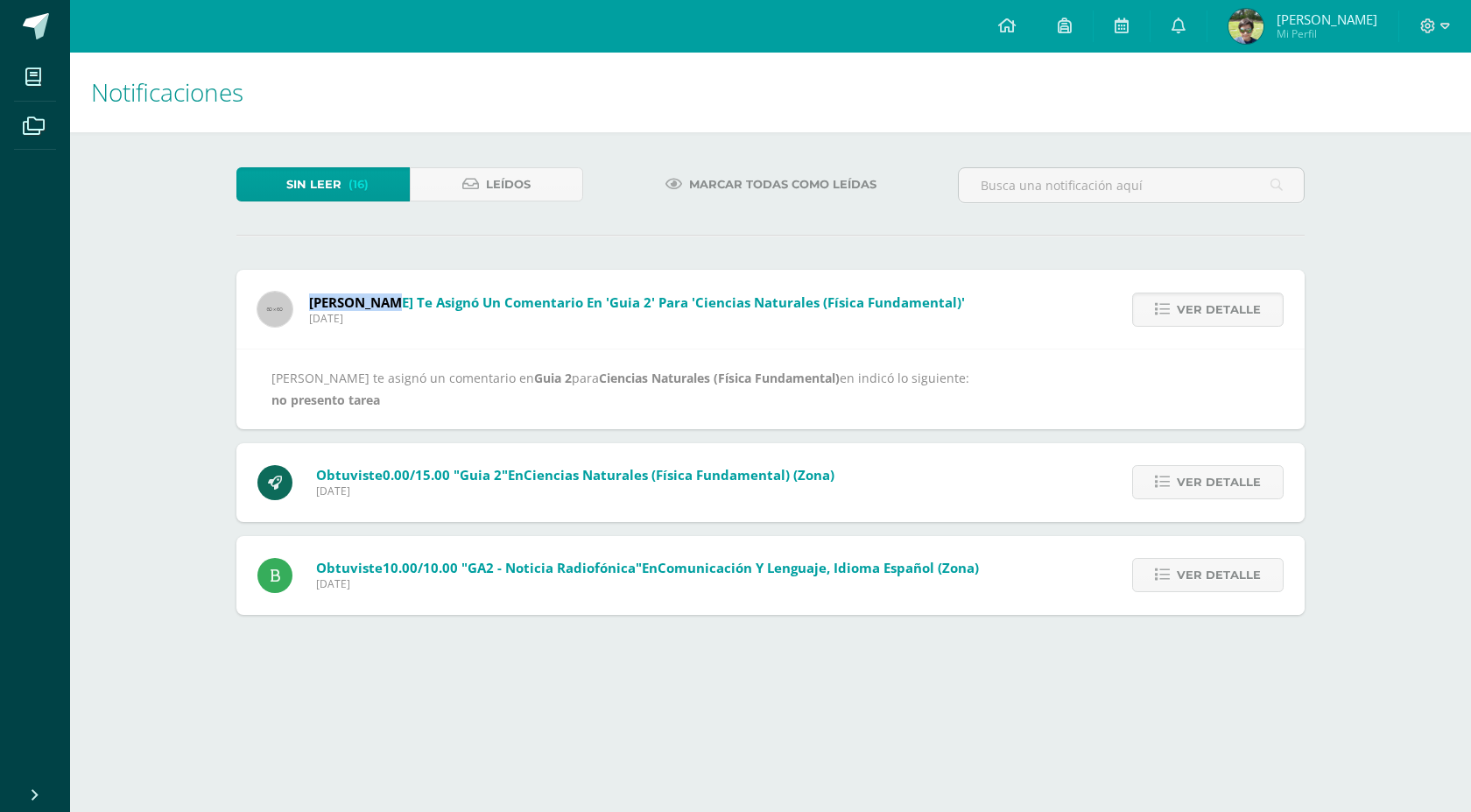
drag, startPoint x: 308, startPoint y: 299, endPoint x: 393, endPoint y: 305, distance: 85.2
click at [393, 305] on span "[PERSON_NAME] te asignó un comentario en 'Guia 2' para 'Ciencias Naturales (Fís…" at bounding box center [636, 302] width 655 height 17
copy span "[PERSON_NAME]"
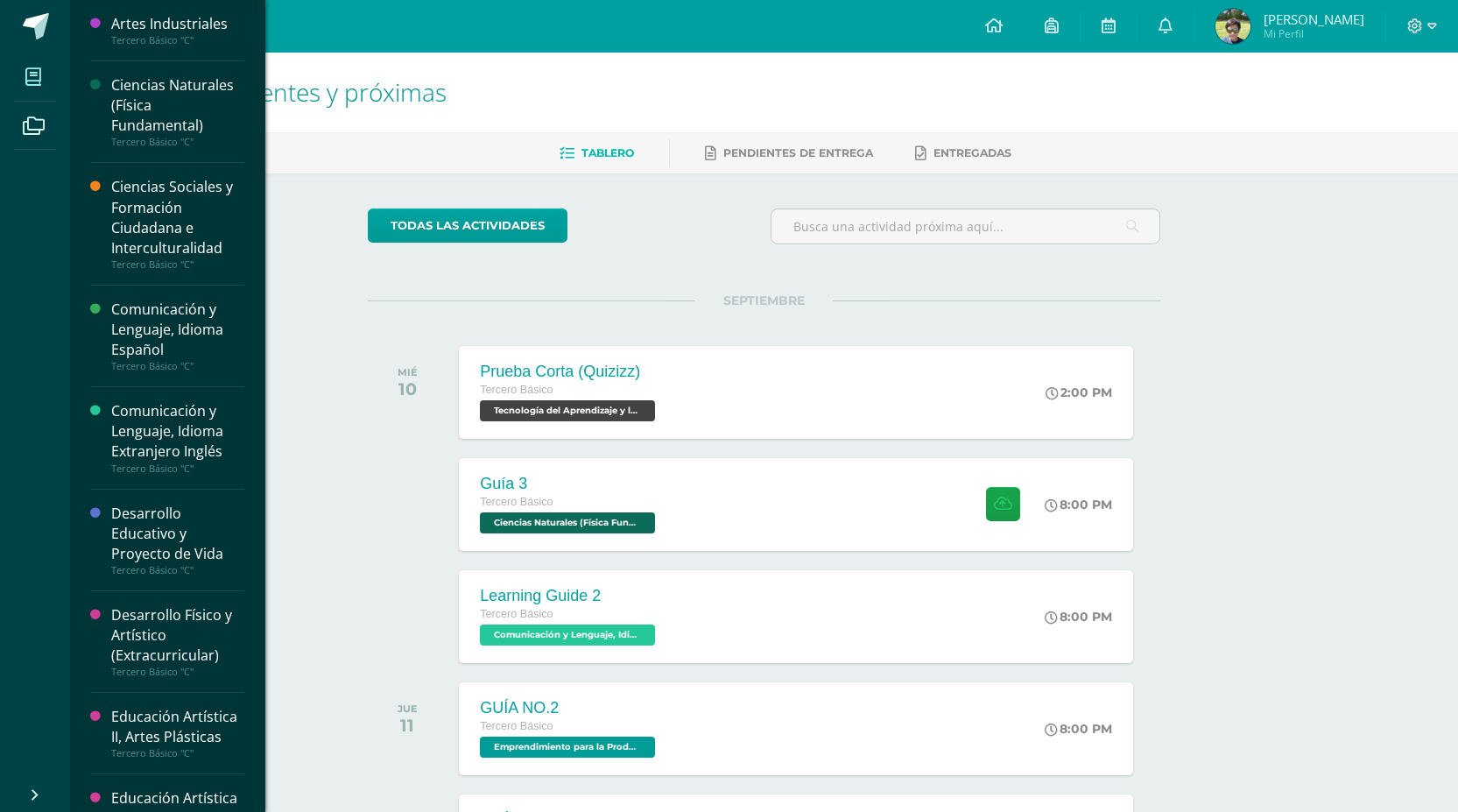
click at [33, 79] on icon at bounding box center [33, 77] width 16 height 17
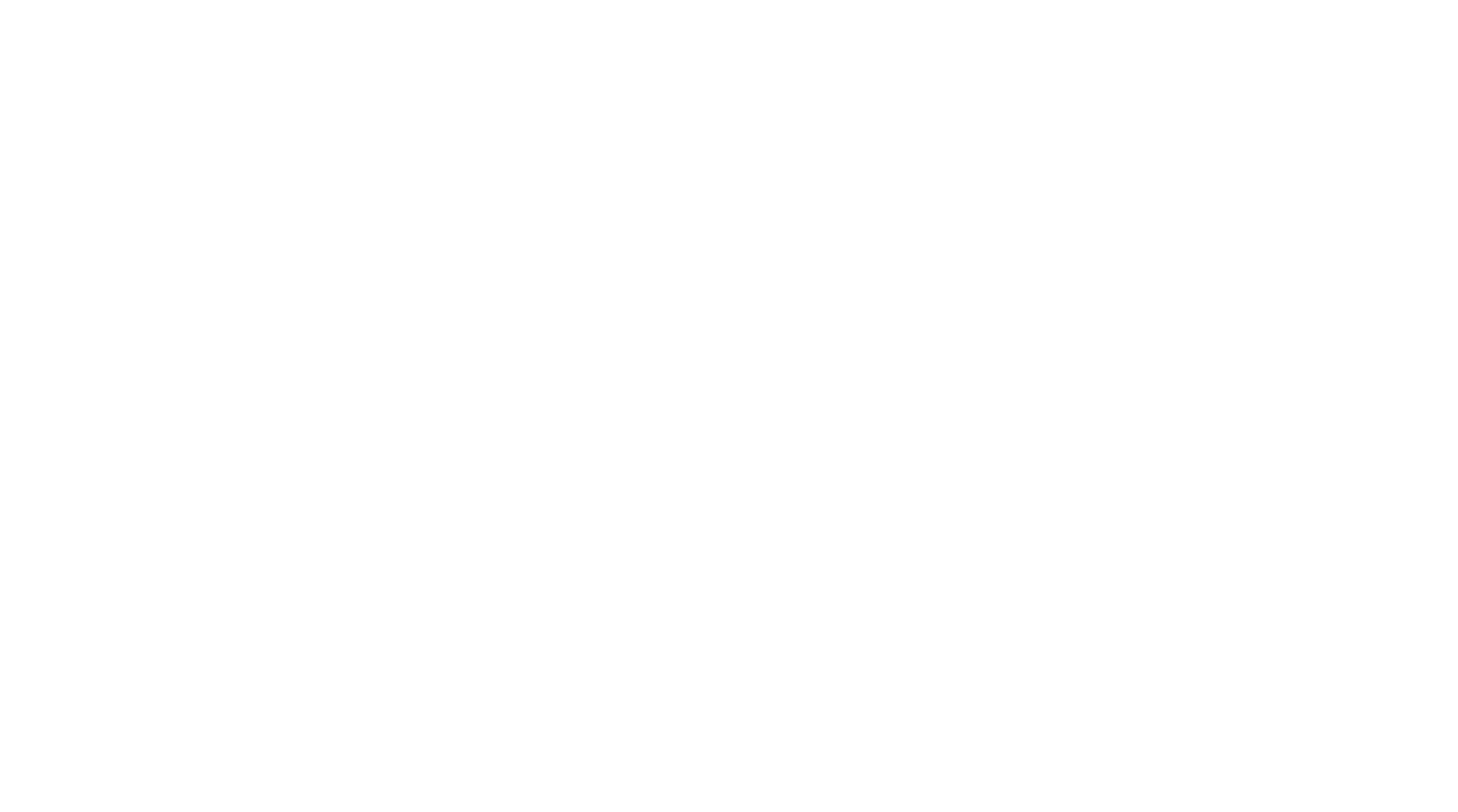
click at [0, 0] on html at bounding box center [0, 0] width 0 height 0
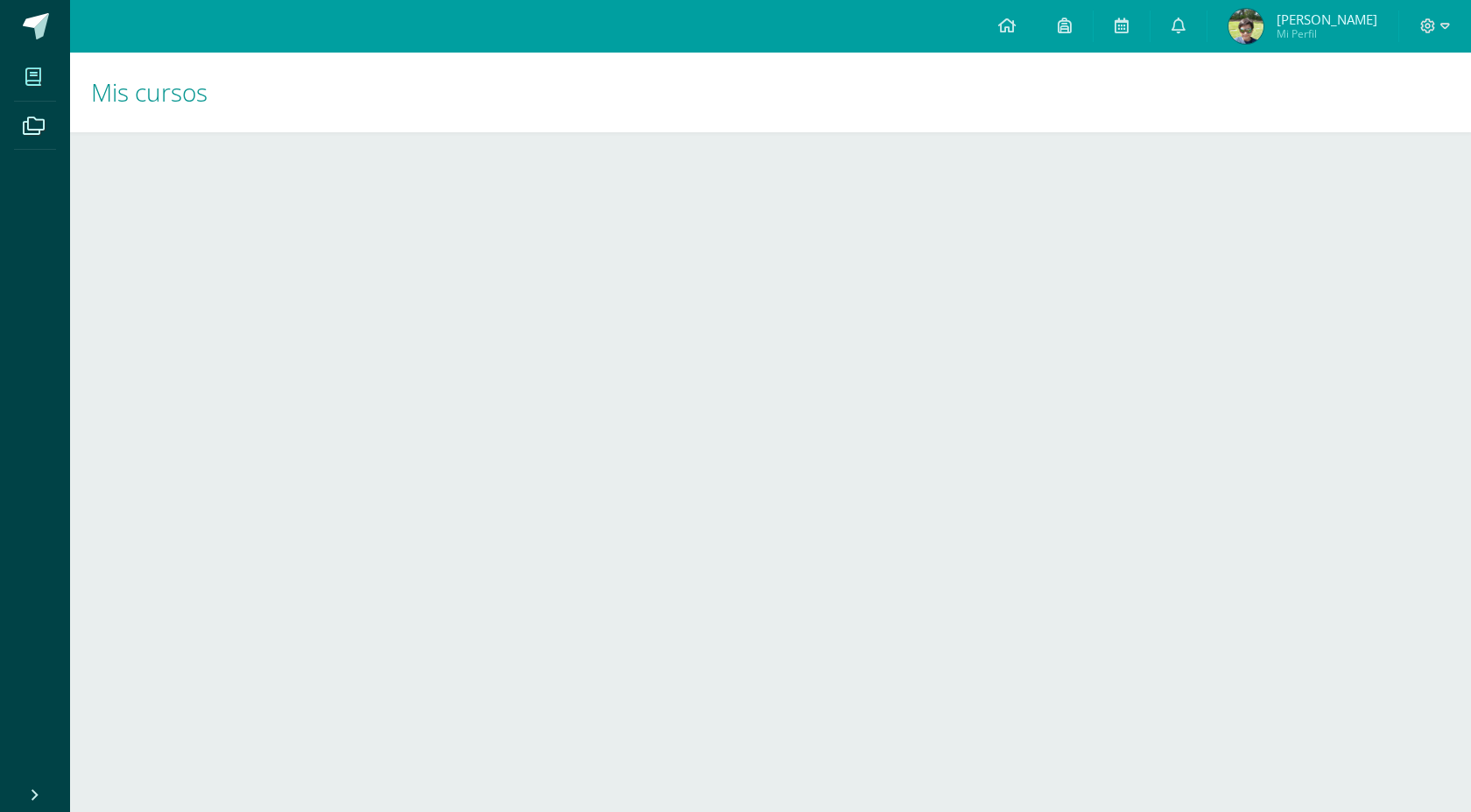
click at [146, 94] on span "Mis cursos" at bounding box center [149, 92] width 116 height 33
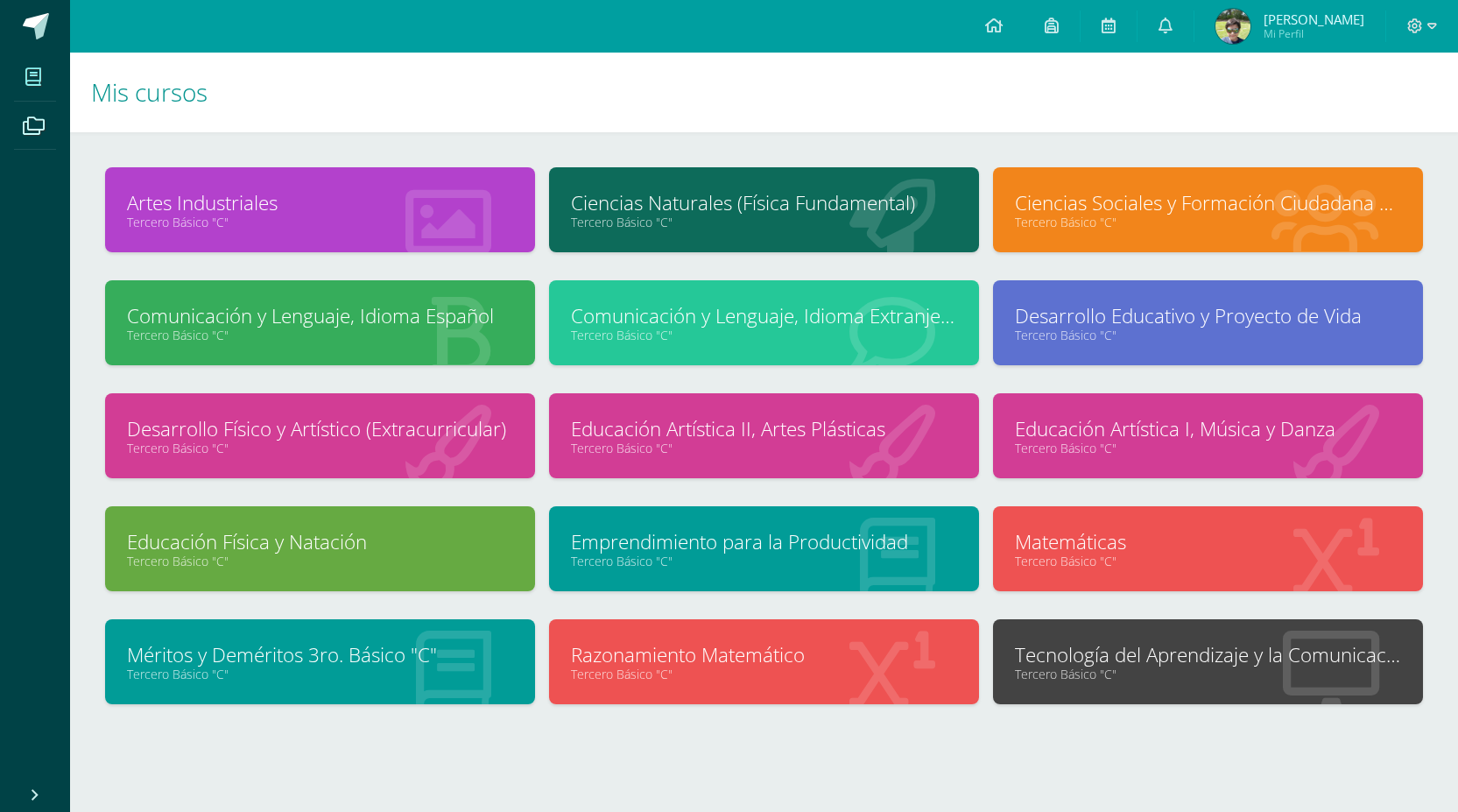
click at [744, 213] on link "Ciencias Naturales (Física Fundamental)" at bounding box center [764, 203] width 386 height 27
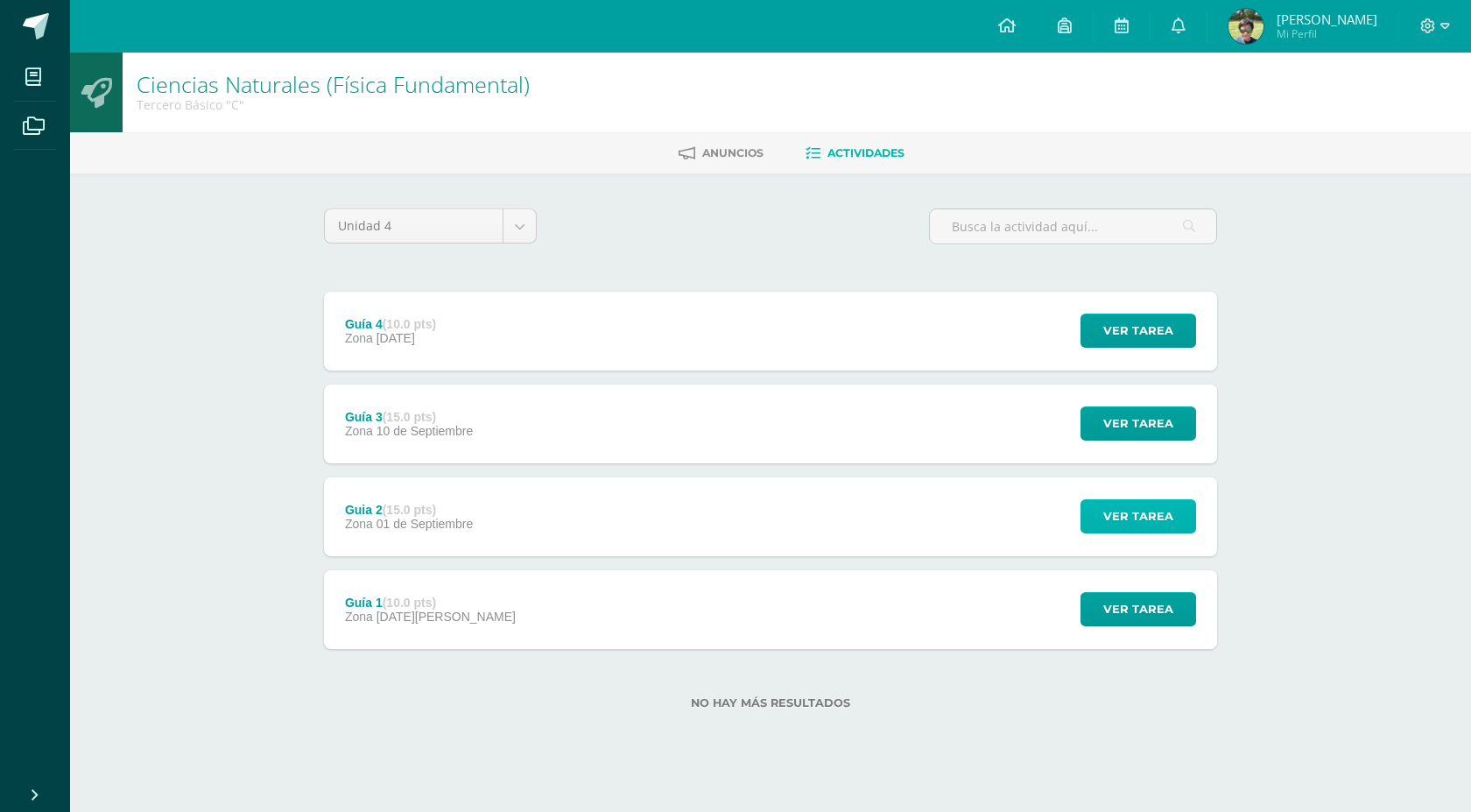
click at [1133, 511] on span "Ver tarea" at bounding box center [1139, 516] width 70 height 32
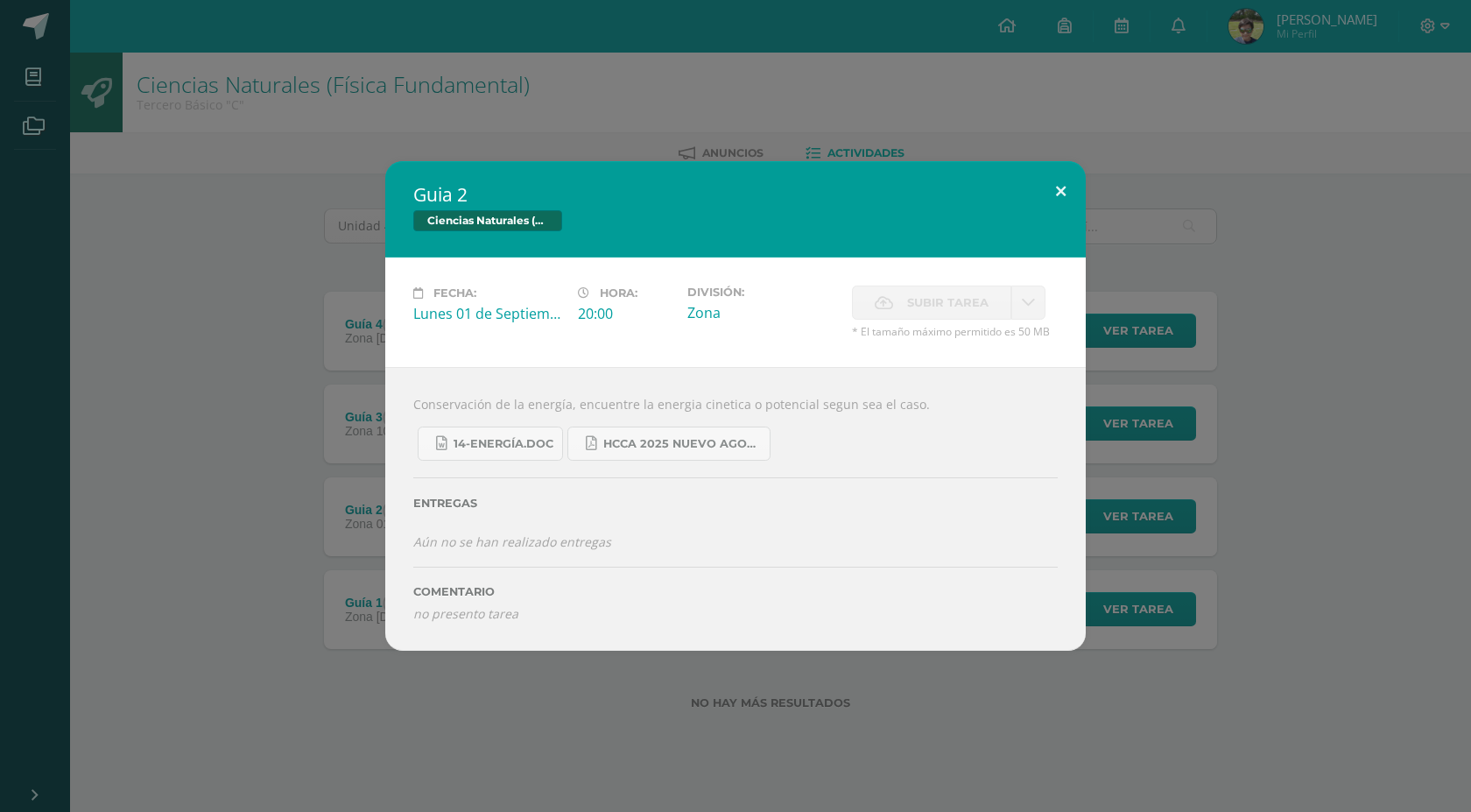
click at [1060, 184] on button at bounding box center [1060, 191] width 50 height 59
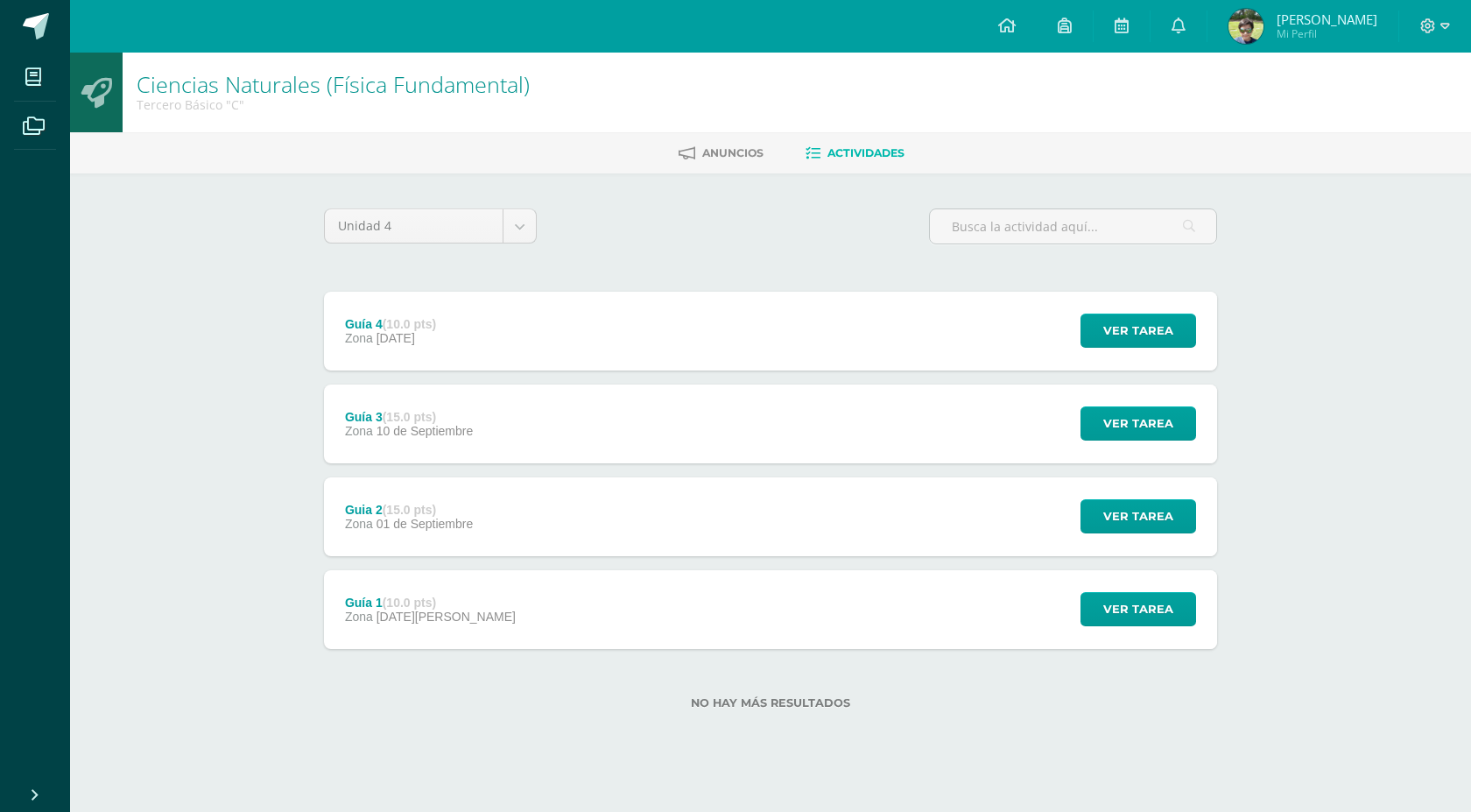
click at [880, 609] on div "Guía 1 (10.0 pts) Zona [DATE][PERSON_NAME] Ver tarea Guía 1 Ciencias Naturales …" at bounding box center [771, 609] width 893 height 79
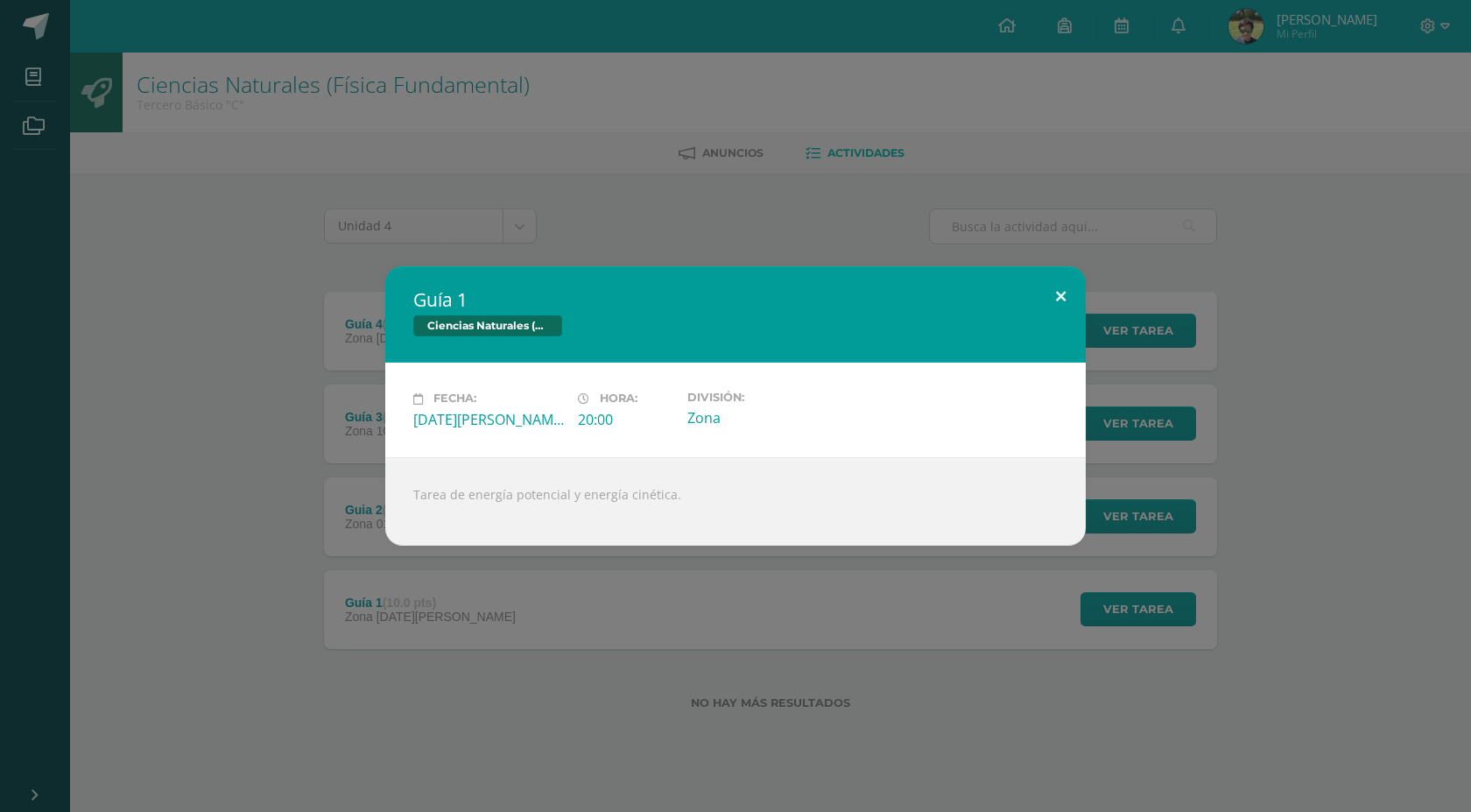
click at [1056, 295] on button at bounding box center [1060, 296] width 50 height 59
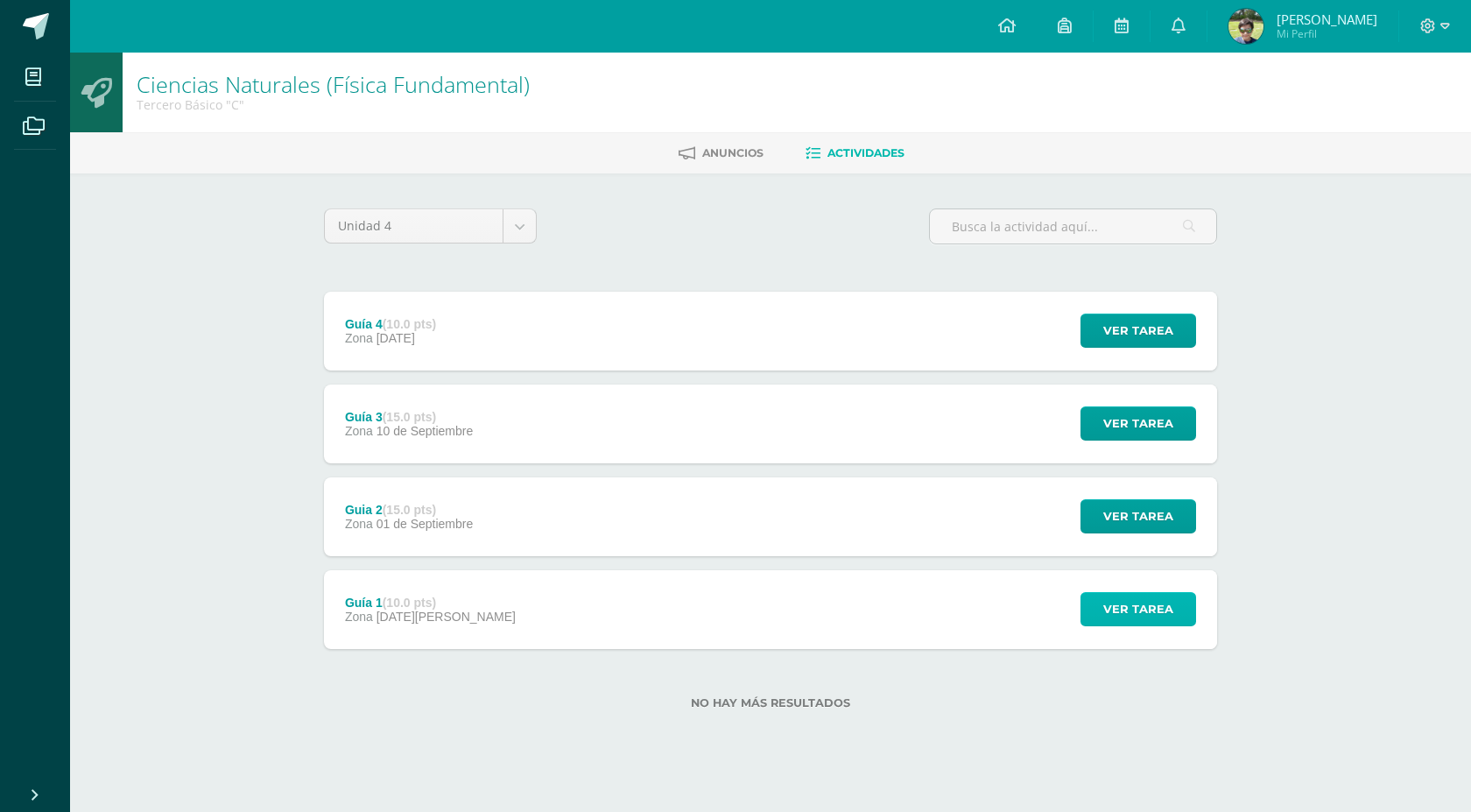
click at [1111, 615] on span "Ver tarea" at bounding box center [1139, 609] width 70 height 32
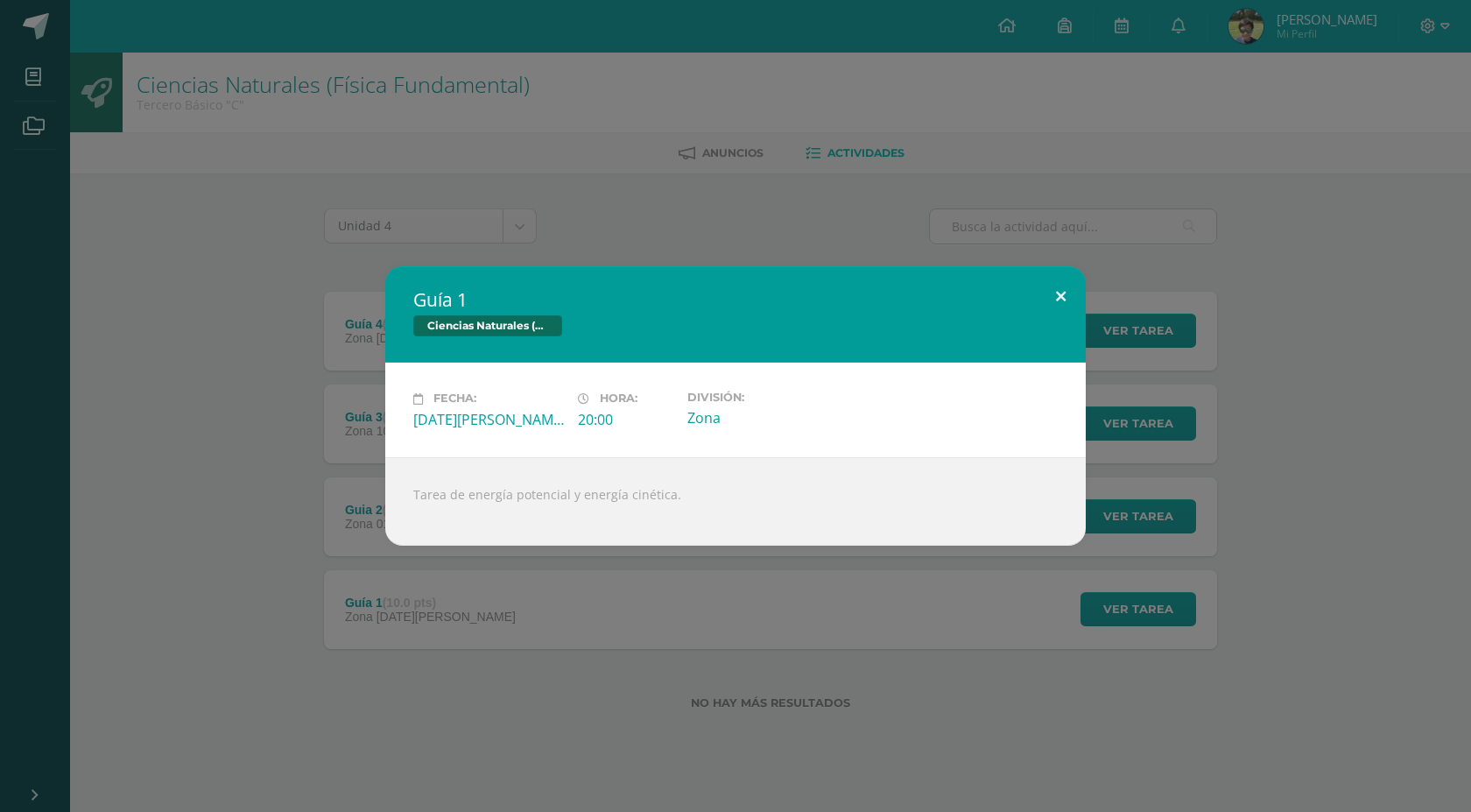
click at [1063, 290] on button at bounding box center [1060, 296] width 50 height 59
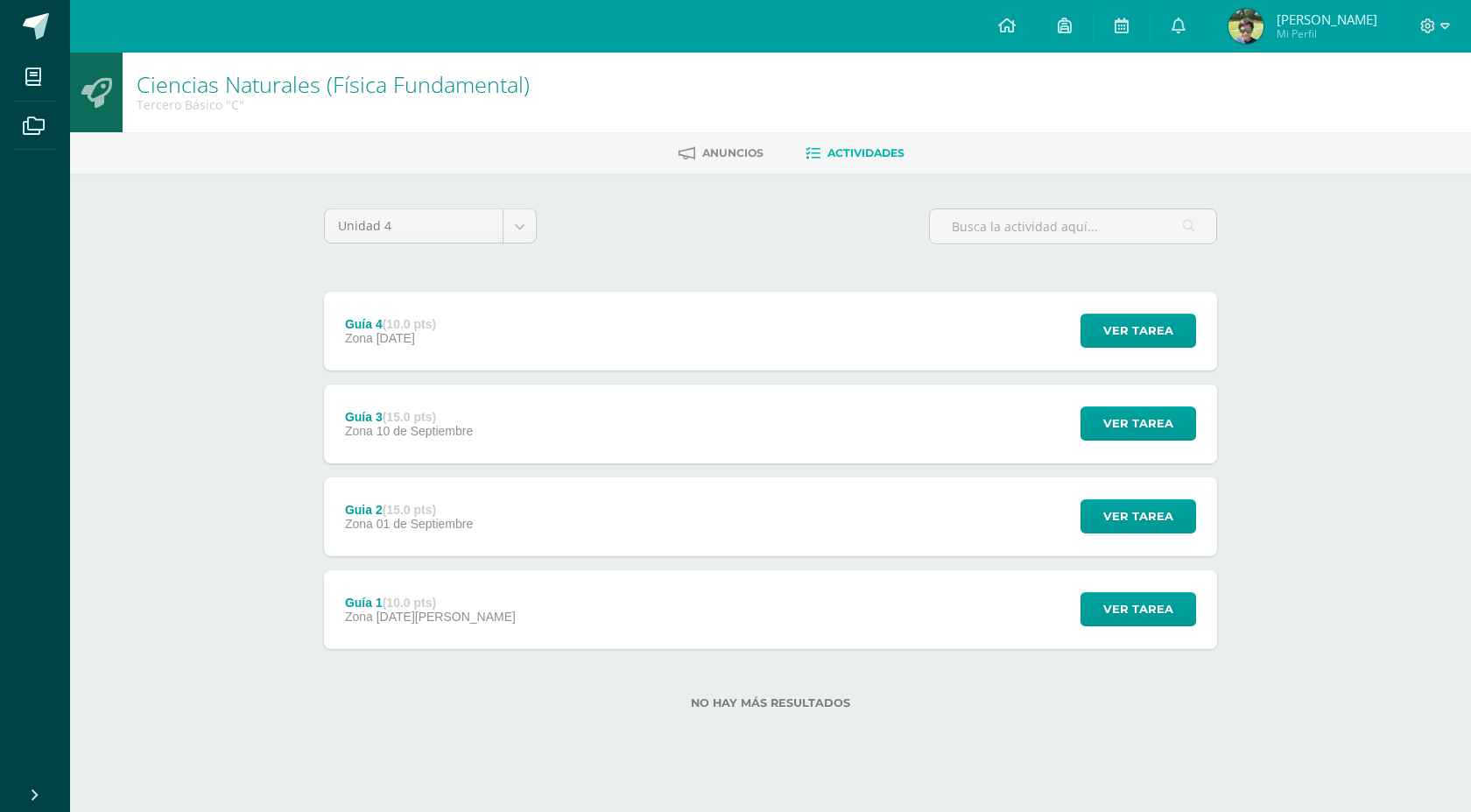
click at [542, 601] on div "Guía 1 (10.0 pts) Zona 25 de Agosto Ver tarea Guía 1 Ciencias Naturales (Física…" at bounding box center [771, 609] width 893 height 79
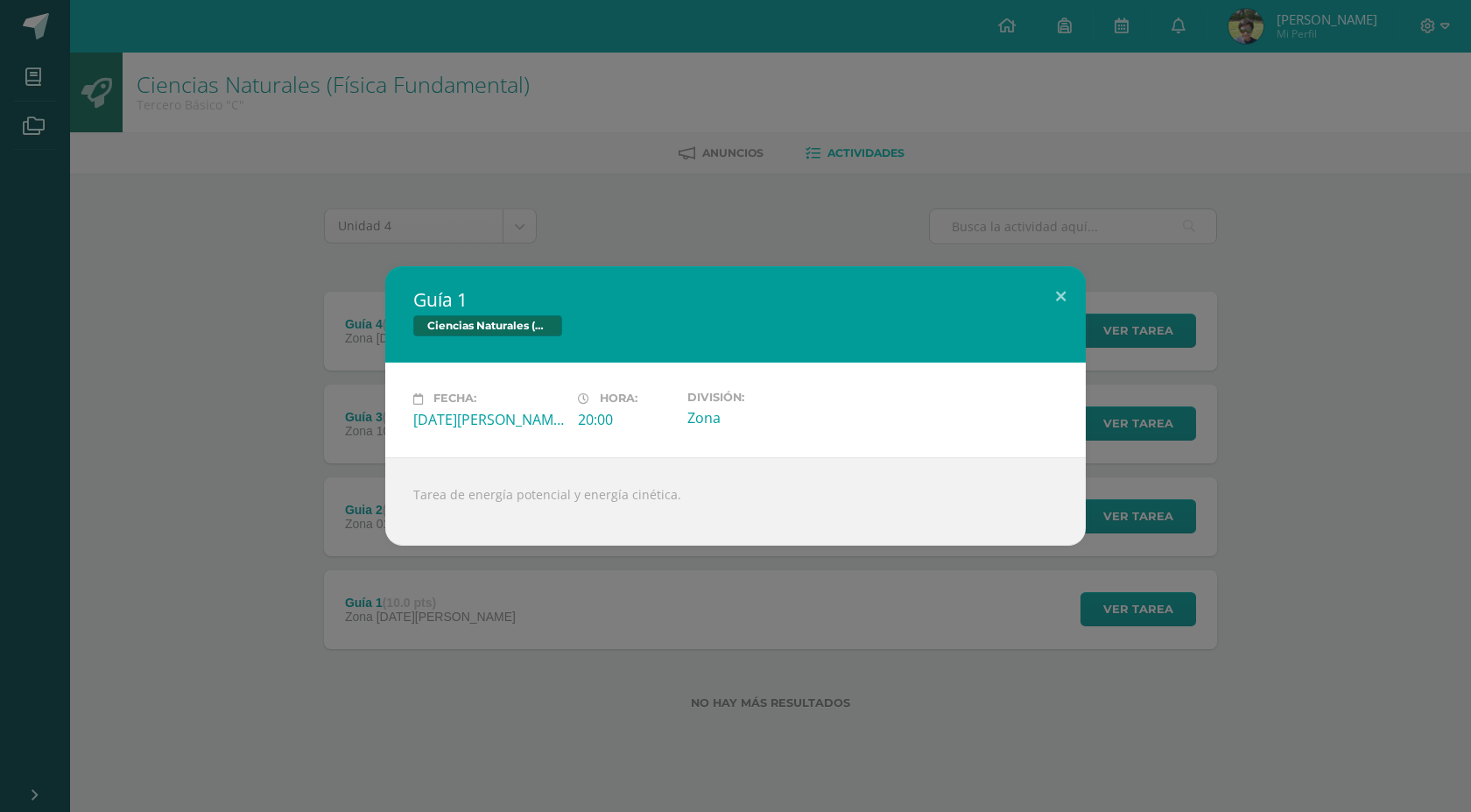
drag, startPoint x: 433, startPoint y: 490, endPoint x: 688, endPoint y: 496, distance: 255.1
click at [688, 496] on div "Tarea de energía potencial y energía cinética." at bounding box center [736, 501] width 700 height 88
copy div "Tarea de energía potencial y energía cinética."
click at [1070, 303] on button at bounding box center [1060, 296] width 50 height 59
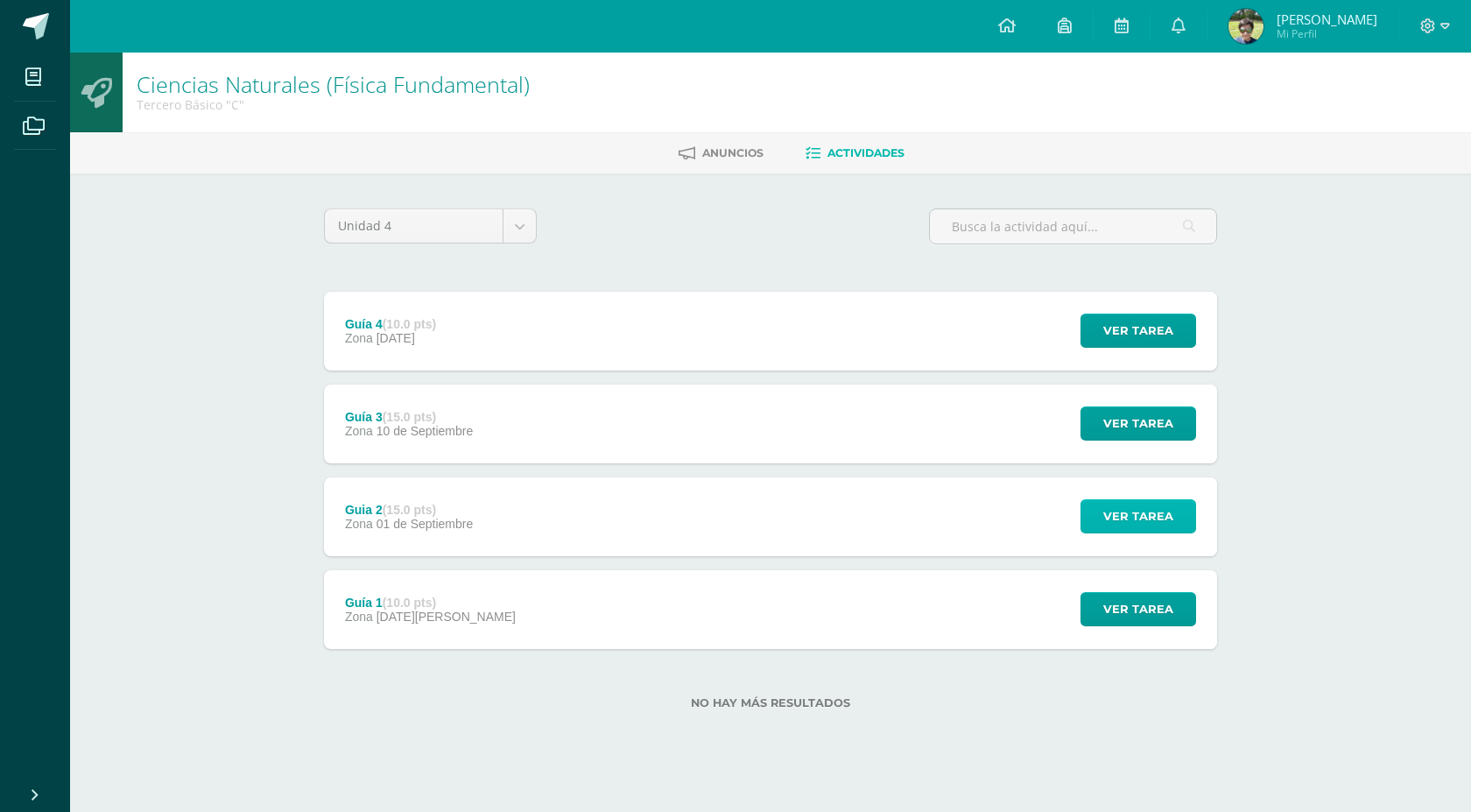
click at [1142, 513] on span "Ver tarea" at bounding box center [1139, 516] width 70 height 32
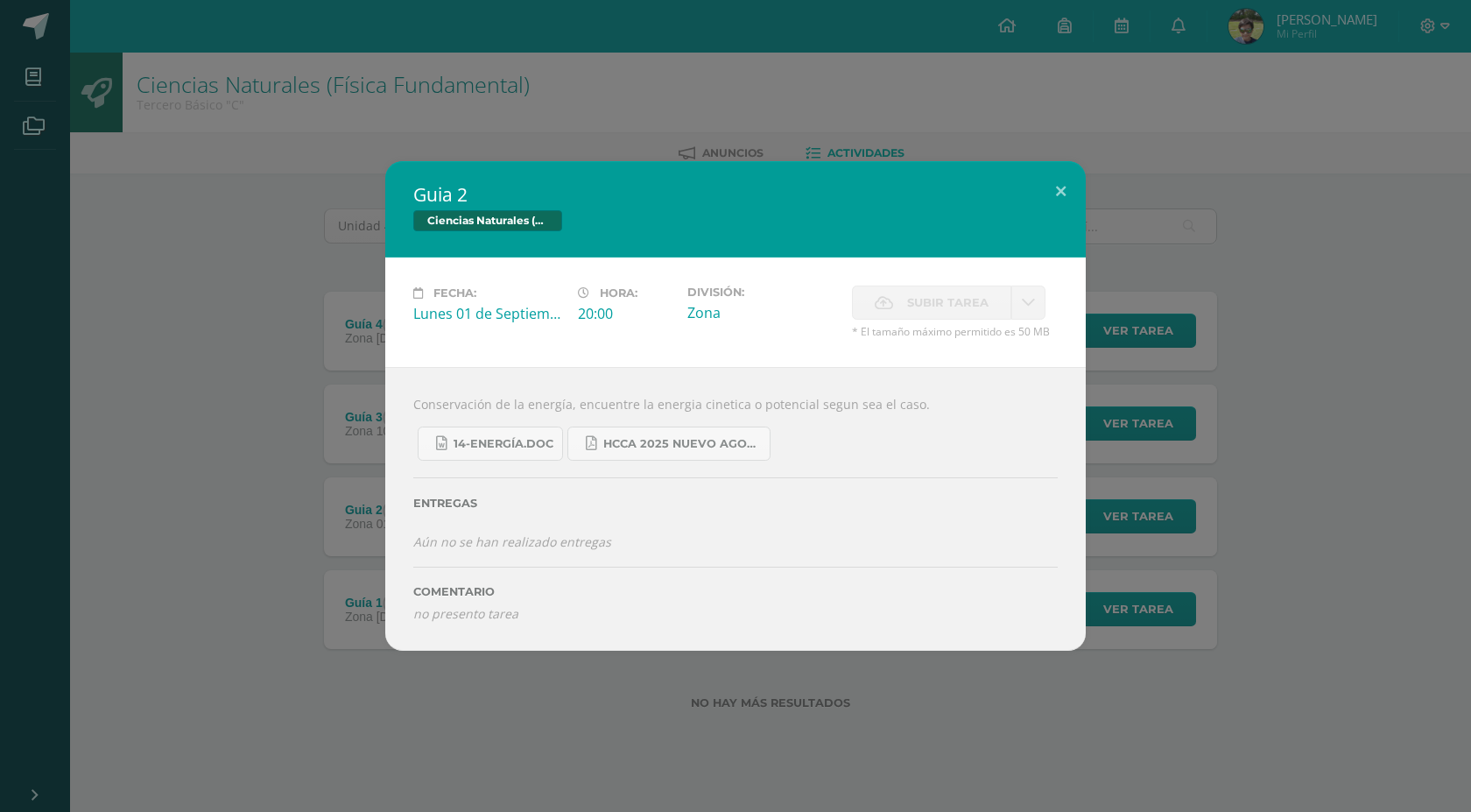
drag, startPoint x: 409, startPoint y: 402, endPoint x: 934, endPoint y: 405, distance: 525.0
click at [934, 405] on div "Conservación de la energía, encuentre la energia cinetica o potencial segun sea…" at bounding box center [736, 509] width 700 height 283
copy div "Conservación de la energía, encuentre la energia cinetica o potencial segun sea…"
click at [1056, 186] on button at bounding box center [1060, 191] width 50 height 59
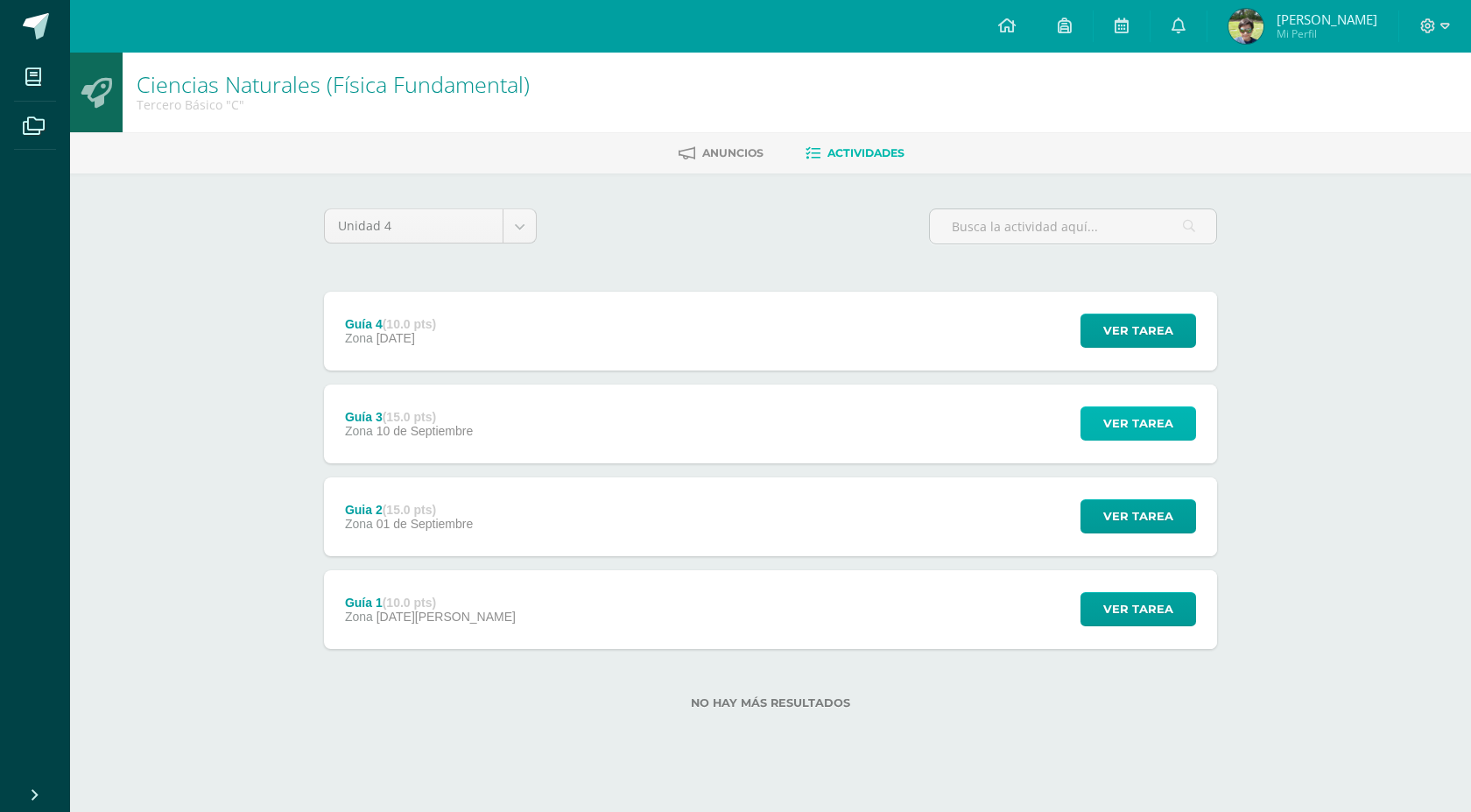
click at [1131, 420] on span "Ver tarea" at bounding box center [1139, 423] width 70 height 32
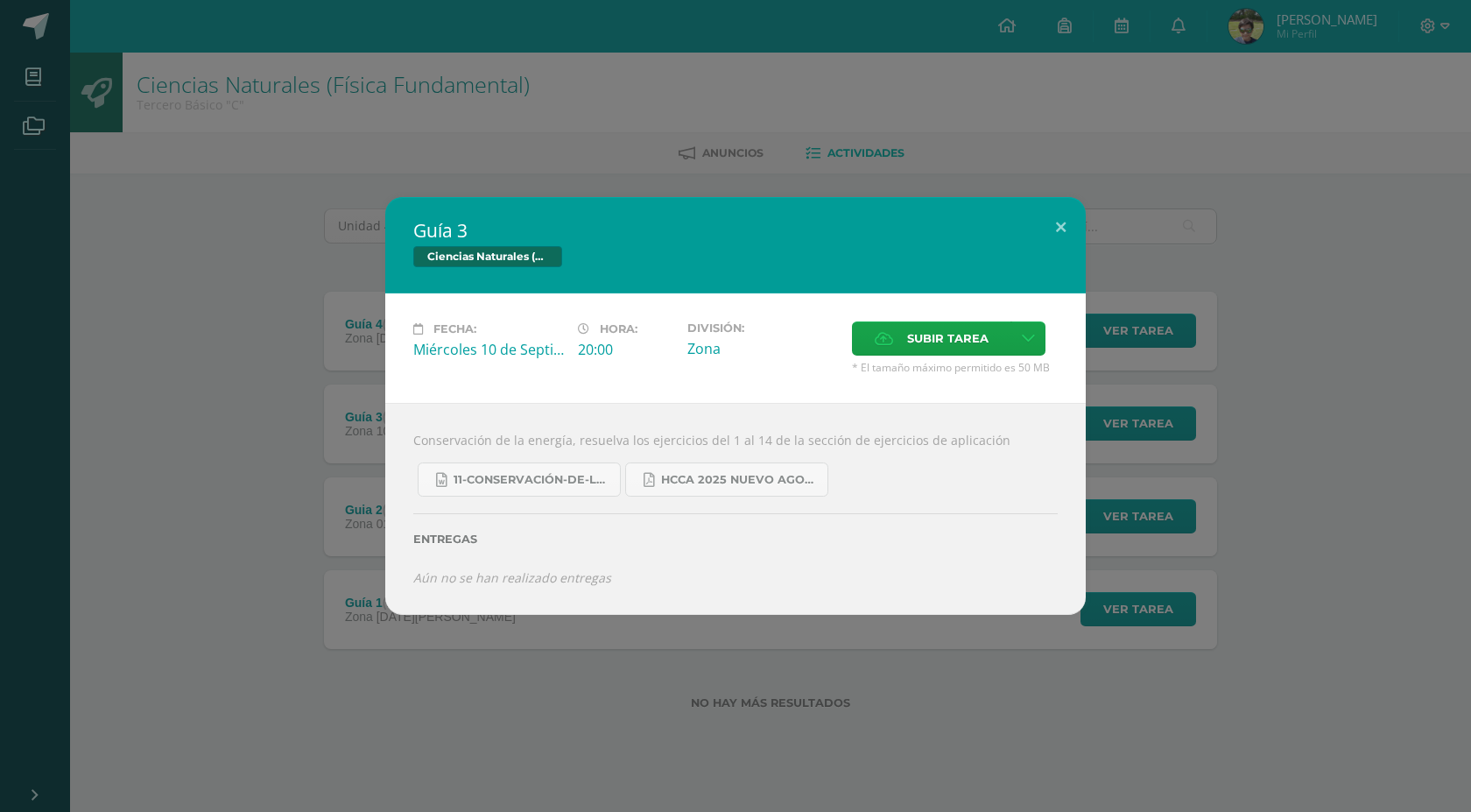
drag, startPoint x: 414, startPoint y: 439, endPoint x: 1057, endPoint y: 445, distance: 643.0
click at [1057, 445] on div "Conservación de la energía, resuelva los ejercicios del 1 al 14 de la sección d…" at bounding box center [736, 508] width 700 height 211
copy div "Conservación de la energía, resuelva los ejercicios del 1 al 14 de la sección d…"
click at [1060, 227] on button at bounding box center [1060, 227] width 50 height 59
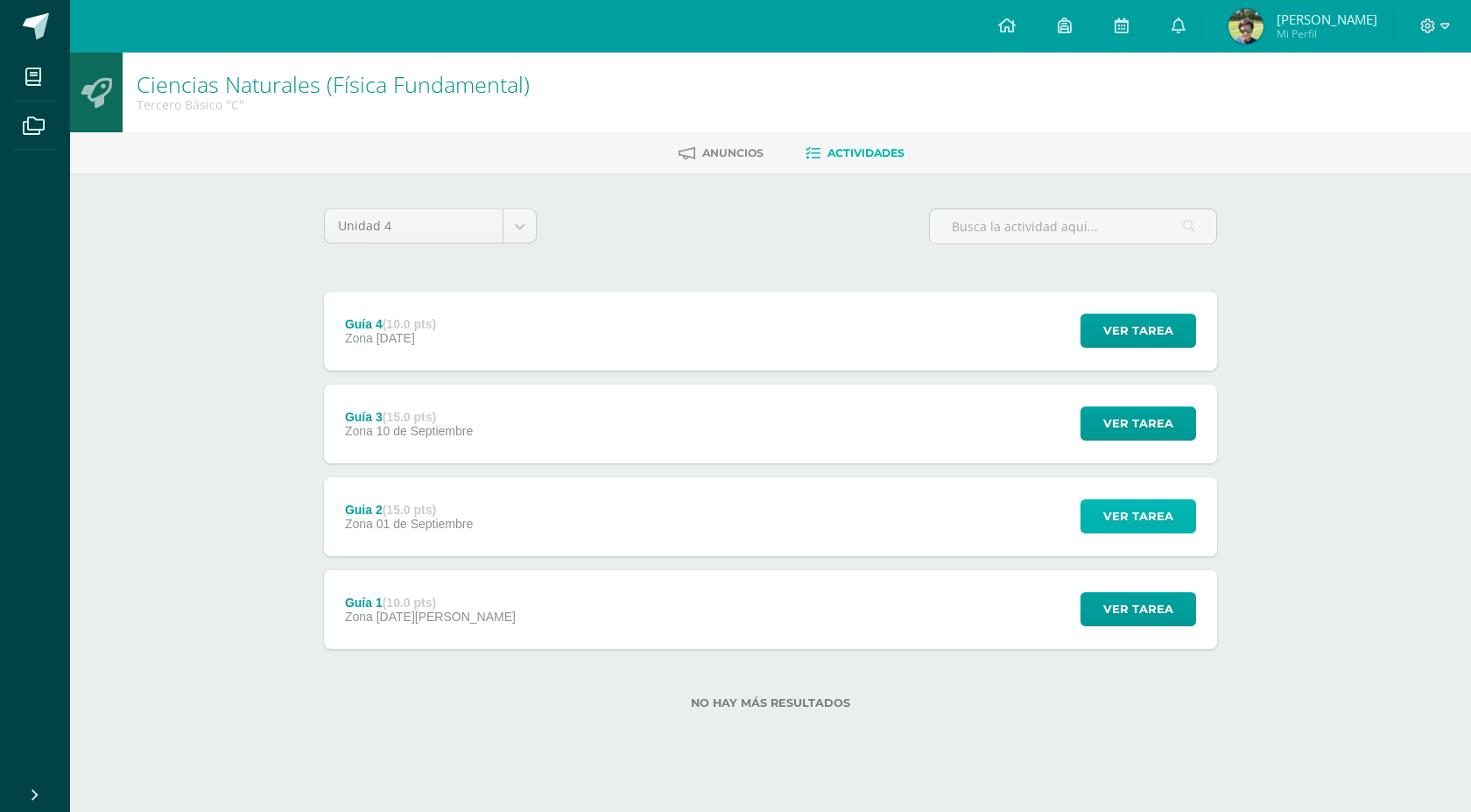
click at [1136, 514] on span "Ver tarea" at bounding box center [1139, 516] width 70 height 32
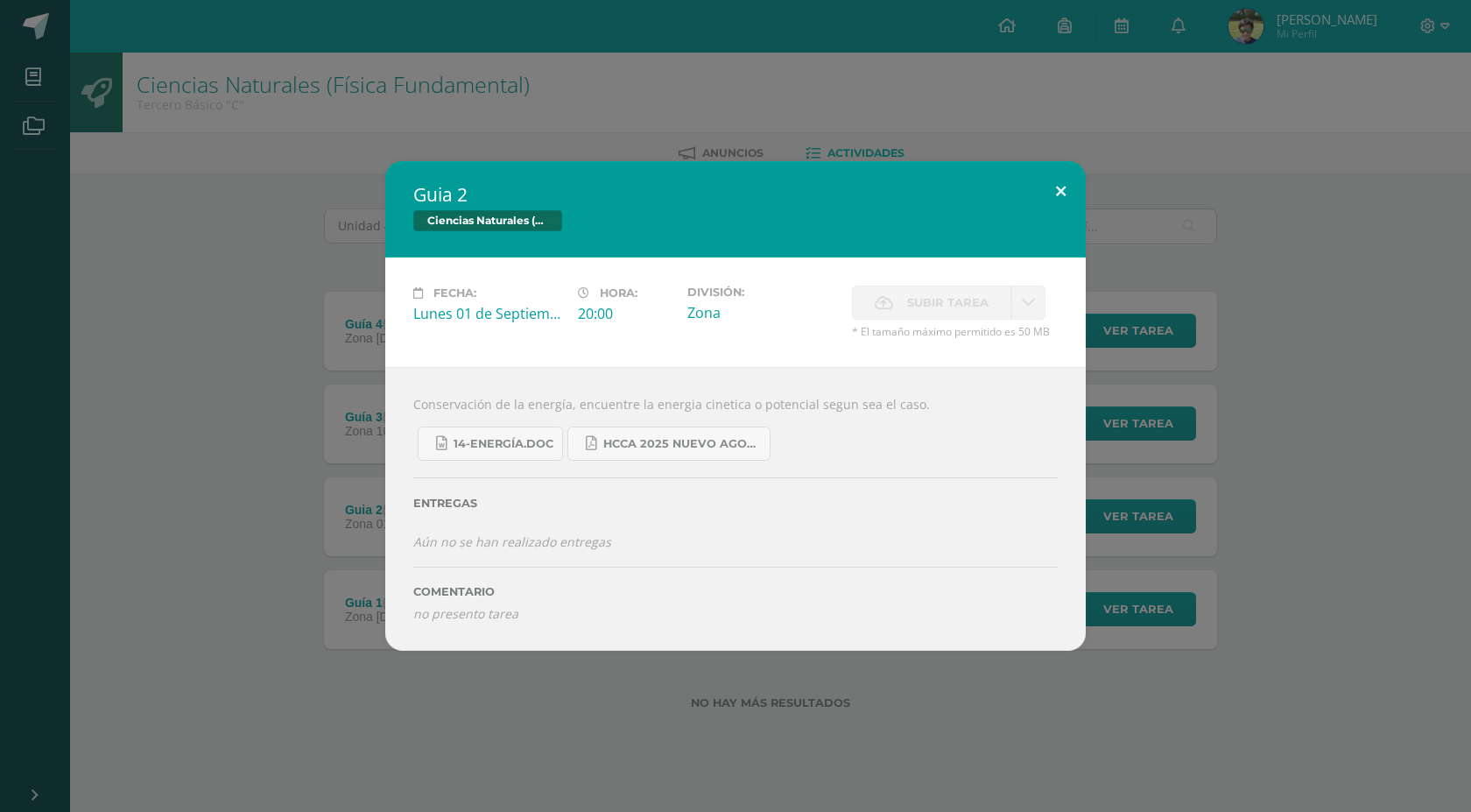
click at [1051, 197] on button at bounding box center [1060, 191] width 50 height 59
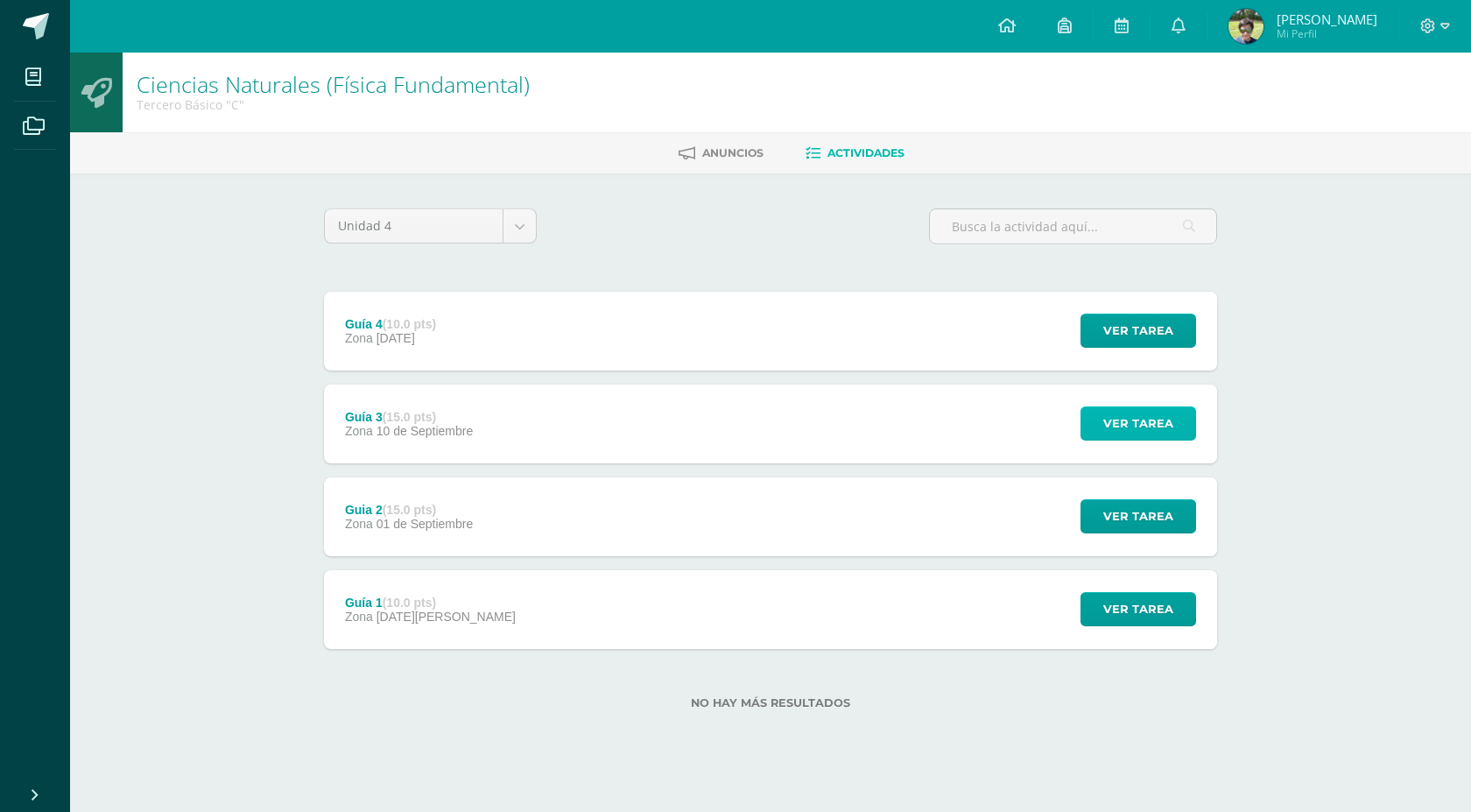
click at [1131, 423] on span "Ver tarea" at bounding box center [1139, 423] width 70 height 32
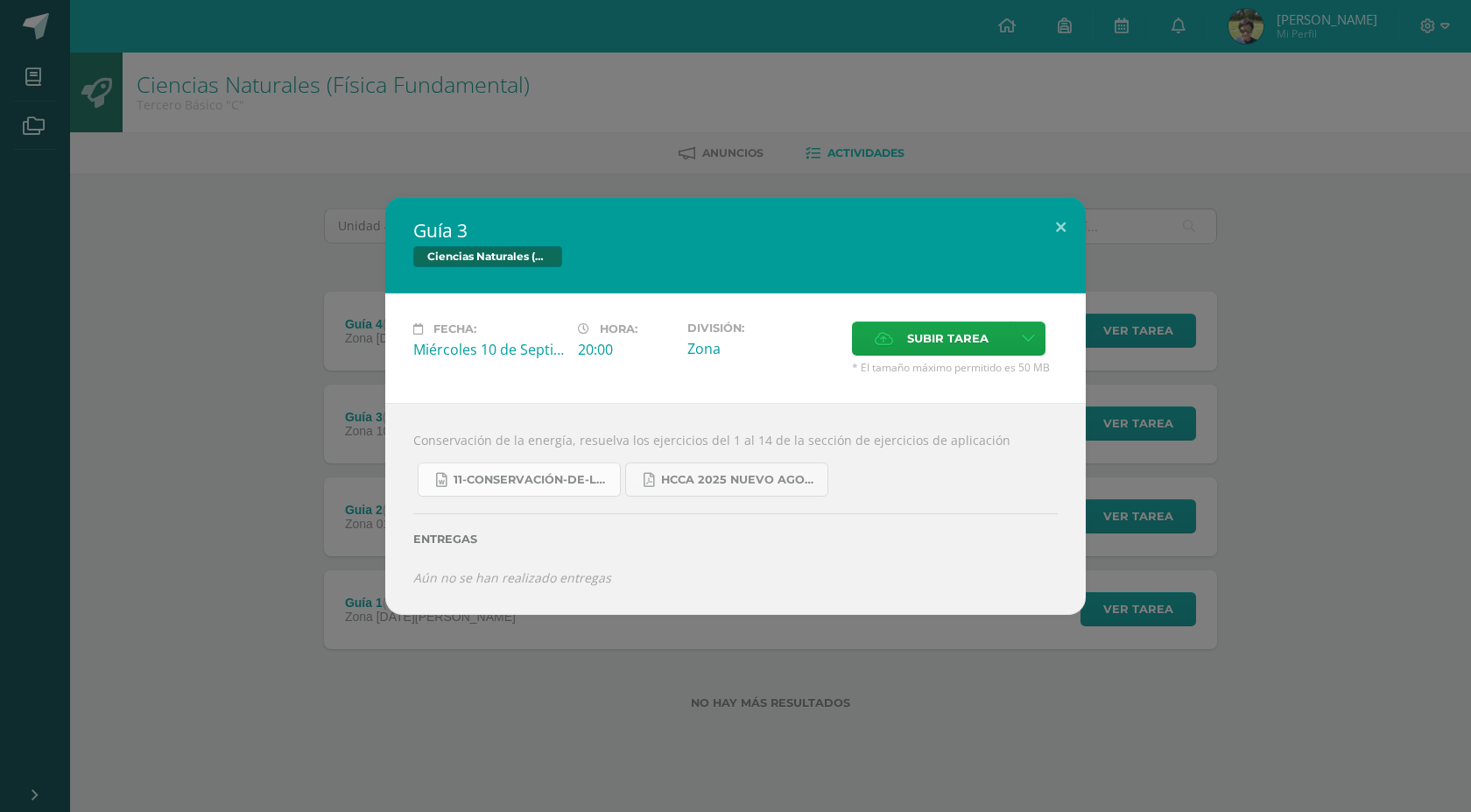
click at [529, 478] on span "11-Conservación-de-la-Energía.doc" at bounding box center [532, 480] width 158 height 14
